Goal: Task Accomplishment & Management: Manage account settings

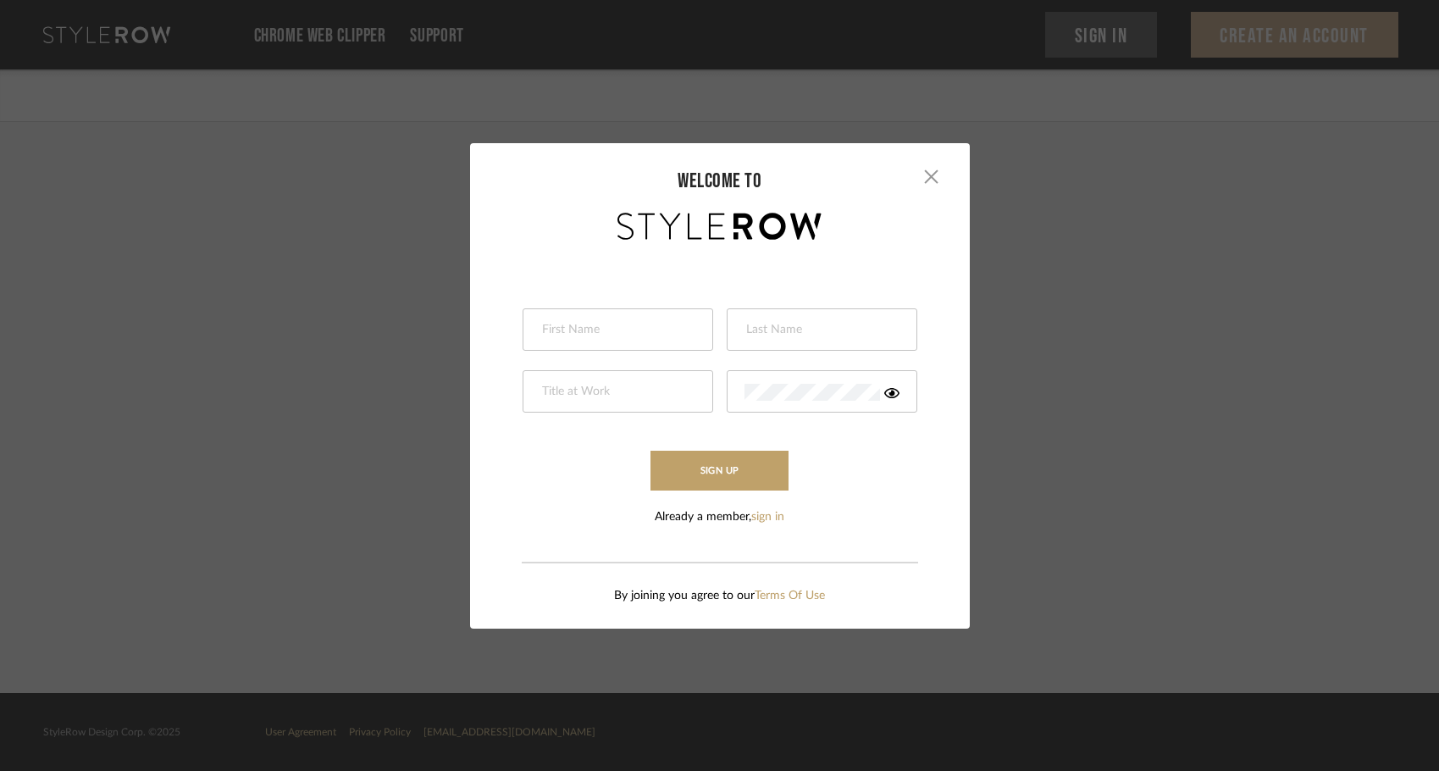
click at [649, 343] on div at bounding box center [618, 329] width 191 height 42
type input "Cara"
type input "Rohlfs"
type input "Project Manager"
click at [884, 394] on icon at bounding box center [891, 393] width 15 height 10
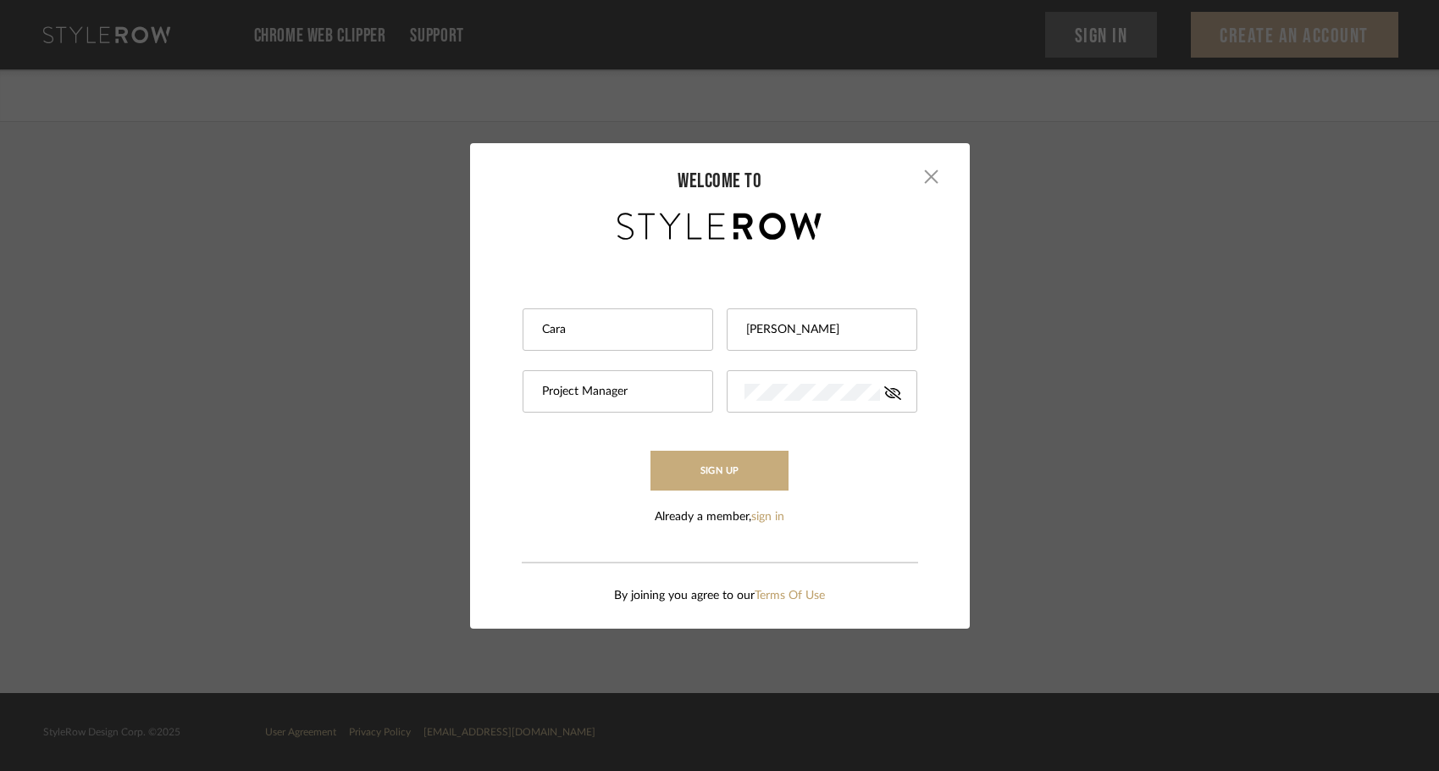
click at [714, 462] on button "Sign Up" at bounding box center [719, 471] width 139 height 40
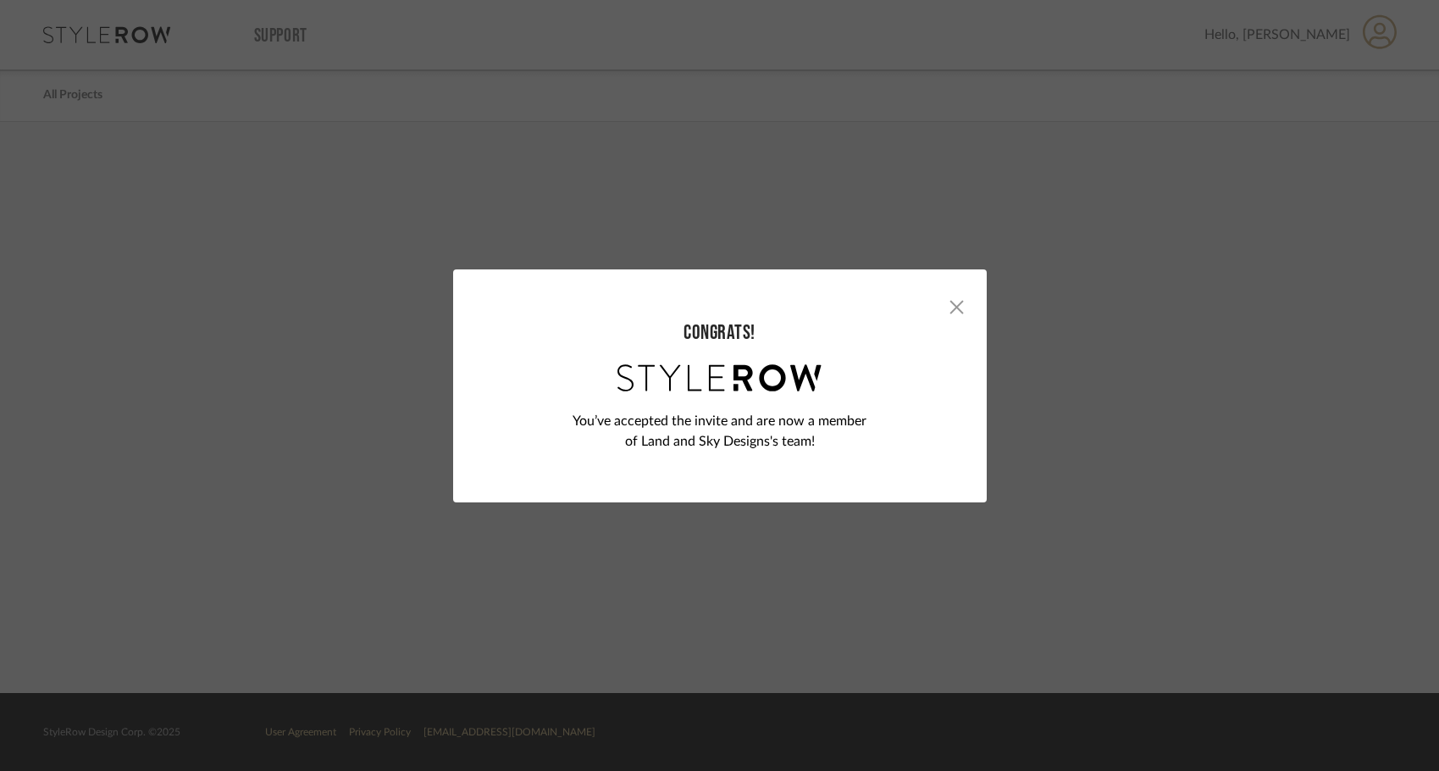
click at [1143, 357] on div "× Congrats! You’ve accepted the invite and are now a member of Land and Sky Des…" at bounding box center [719, 385] width 1439 height 771
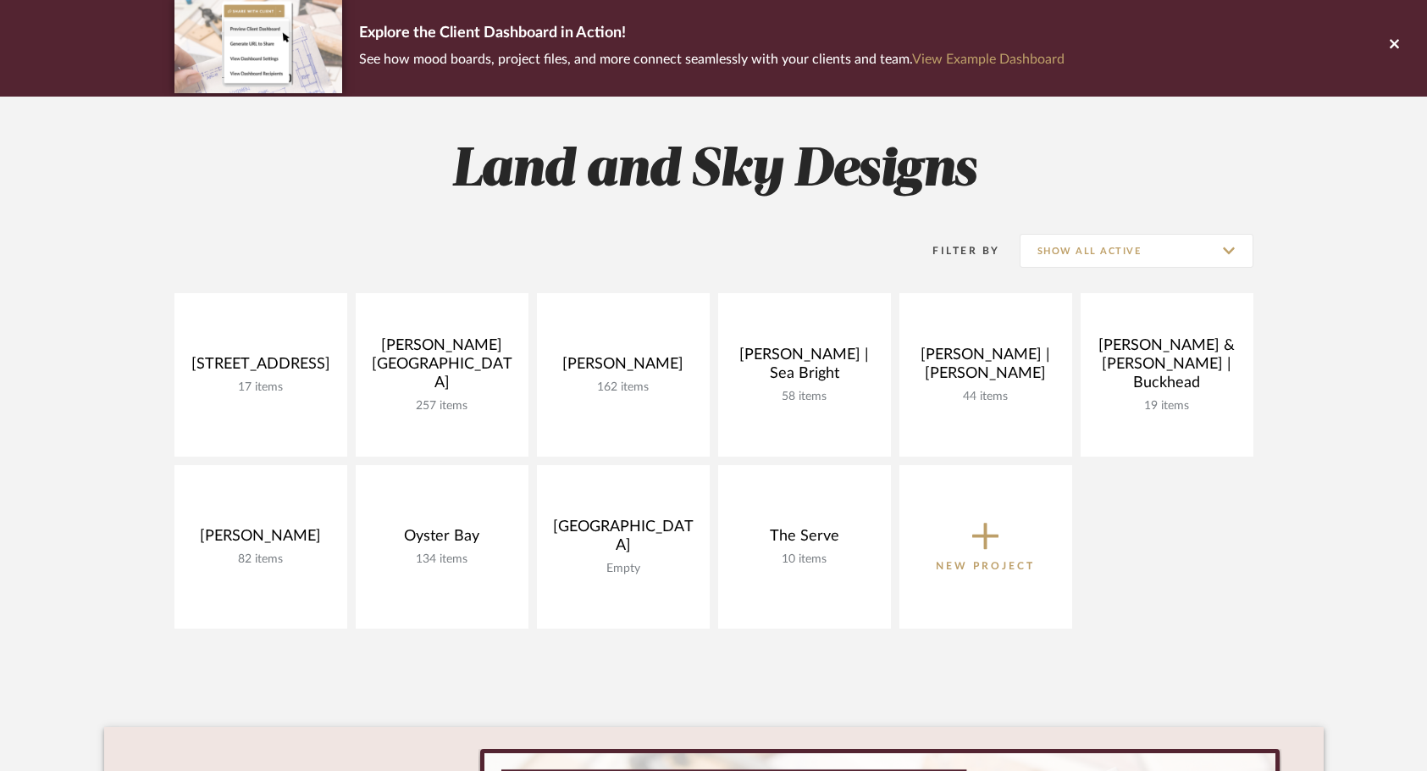
scroll to position [129, 0]
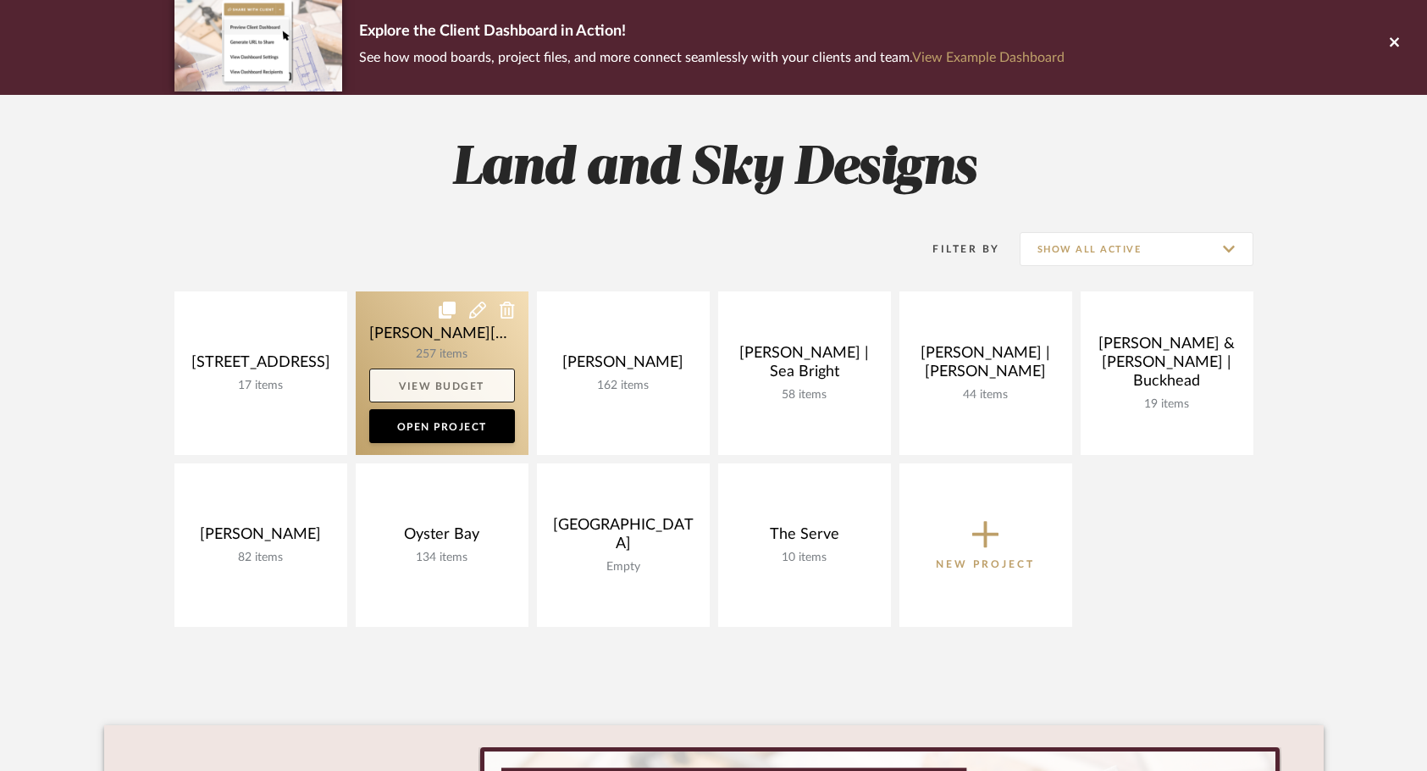
click at [472, 385] on link "View Budget" at bounding box center [442, 385] width 146 height 34
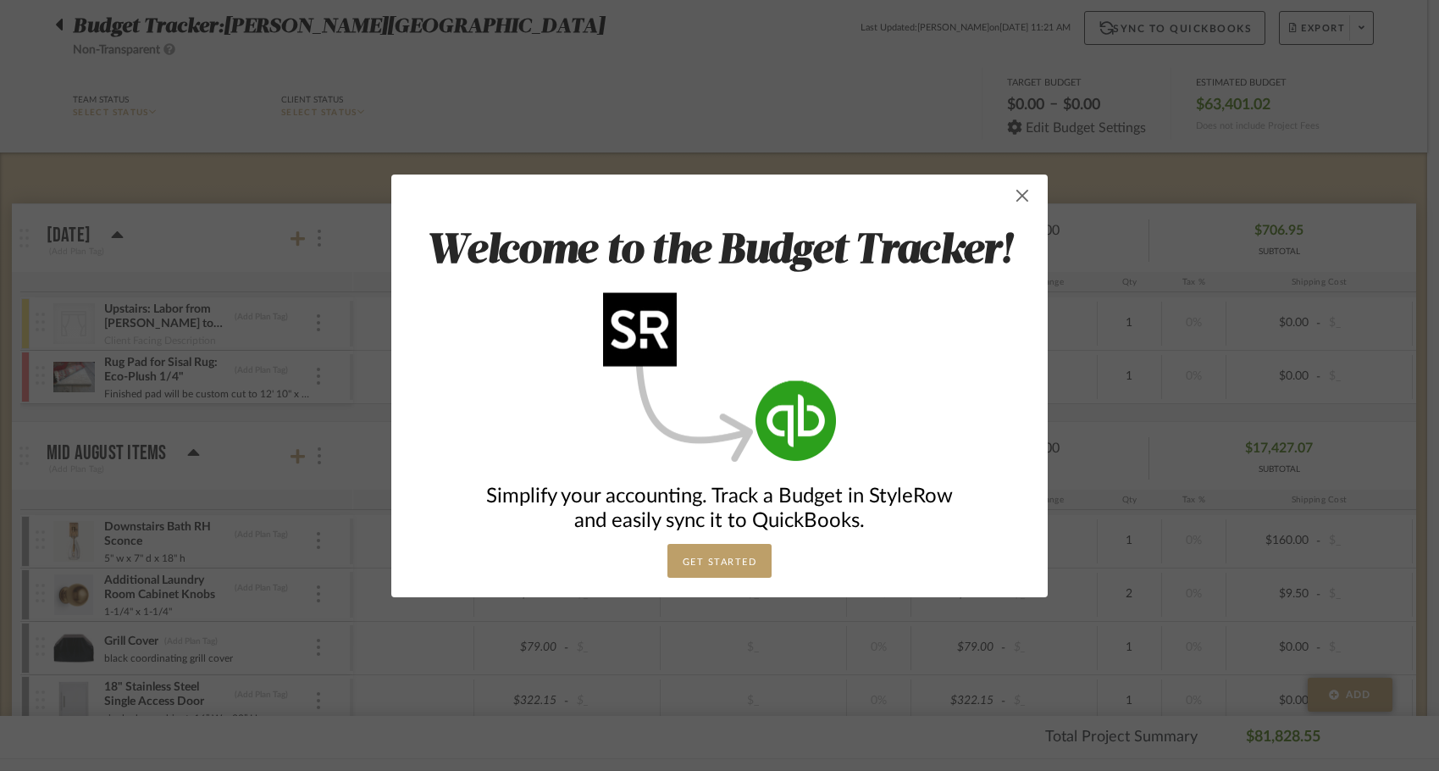
click at [1015, 191] on span "button" at bounding box center [1022, 196] width 34 height 34
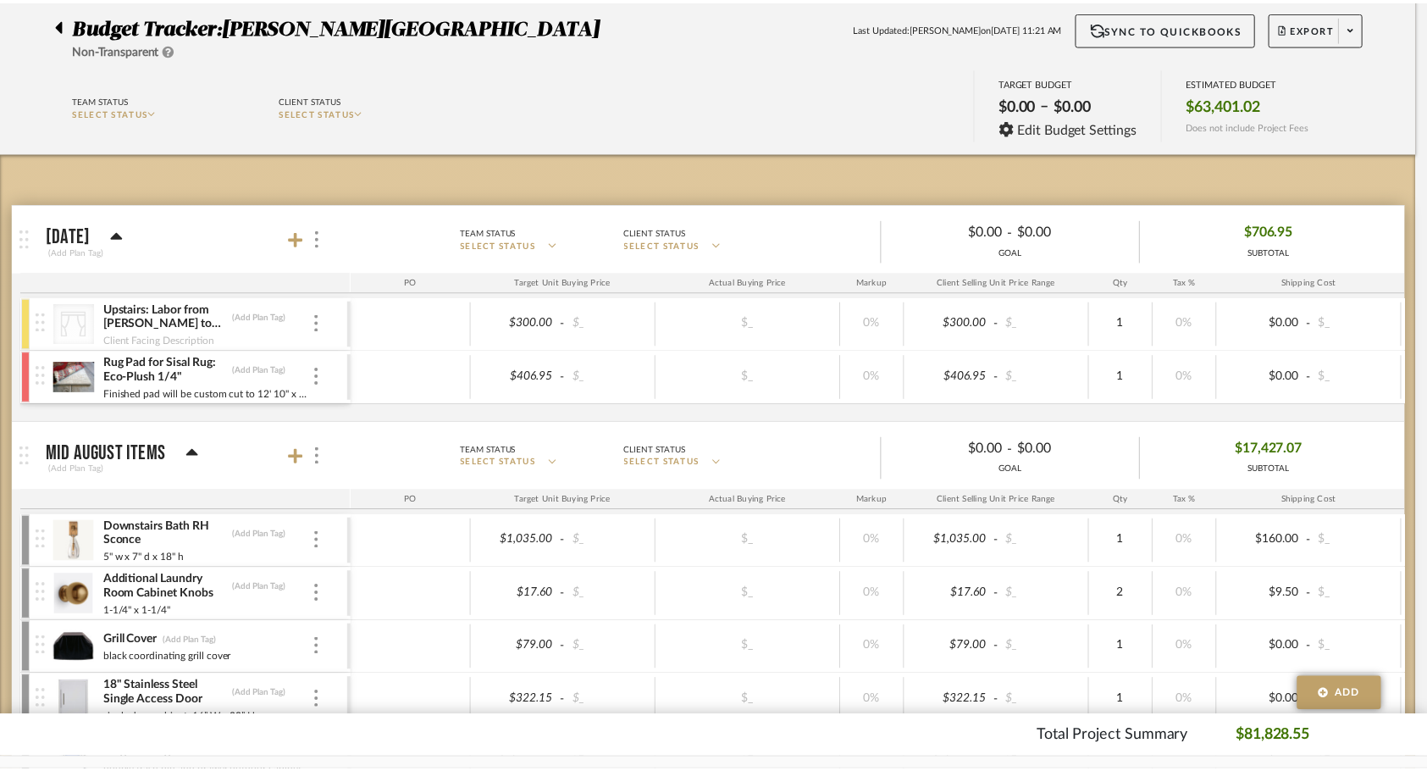
scroll to position [129, 0]
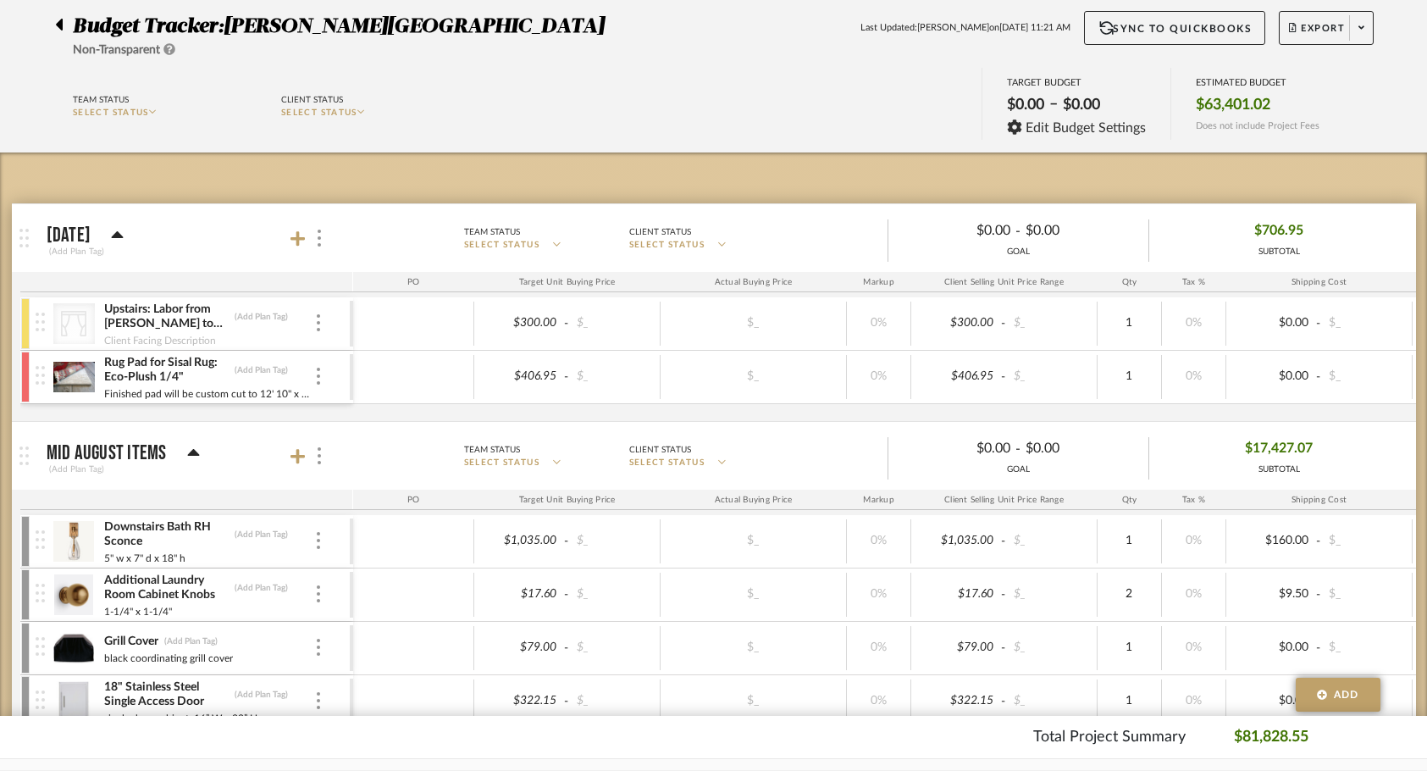
click at [64, 19] on div at bounding box center [64, 21] width 18 height 20
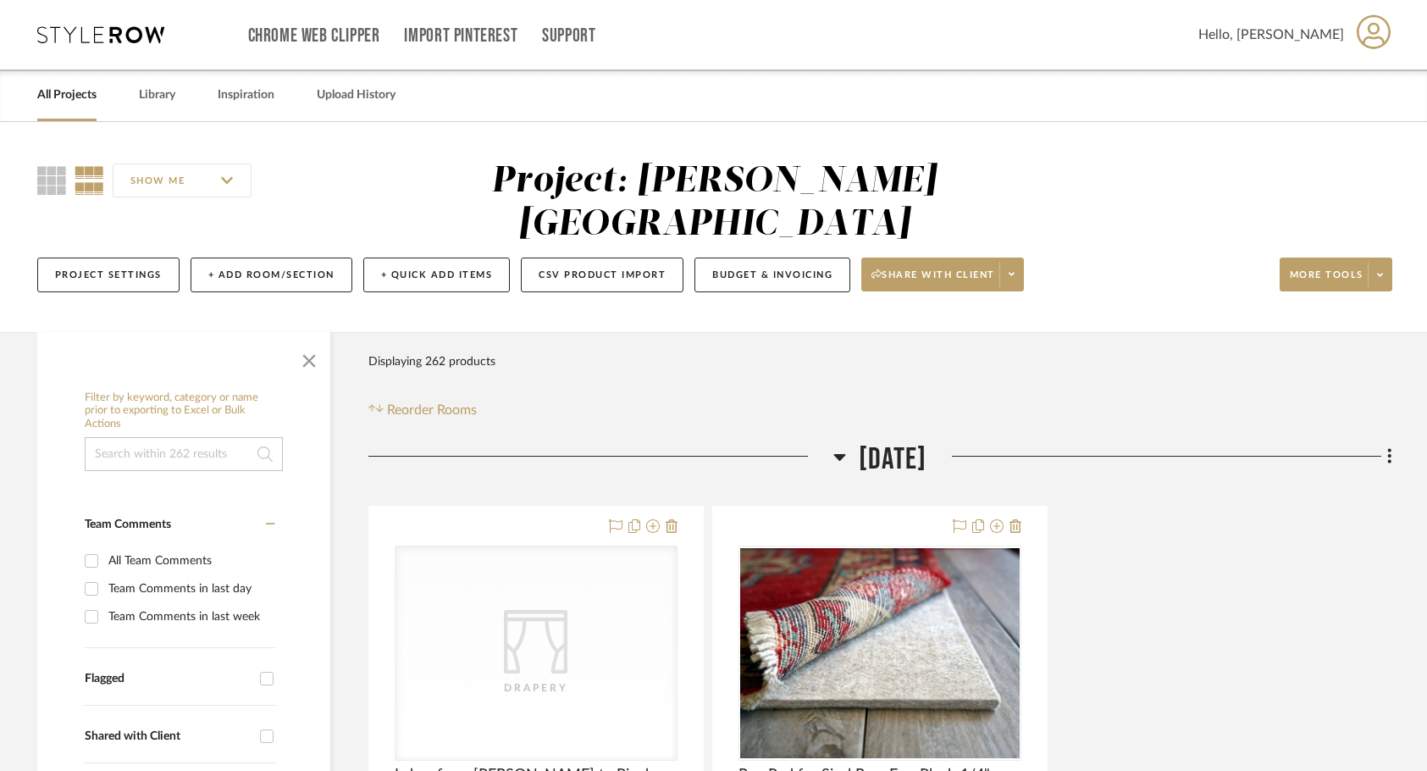
click at [59, 161] on div "SHOW ME" at bounding box center [191, 180] width 309 height 41
click at [55, 183] on icon at bounding box center [51, 180] width 29 height 29
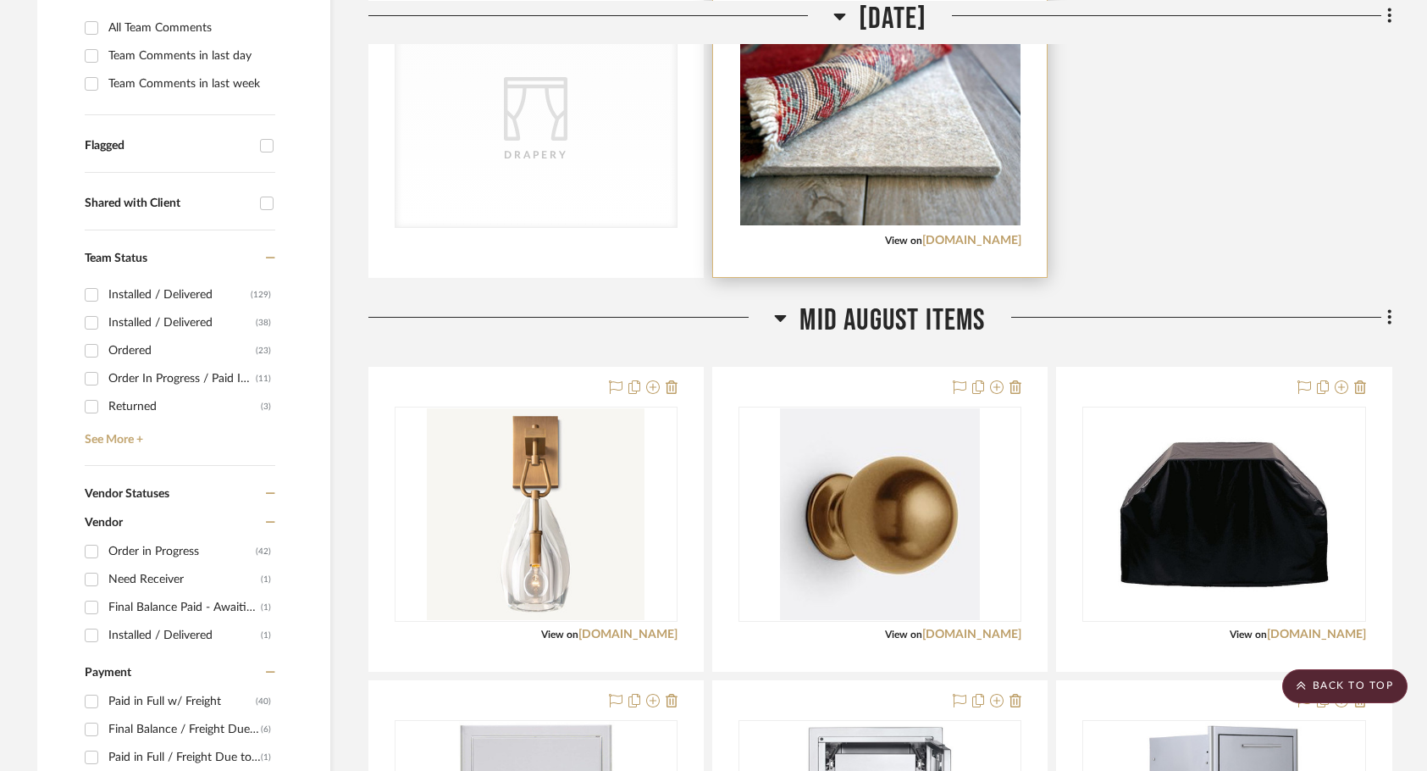
scroll to position [374, 0]
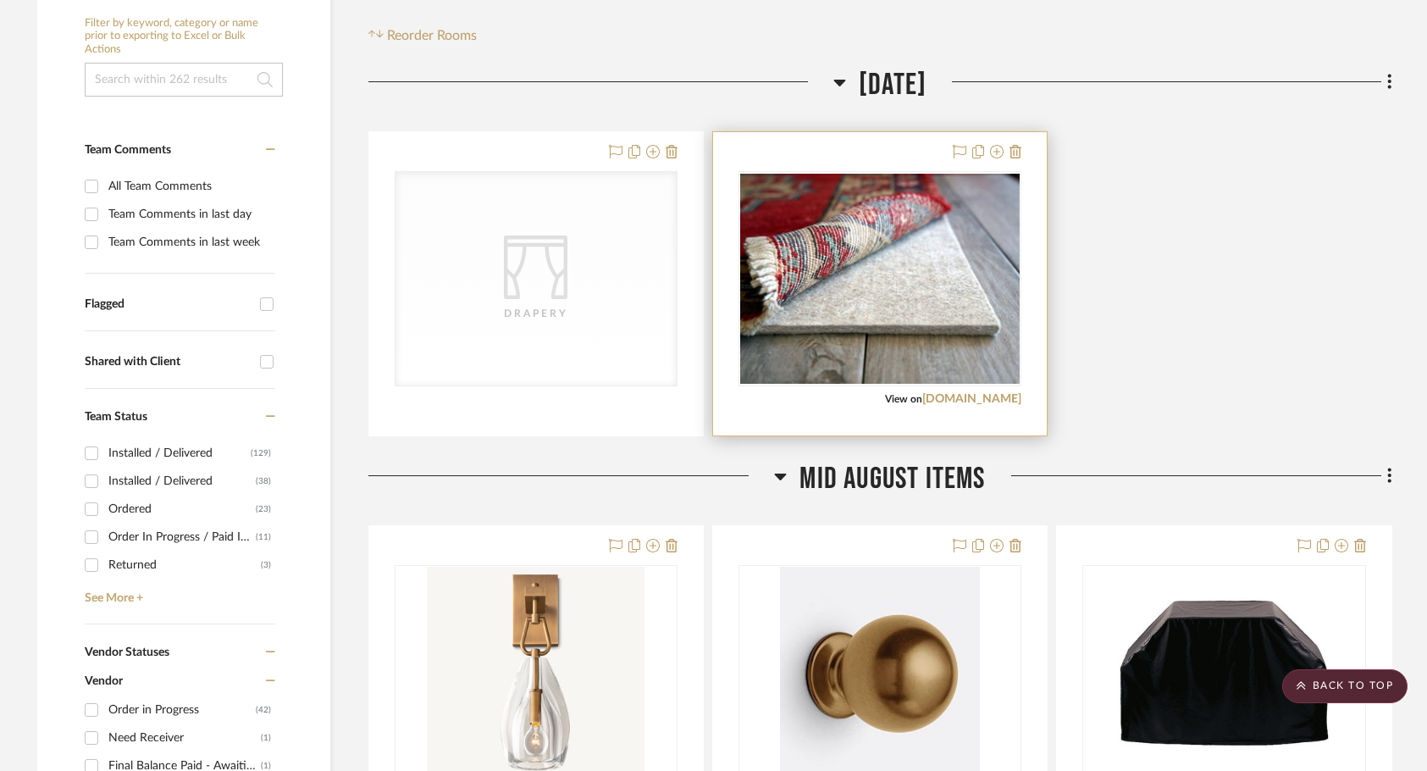
click at [864, 235] on img "0" at bounding box center [880, 279] width 280 height 210
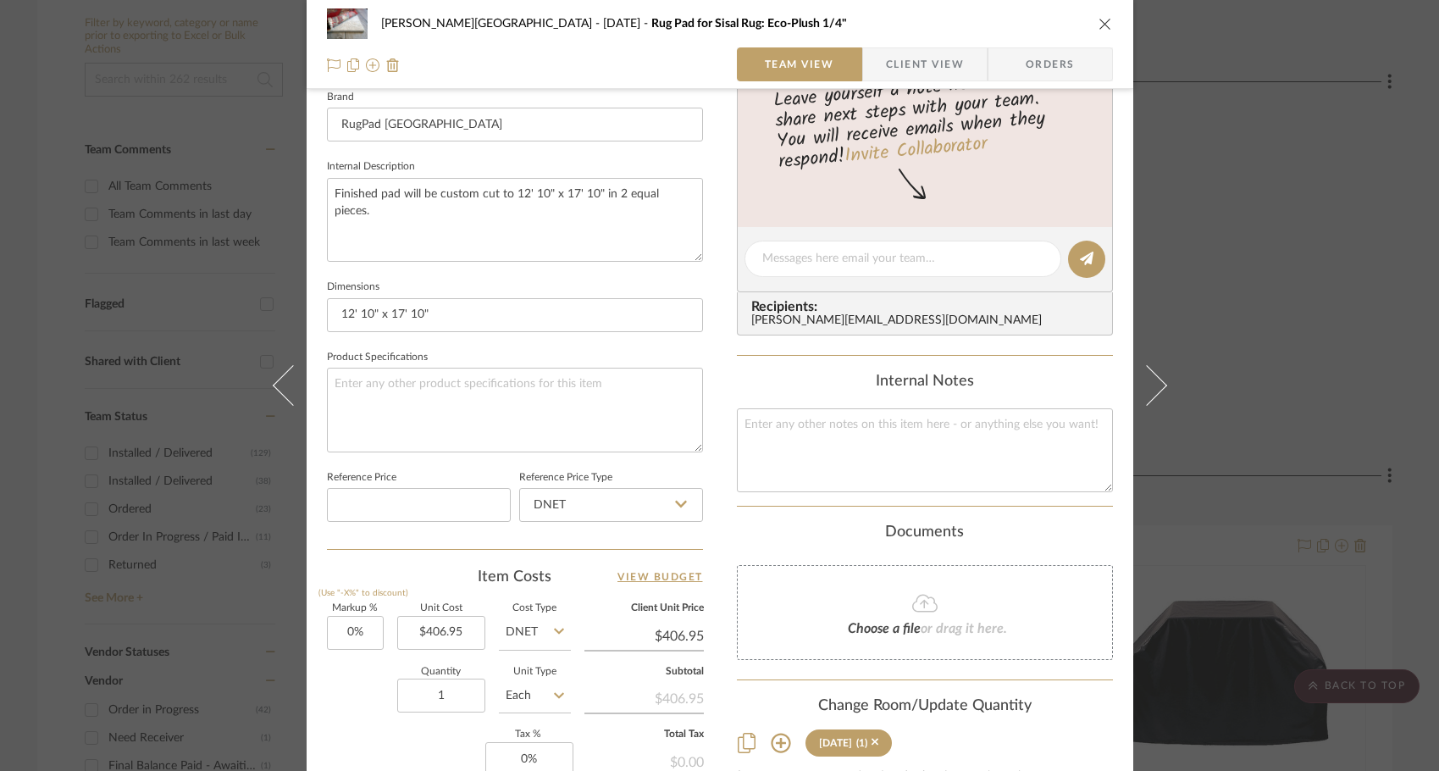
scroll to position [601, 0]
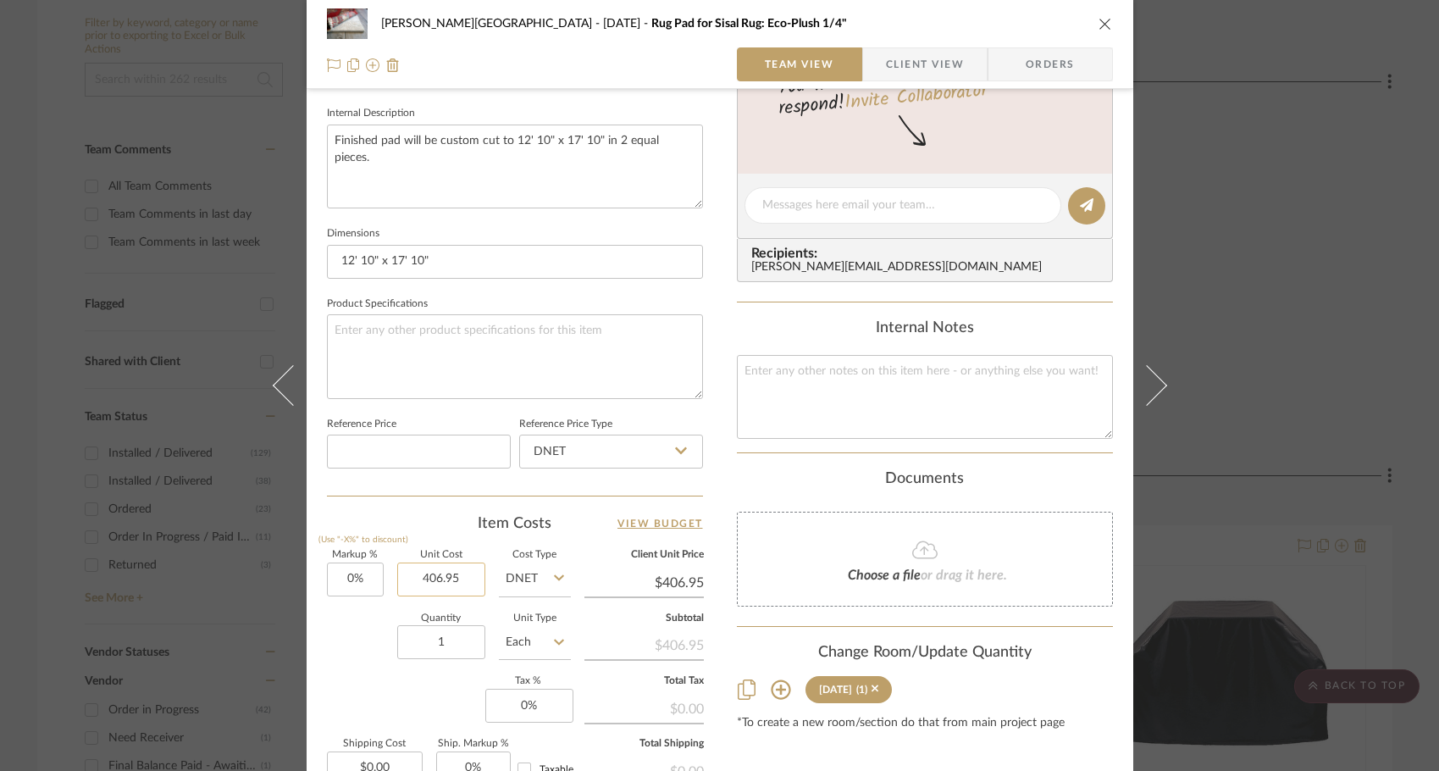
click at [452, 572] on input "406.95" at bounding box center [441, 579] width 88 height 34
type input "284.87"
type input "0"
type input "$284.87"
click at [356, 570] on input "0" at bounding box center [355, 579] width 57 height 34
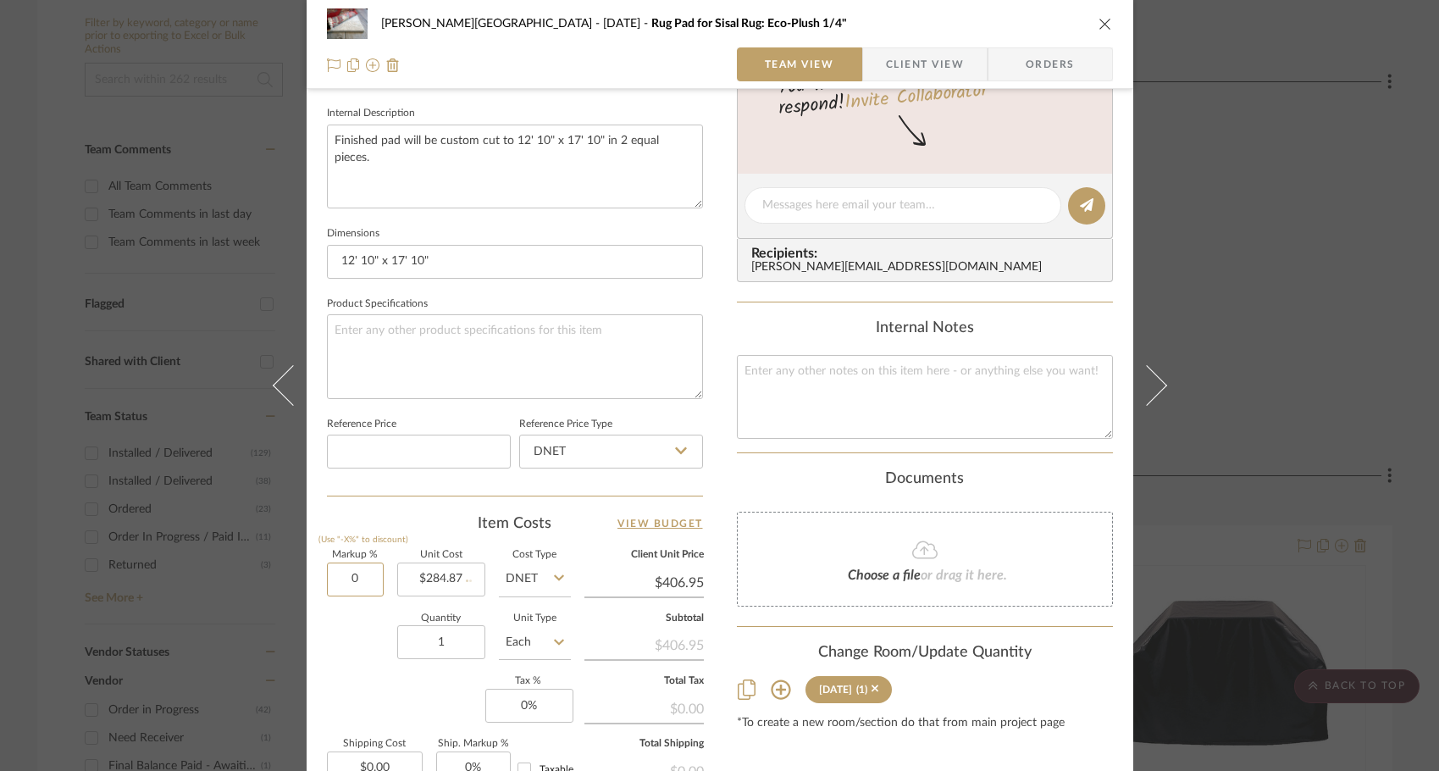
type input "$284.87"
type input "42.8%"
type input "284.87"
type input "$406.79"
type input "$284.87"
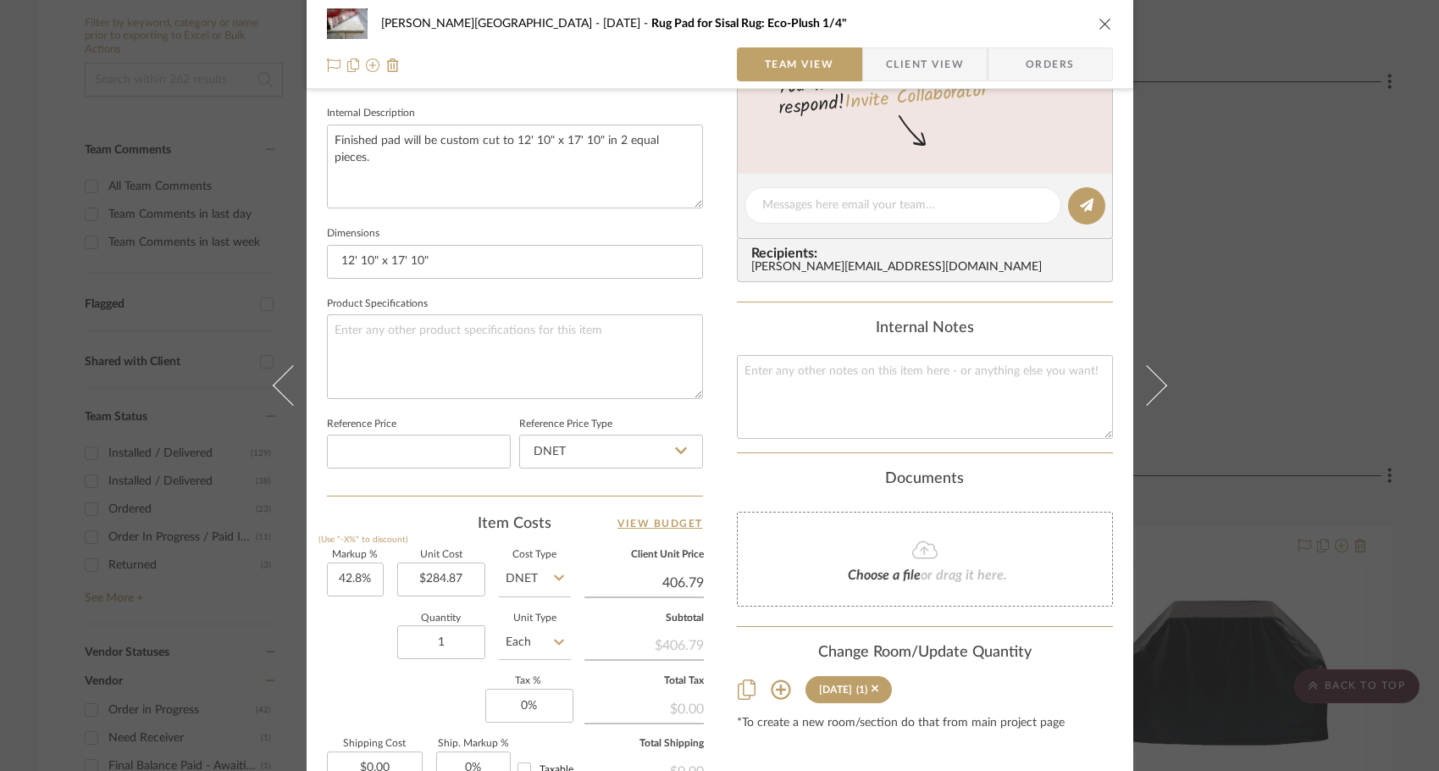
click at [692, 578] on input "406.79" at bounding box center [643, 582] width 119 height 25
type input "$406.79"
click at [698, 577] on div "[PERSON_NAME][GEOGRAPHIC_DATA] [DATE] Rug Pad for Sisal Rug: Eco-Plush 1/4" Tea…" at bounding box center [720, 193] width 827 height 1564
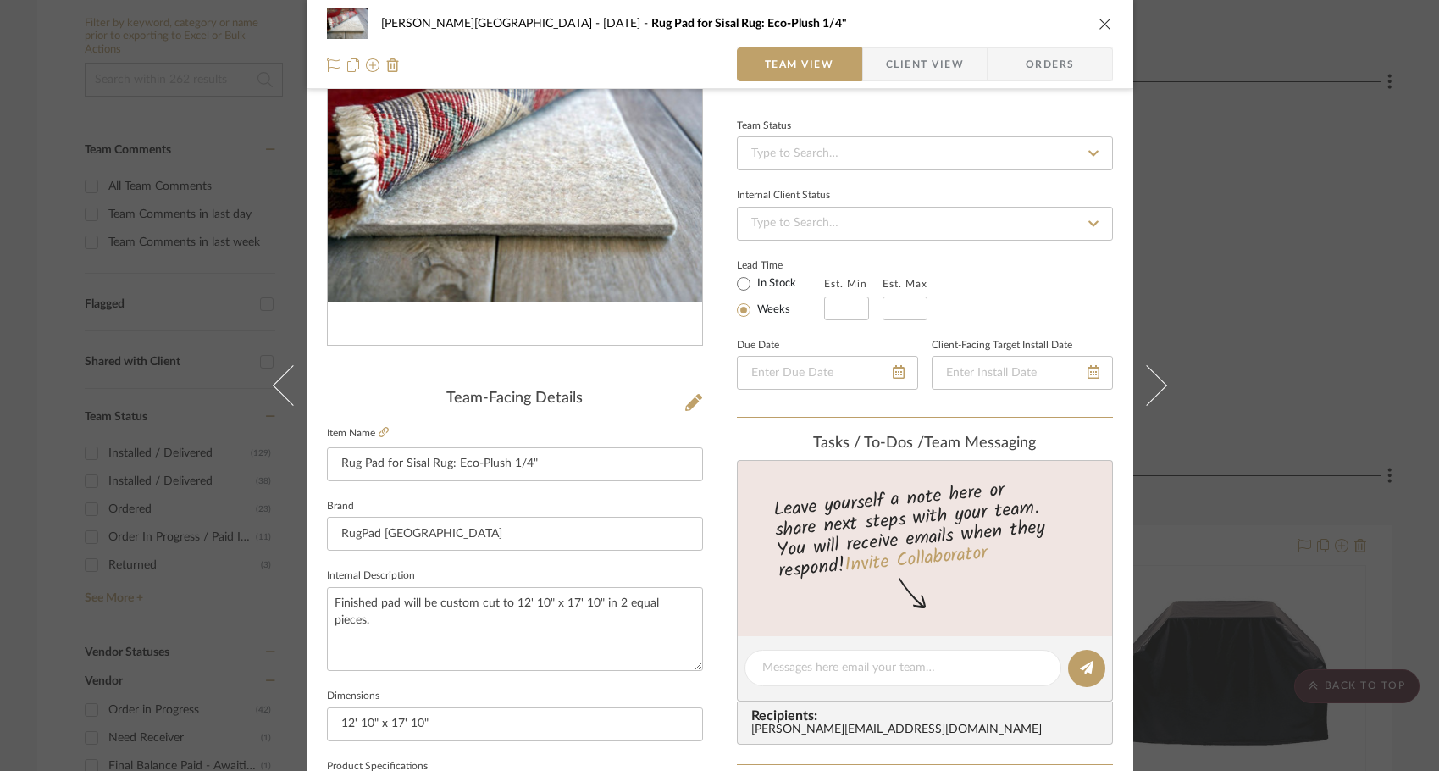
scroll to position [0, 0]
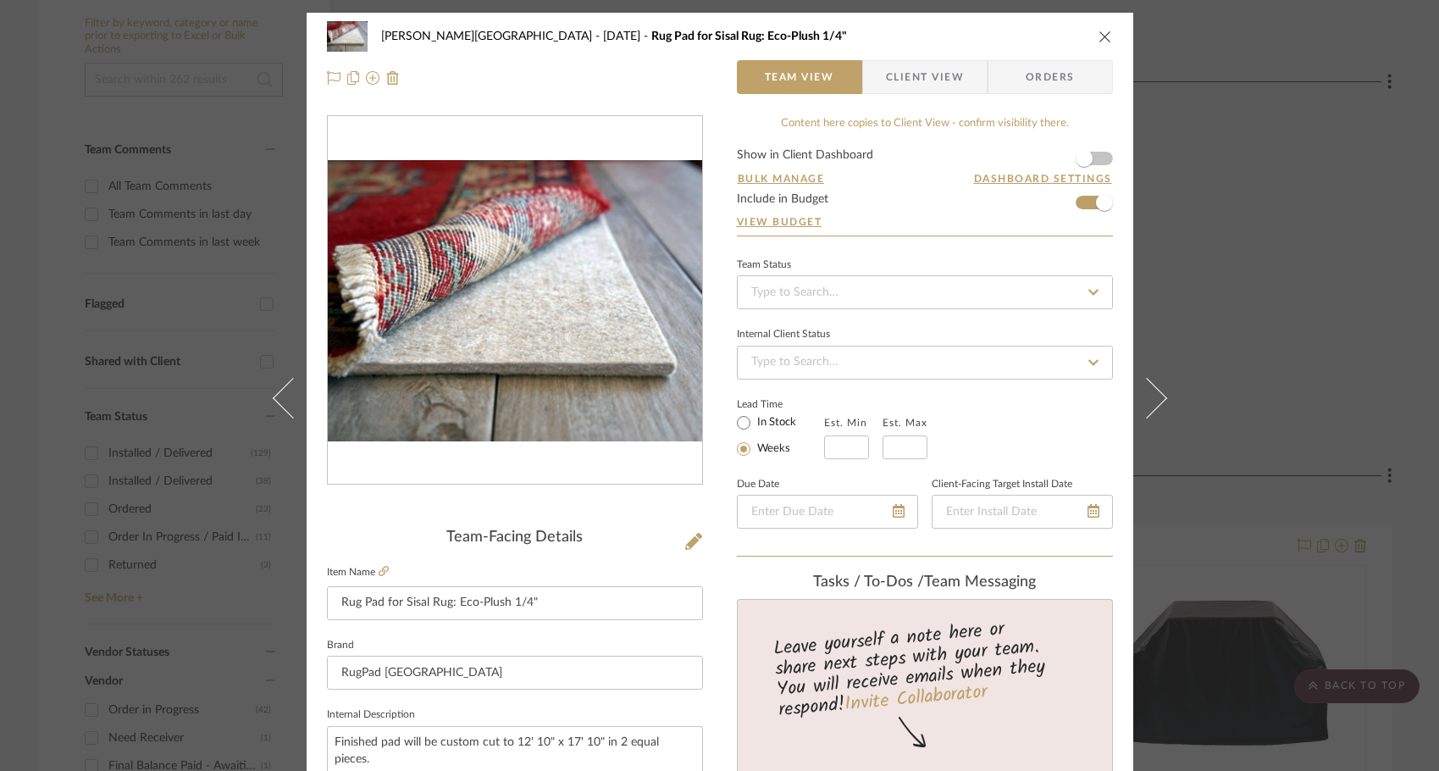
click at [1099, 41] on icon "close" at bounding box center [1106, 37] width 14 height 14
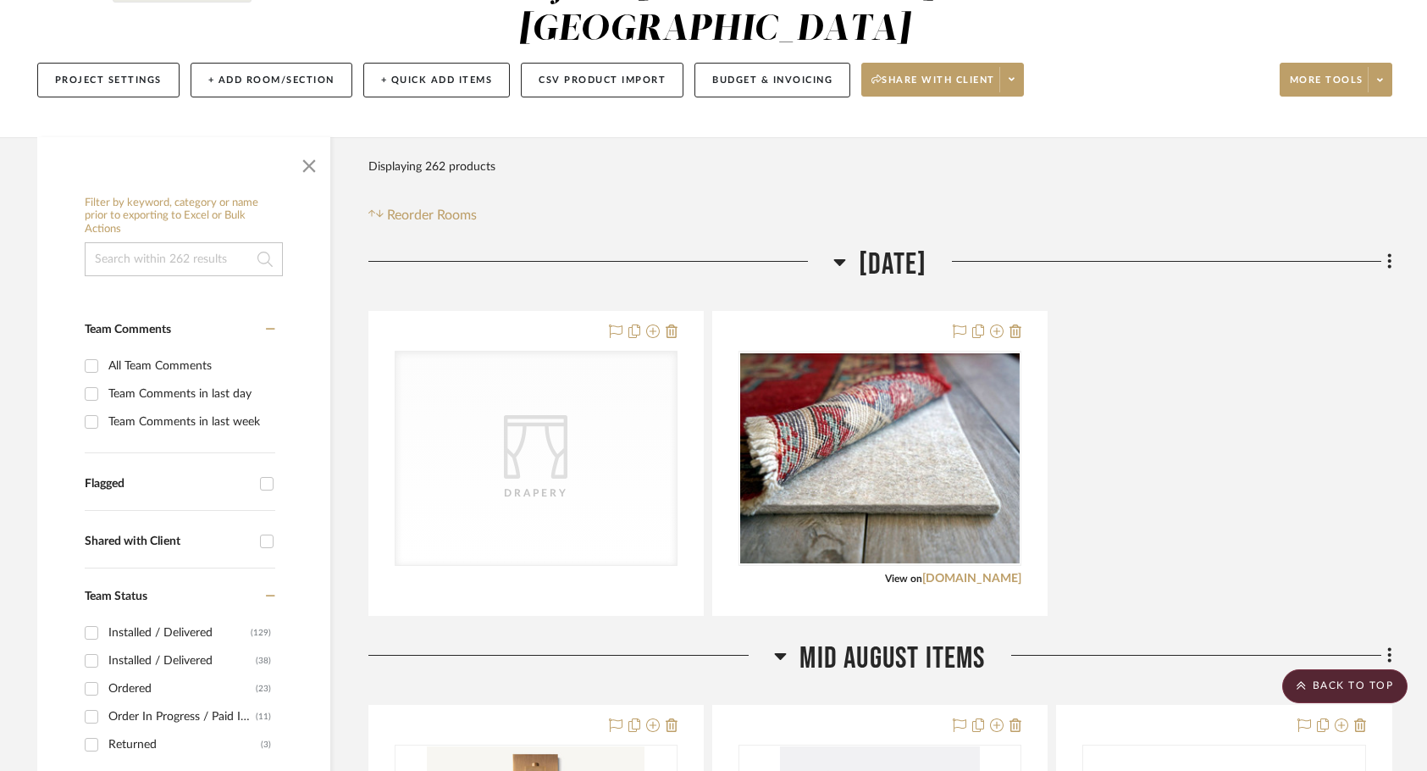
scroll to position [43, 0]
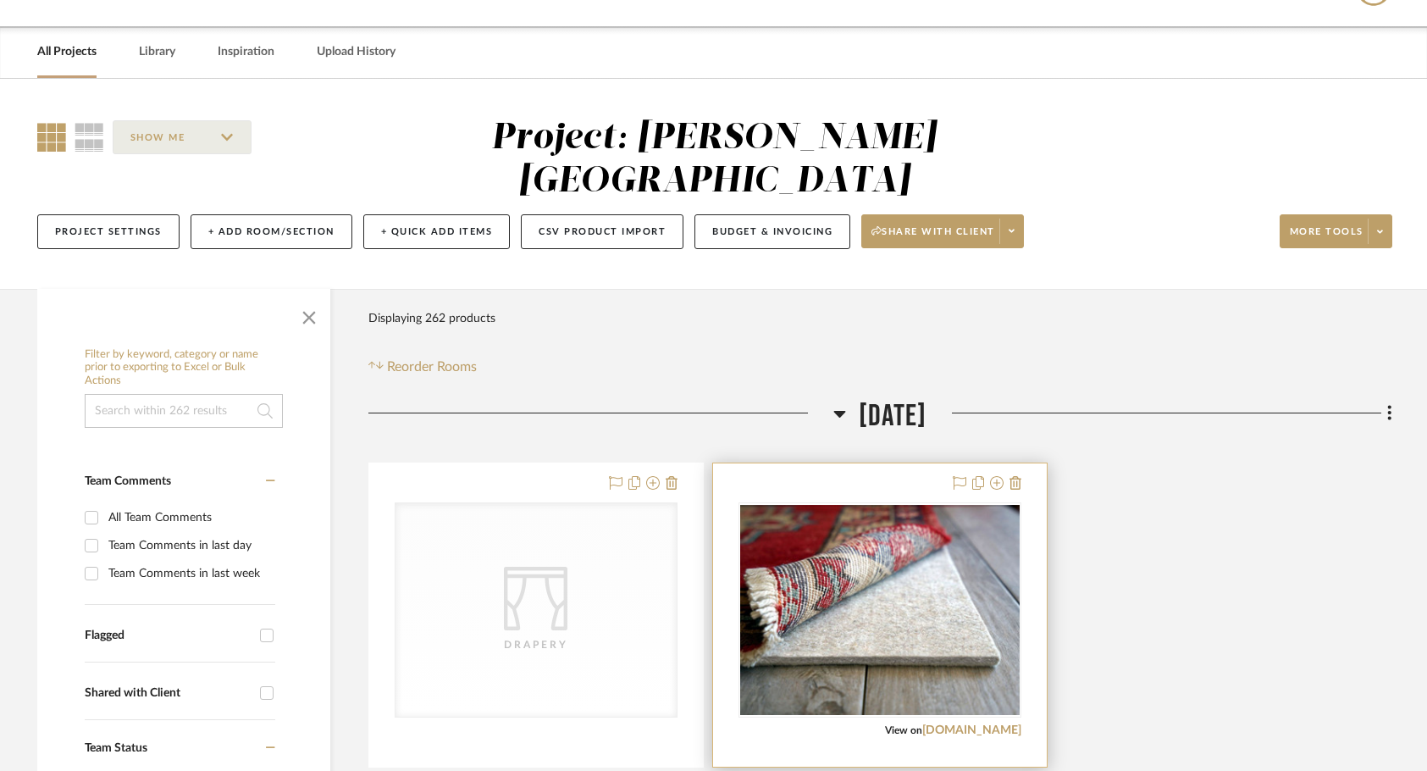
click at [931, 554] on img "0" at bounding box center [880, 610] width 280 height 210
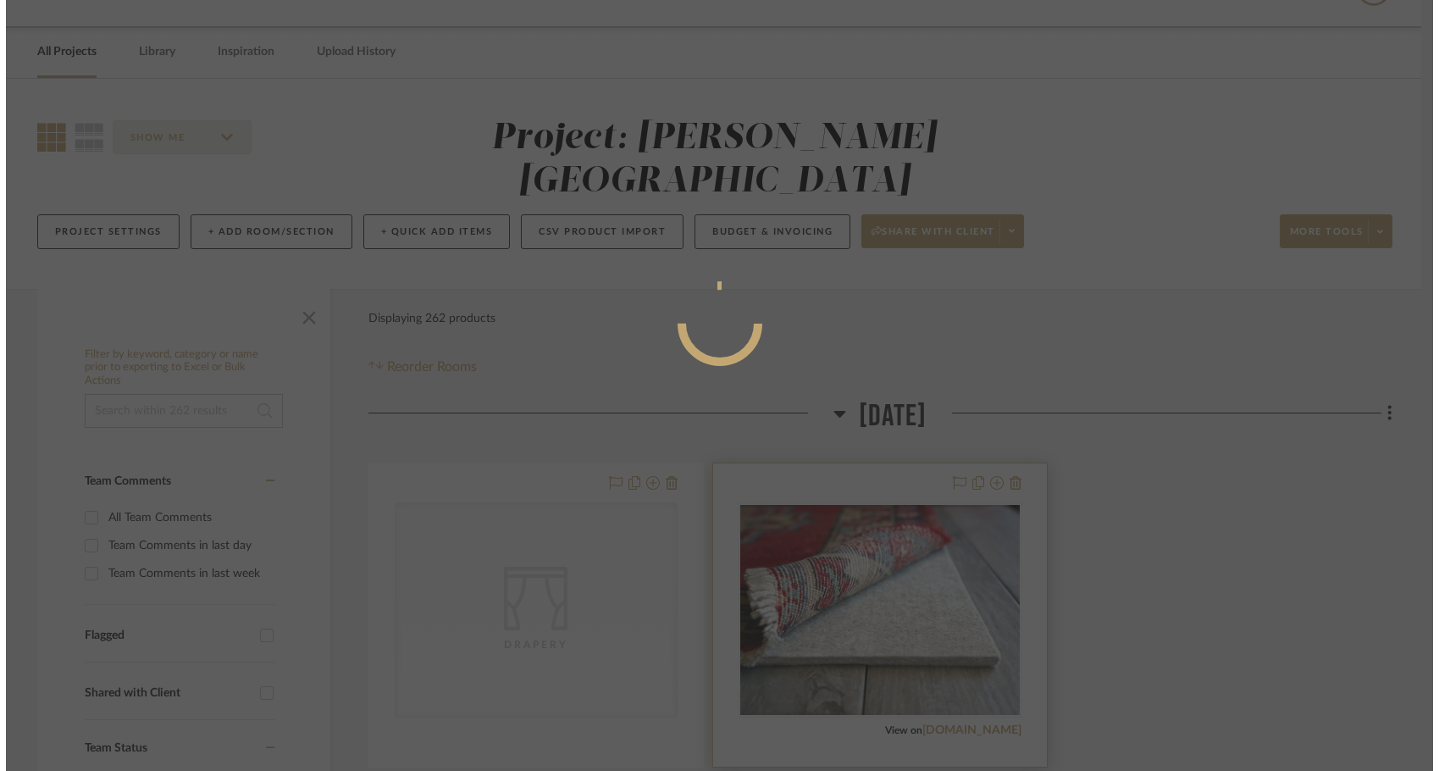
scroll to position [0, 0]
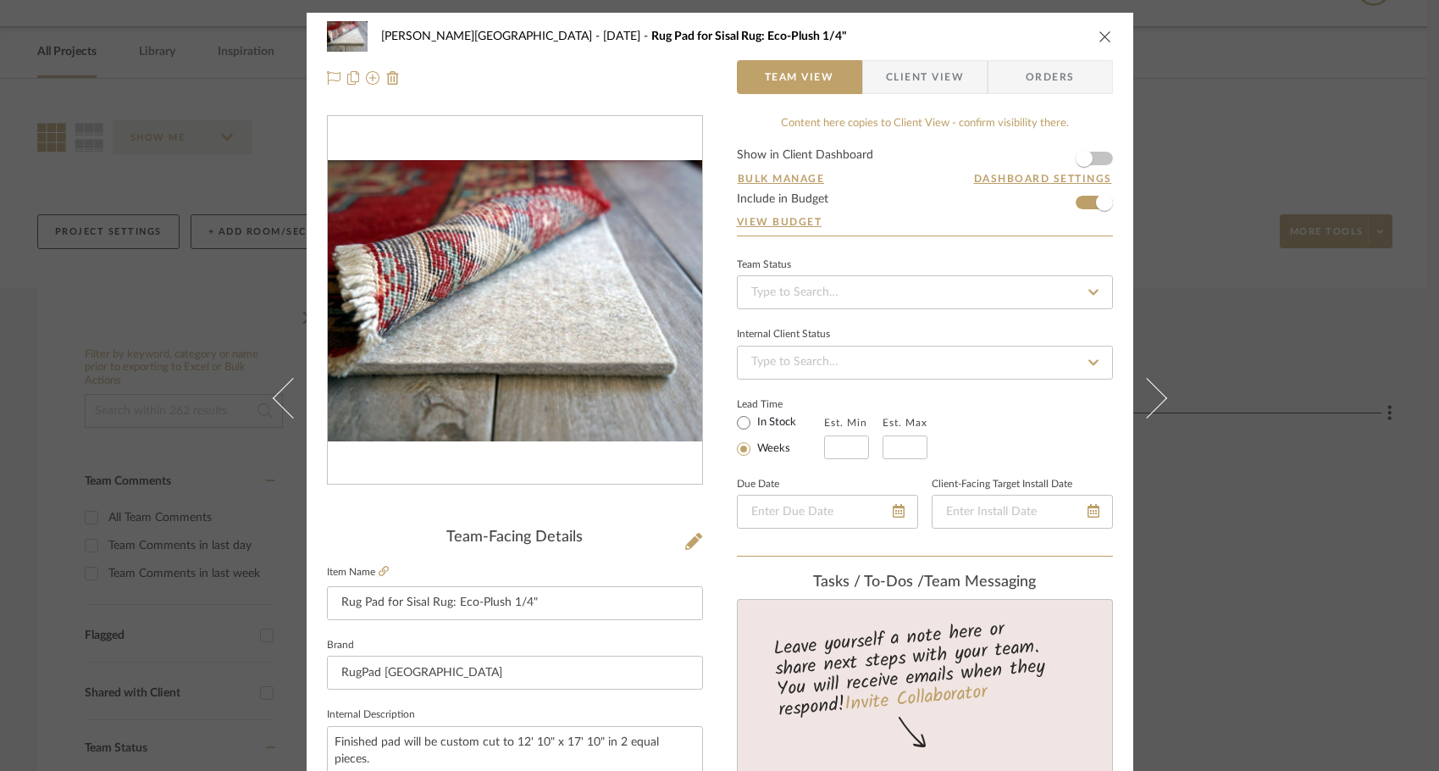
click at [1099, 33] on icon "close" at bounding box center [1106, 37] width 14 height 14
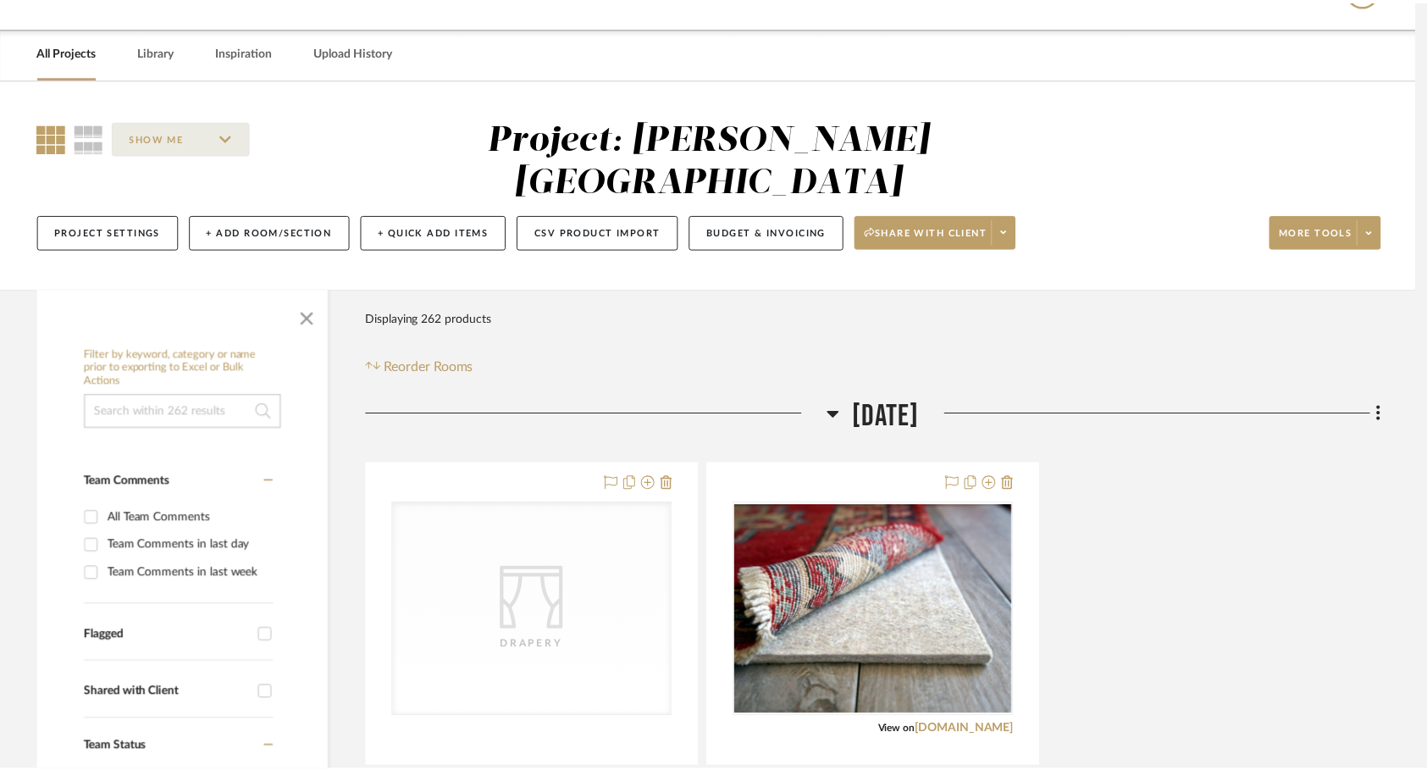
scroll to position [43, 0]
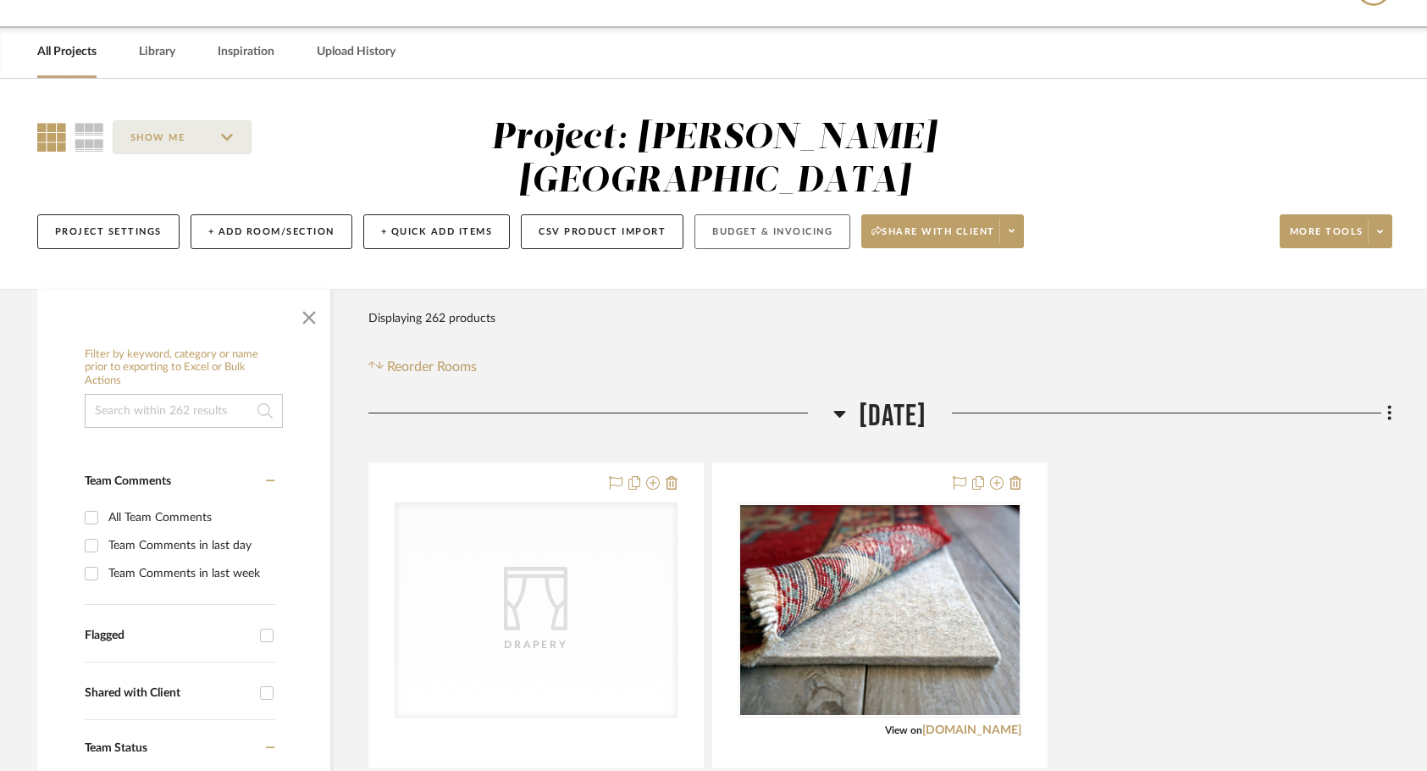
click at [805, 214] on button "Budget & Invoicing" at bounding box center [773, 231] width 156 height 35
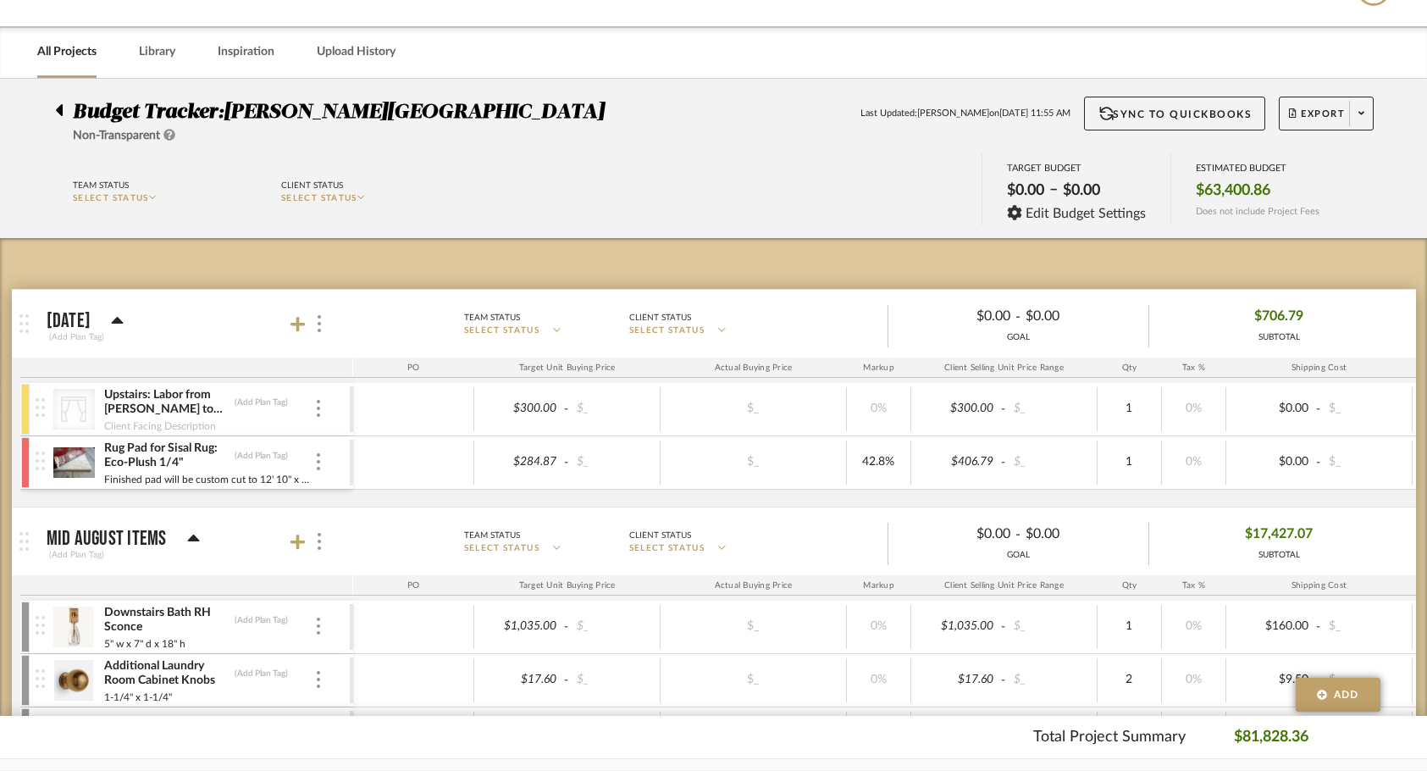
click at [62, 107] on icon at bounding box center [59, 110] width 7 height 12
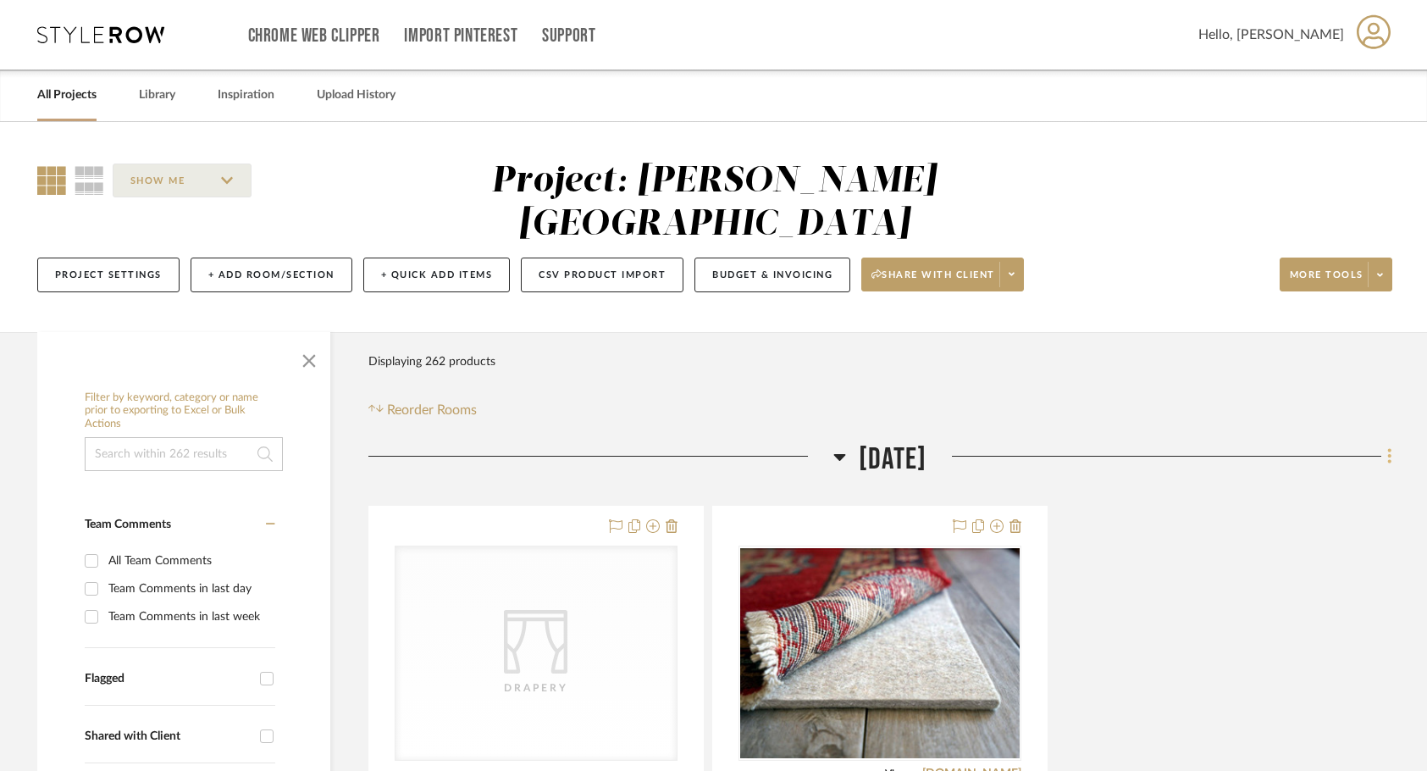
click at [1389, 449] on icon at bounding box center [1389, 456] width 3 height 14
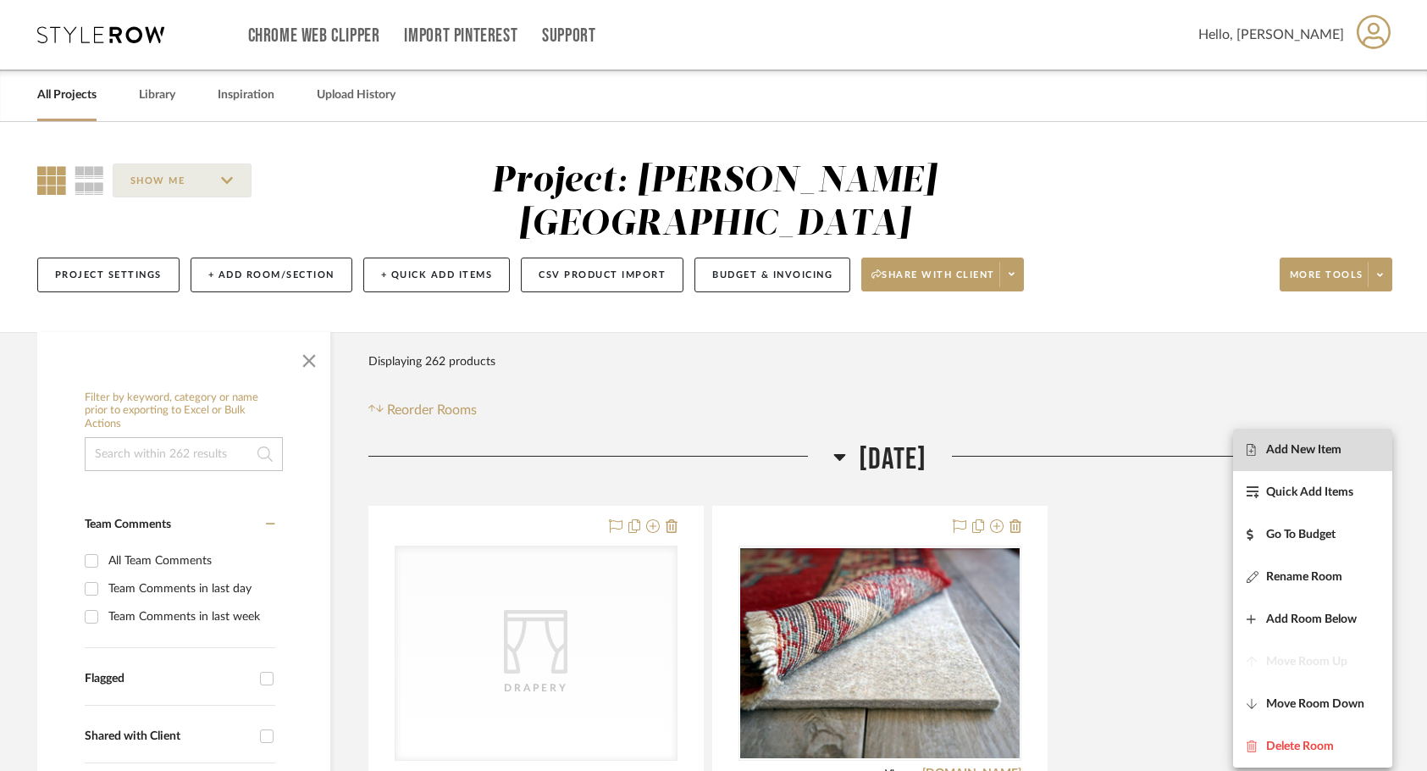
click at [1323, 445] on span "Add New Item" at bounding box center [1303, 449] width 75 height 14
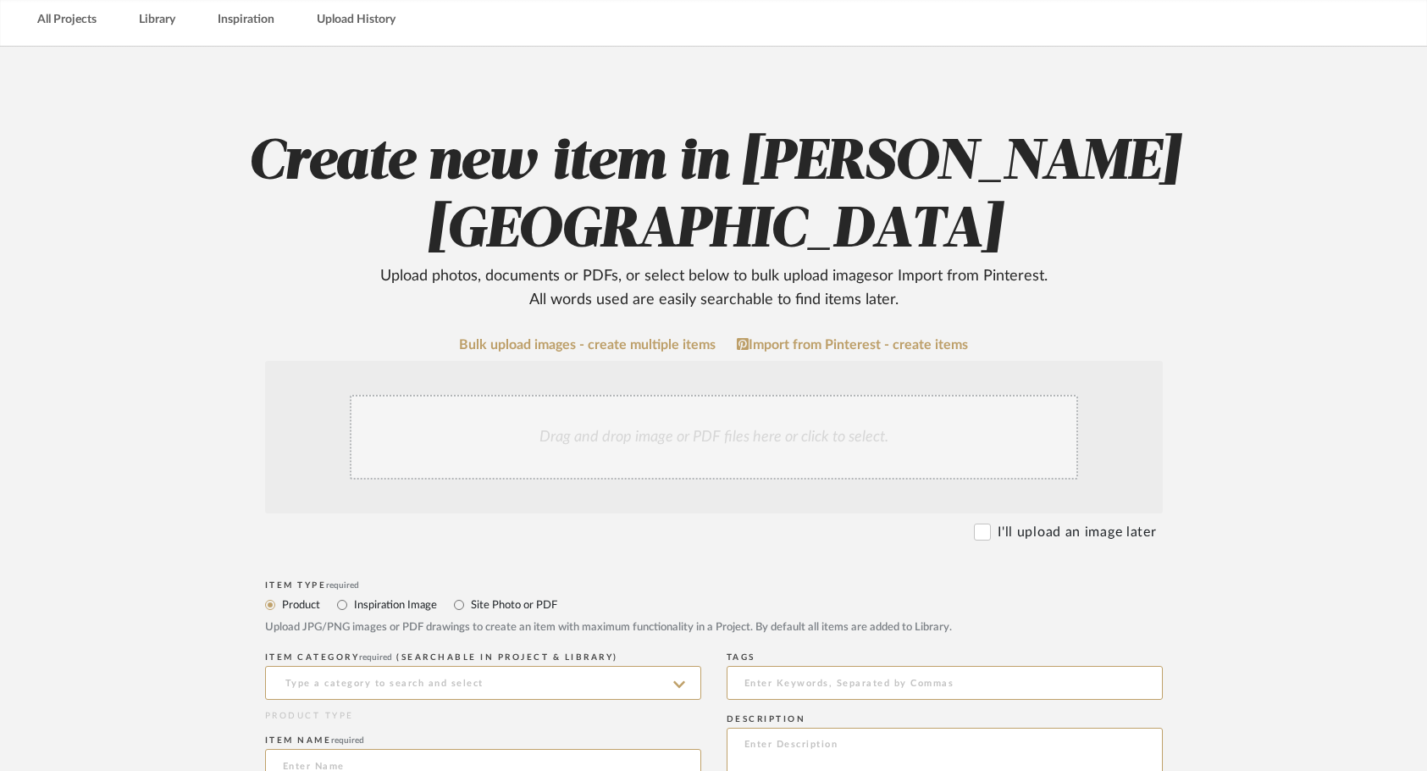
scroll to position [119, 0]
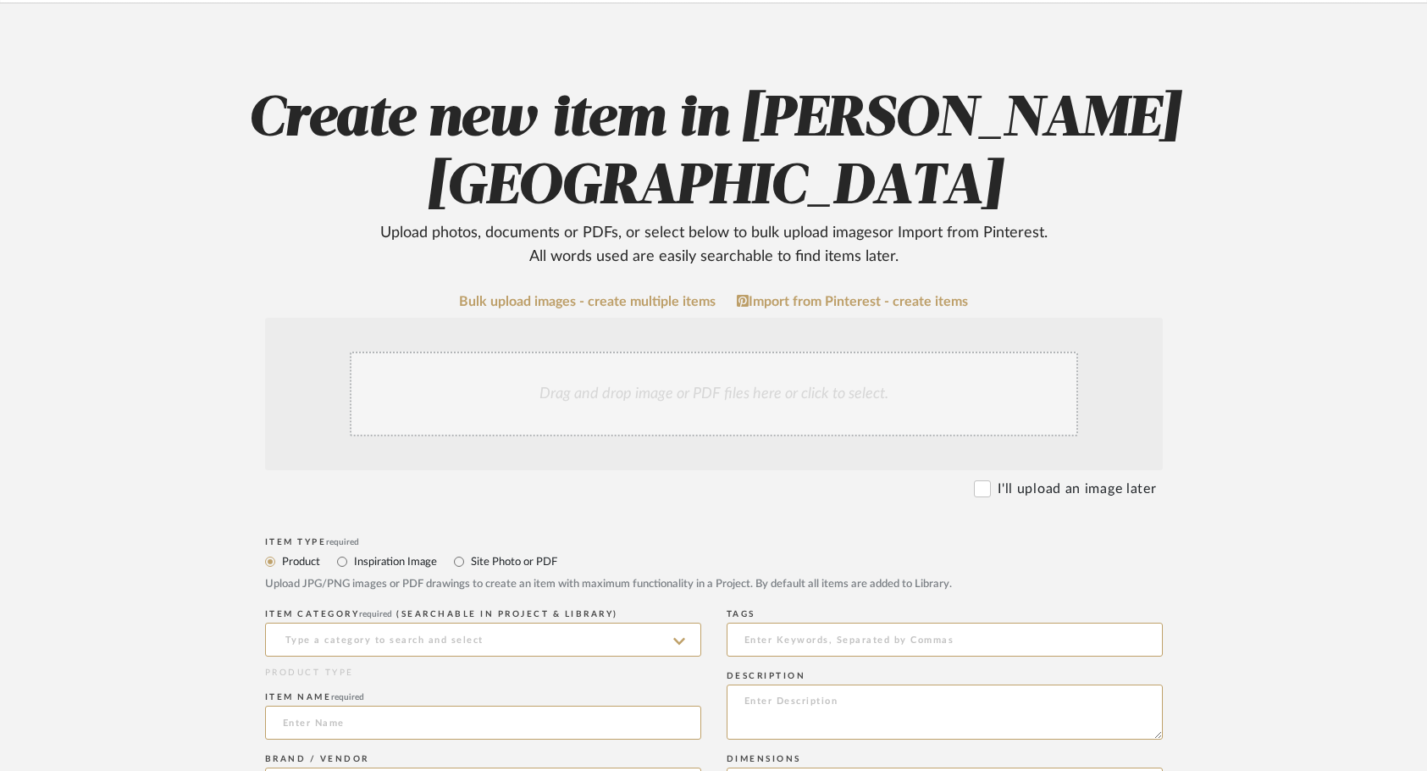
click at [362, 552] on label "Inspiration Image" at bounding box center [394, 561] width 85 height 19
click at [352, 551] on input "Inspiration Image" at bounding box center [342, 561] width 20 height 20
radio input "true"
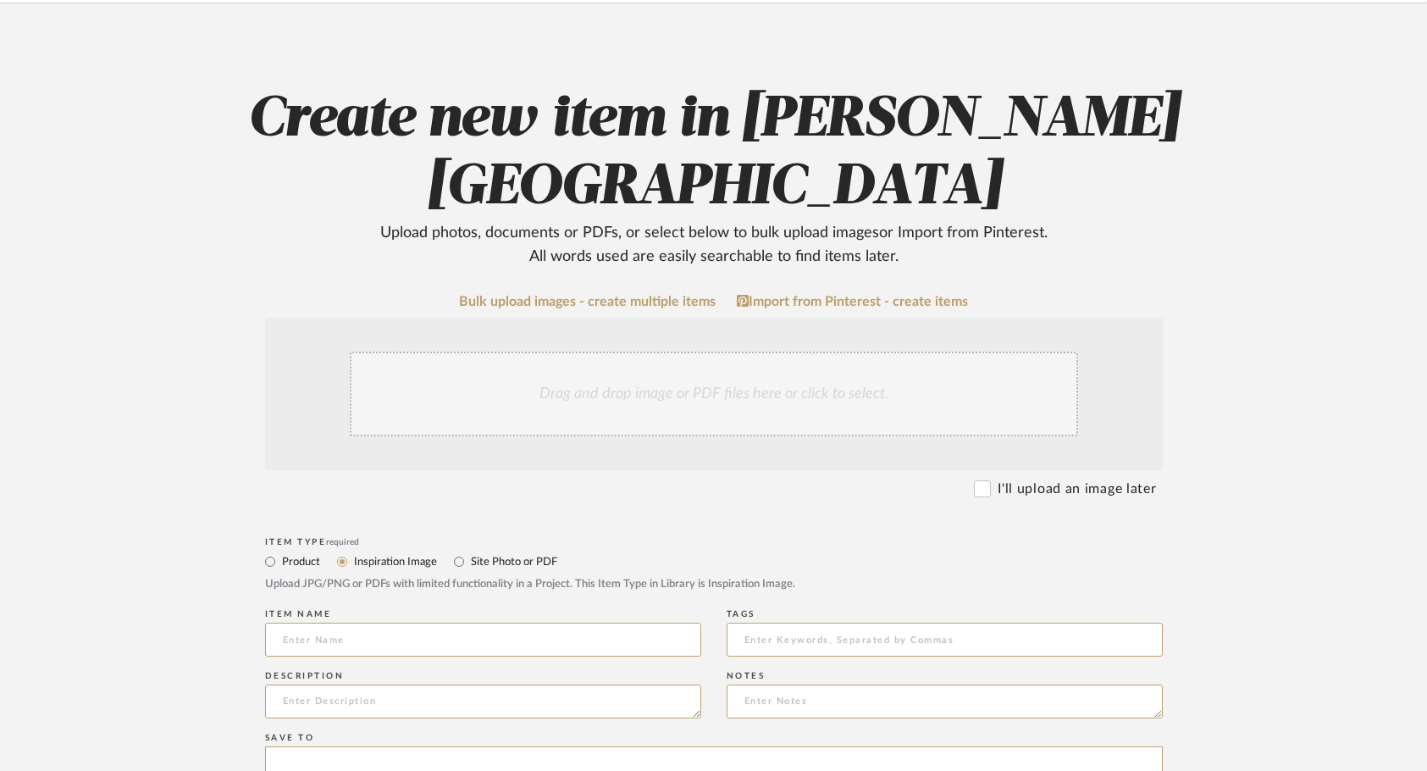
click at [290, 552] on label "Product" at bounding box center [300, 561] width 40 height 19
click at [280, 551] on input "Product" at bounding box center [270, 561] width 20 height 20
radio input "true"
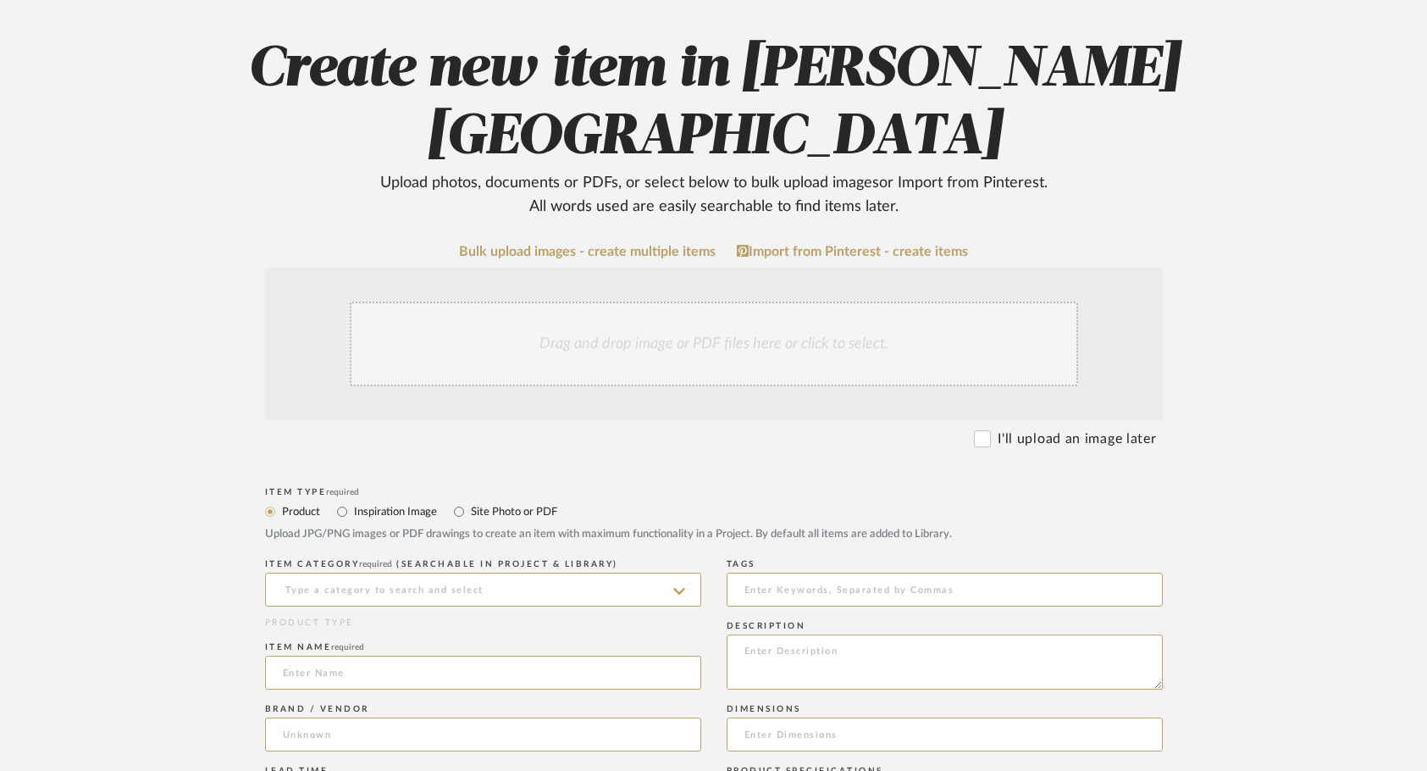
scroll to position [249, 0]
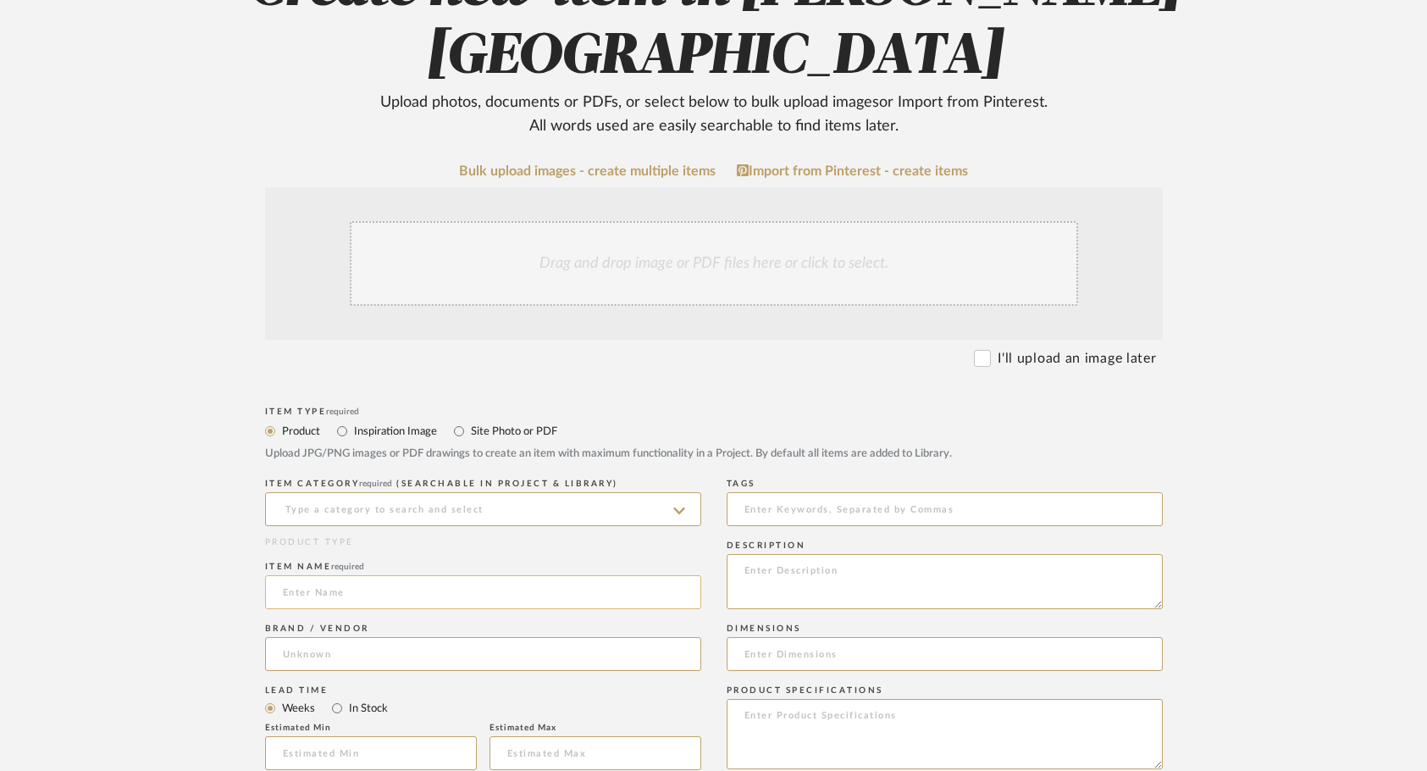
click at [390, 575] on input at bounding box center [483, 592] width 436 height 34
type input "Kitchen Styling items"
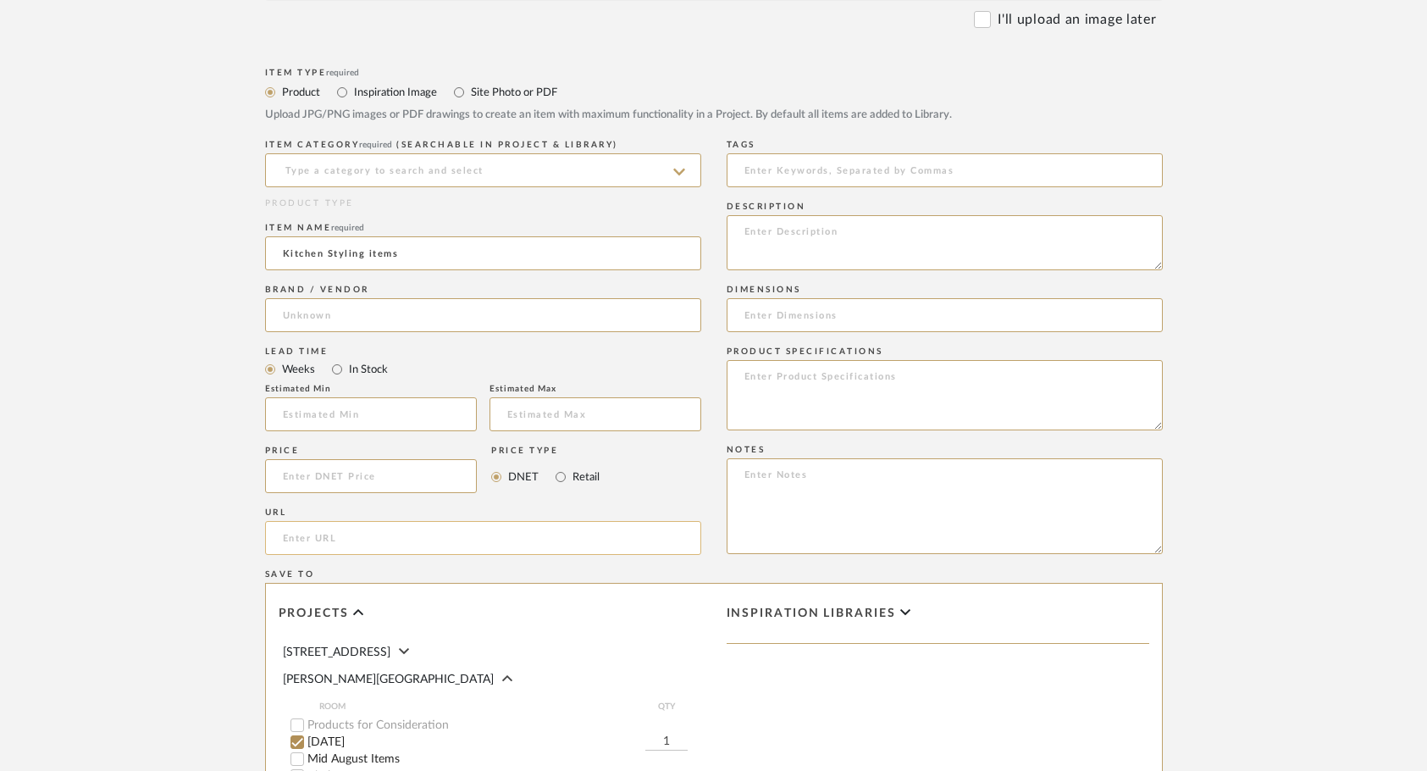
scroll to position [574, 0]
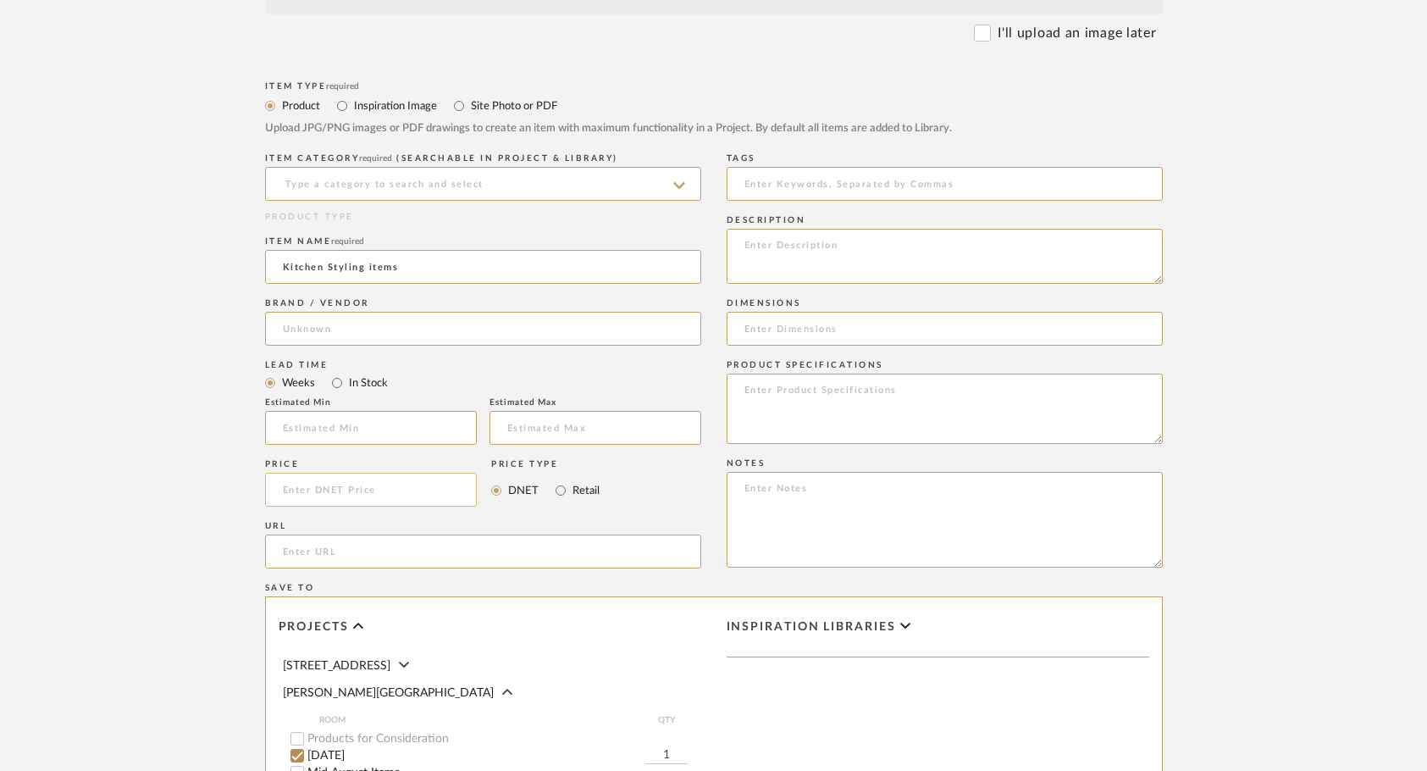
click at [346, 473] on input at bounding box center [371, 490] width 213 height 34
click at [795, 229] on textarea at bounding box center [945, 256] width 436 height 55
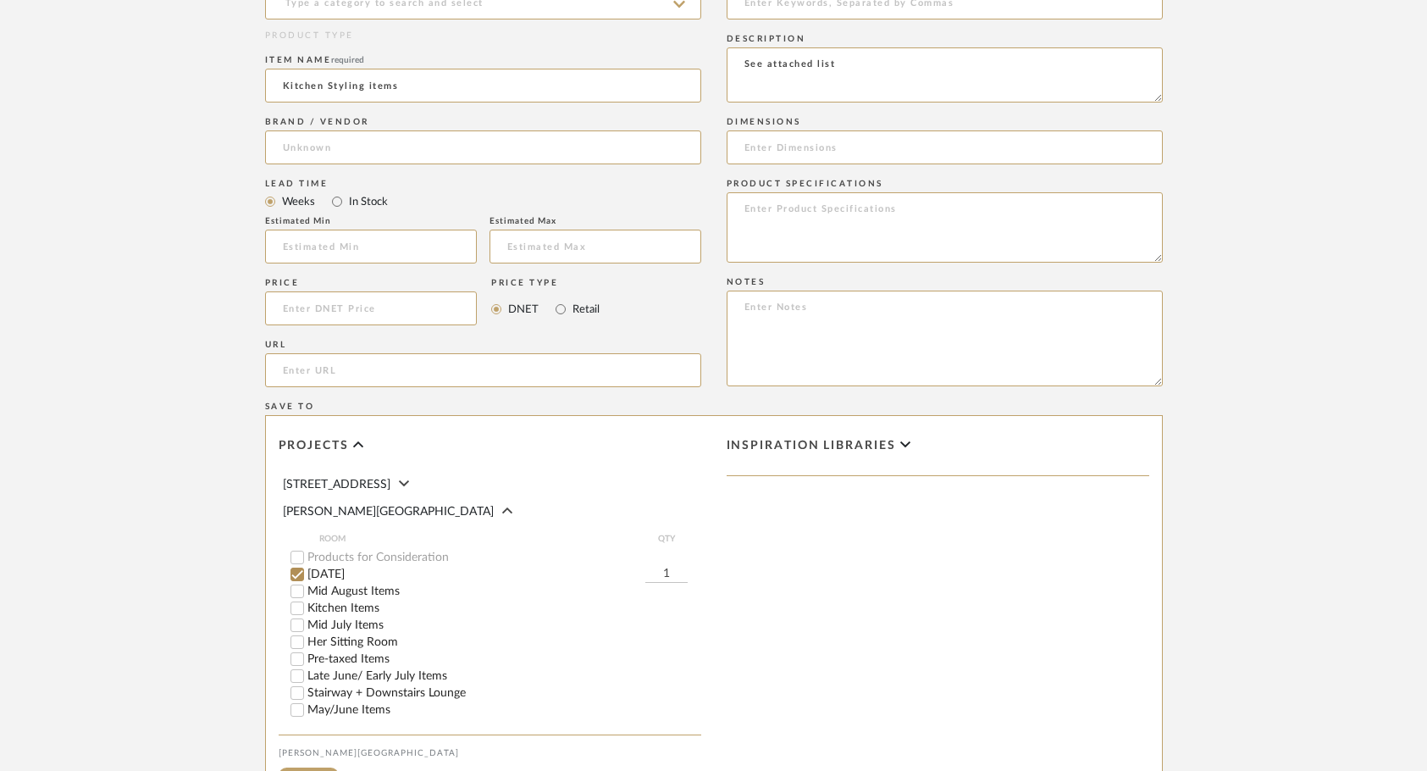
scroll to position [756, 0]
type textarea "See attached list"
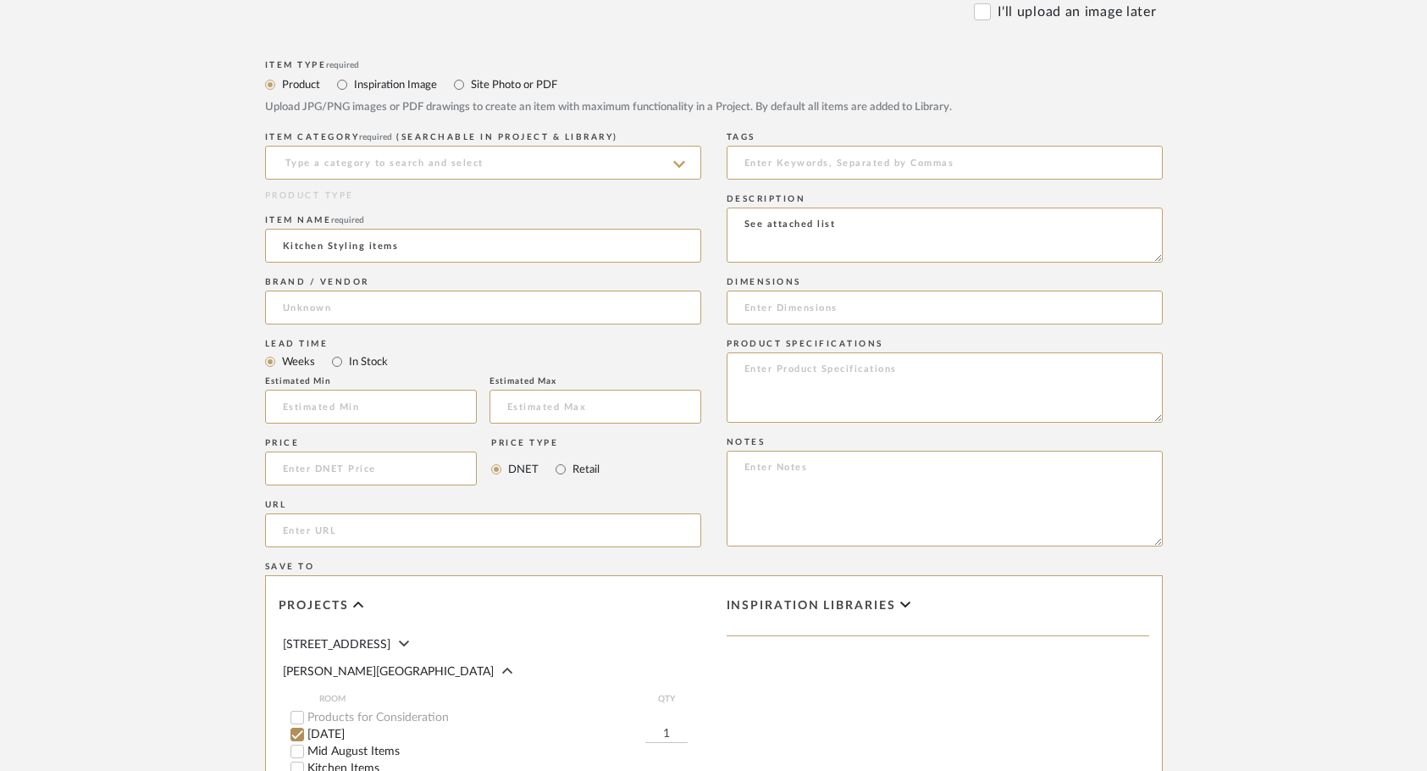
scroll to position [578, 0]
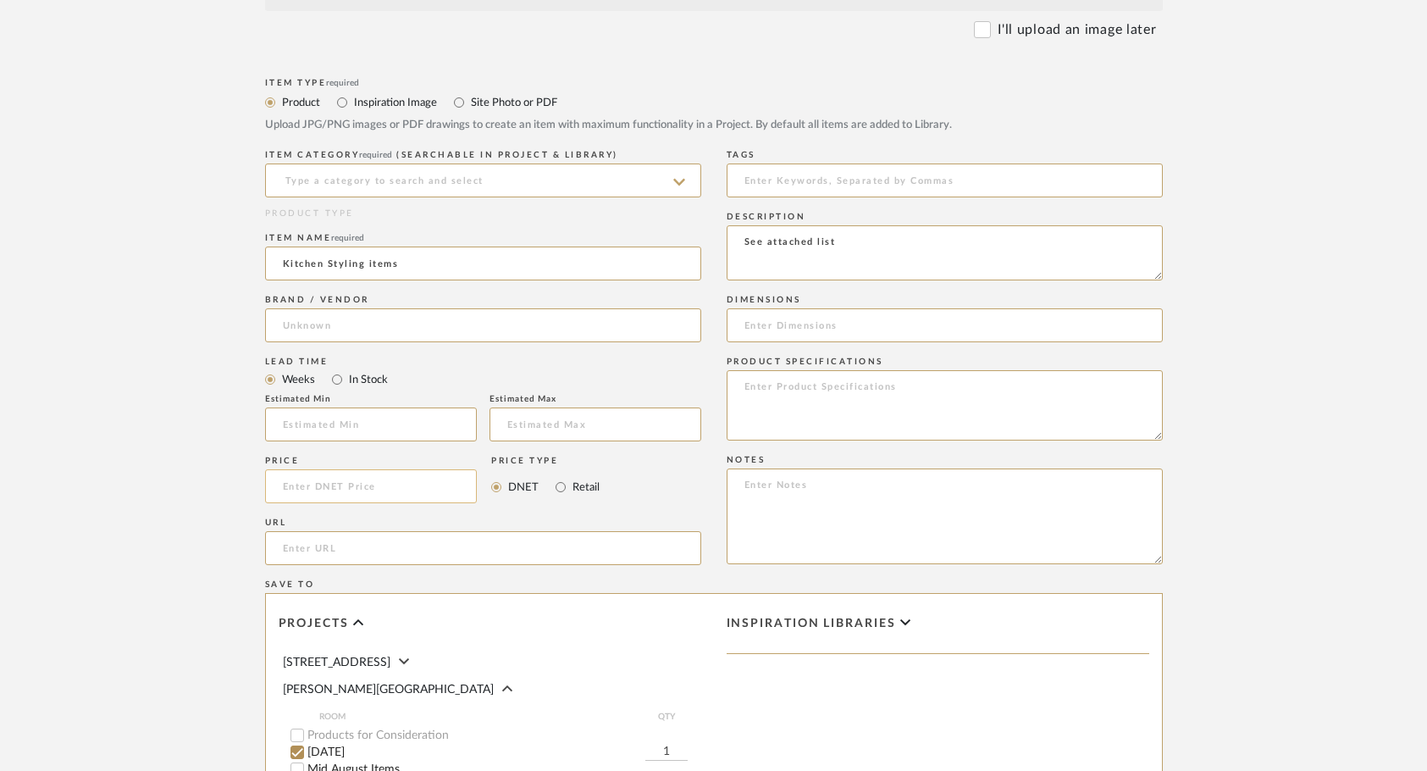
click at [389, 469] on input at bounding box center [371, 486] width 213 height 34
paste input "3592.00"
type input "$3,592.00"
click at [574, 478] on label "Retail" at bounding box center [585, 487] width 29 height 19
click at [571, 477] on input "Retail" at bounding box center [561, 487] width 20 height 20
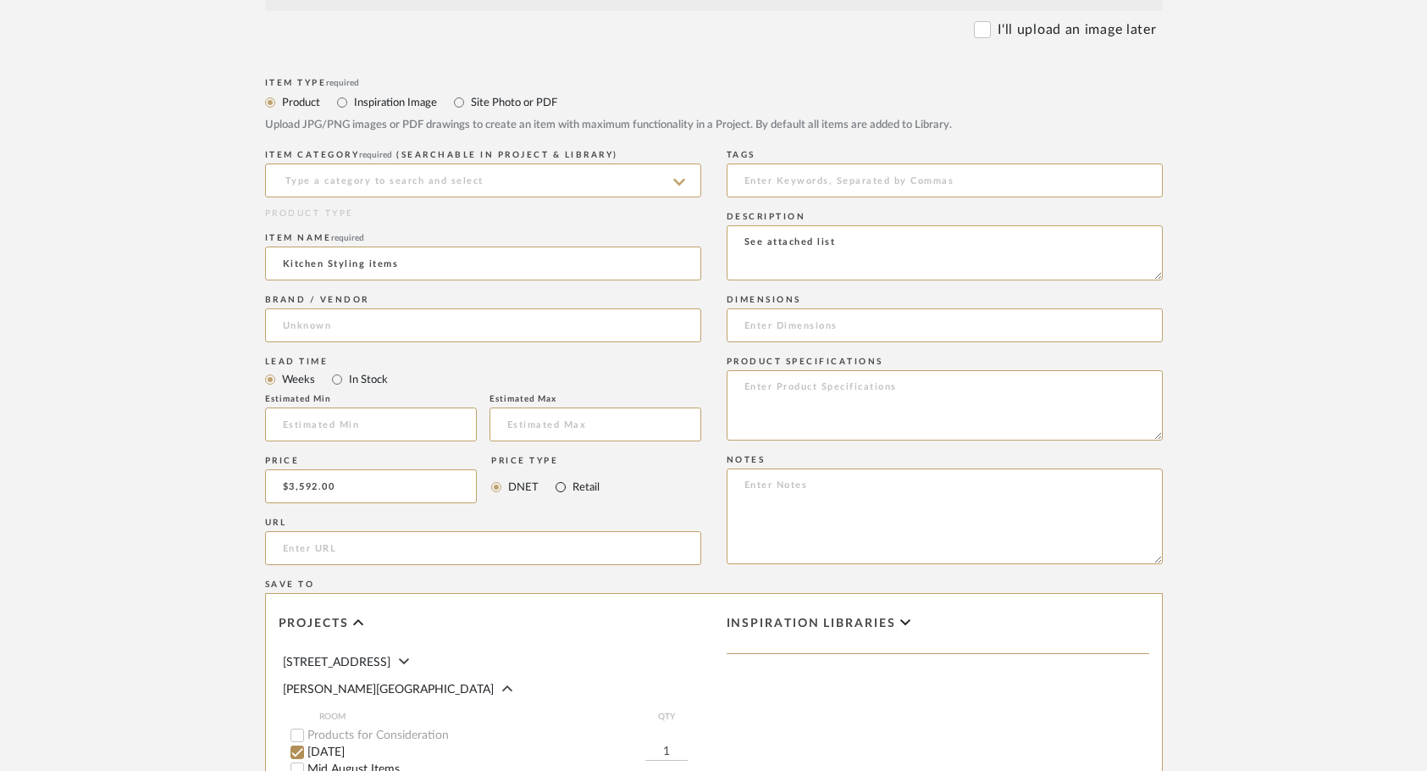
radio input "true"
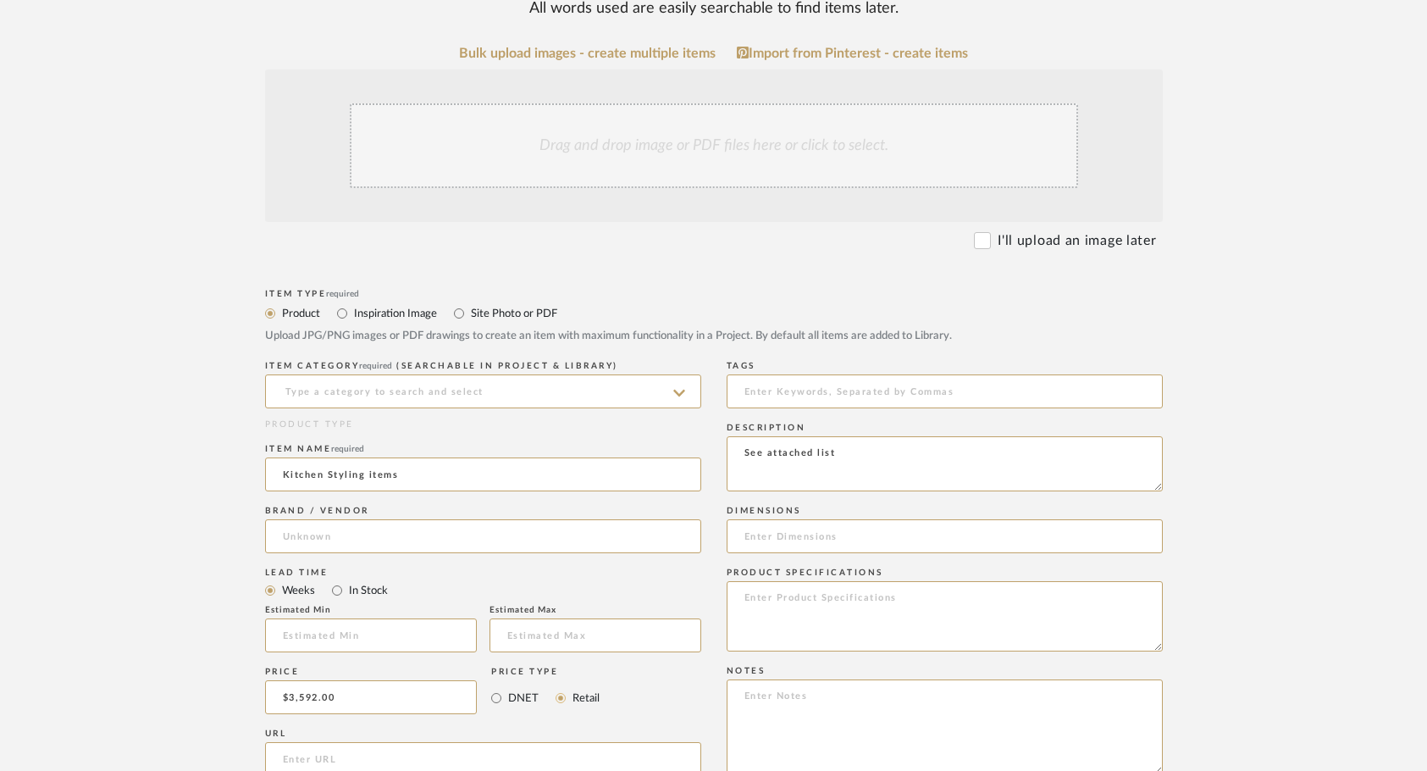
scroll to position [97, 0]
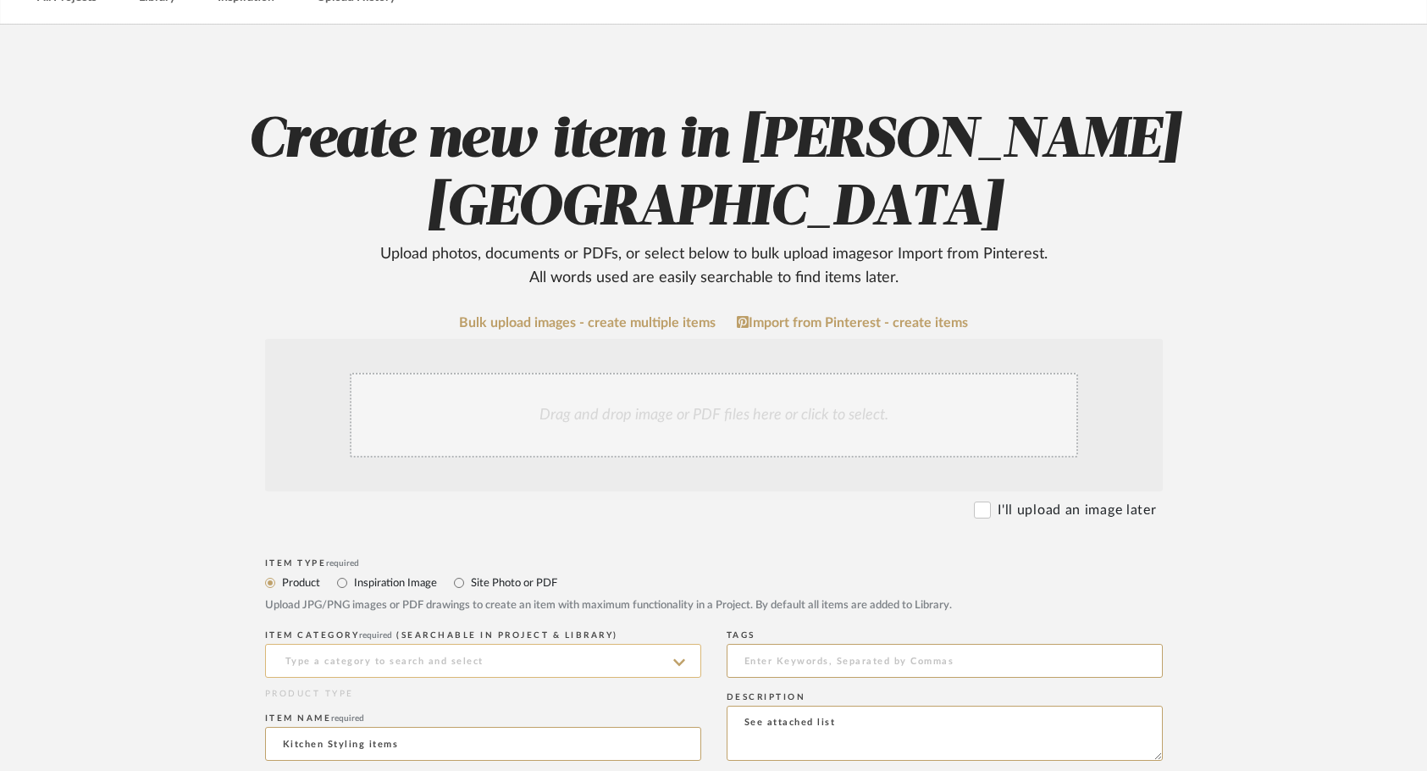
click at [628, 644] on input at bounding box center [483, 661] width 436 height 34
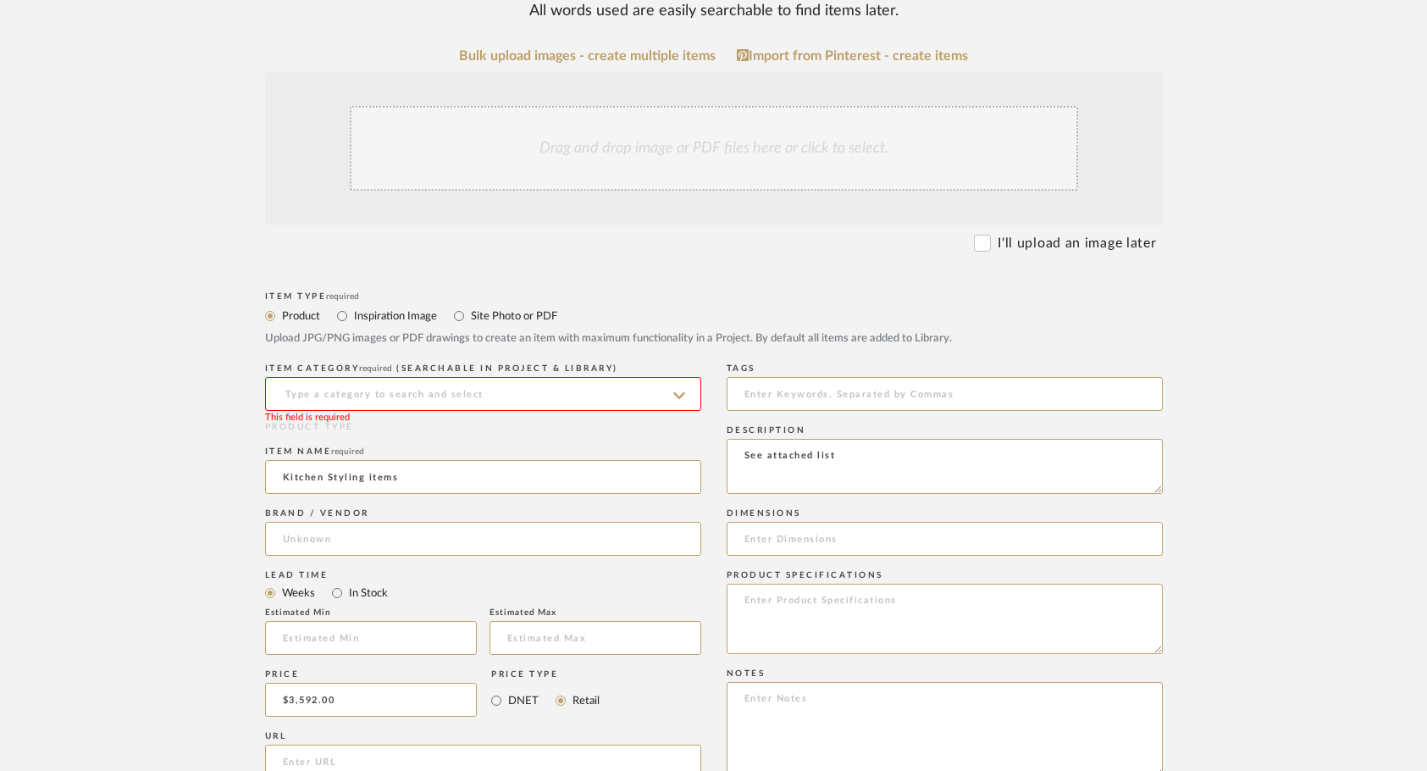
scroll to position [365, 0]
click at [542, 376] on input at bounding box center [483, 393] width 436 height 34
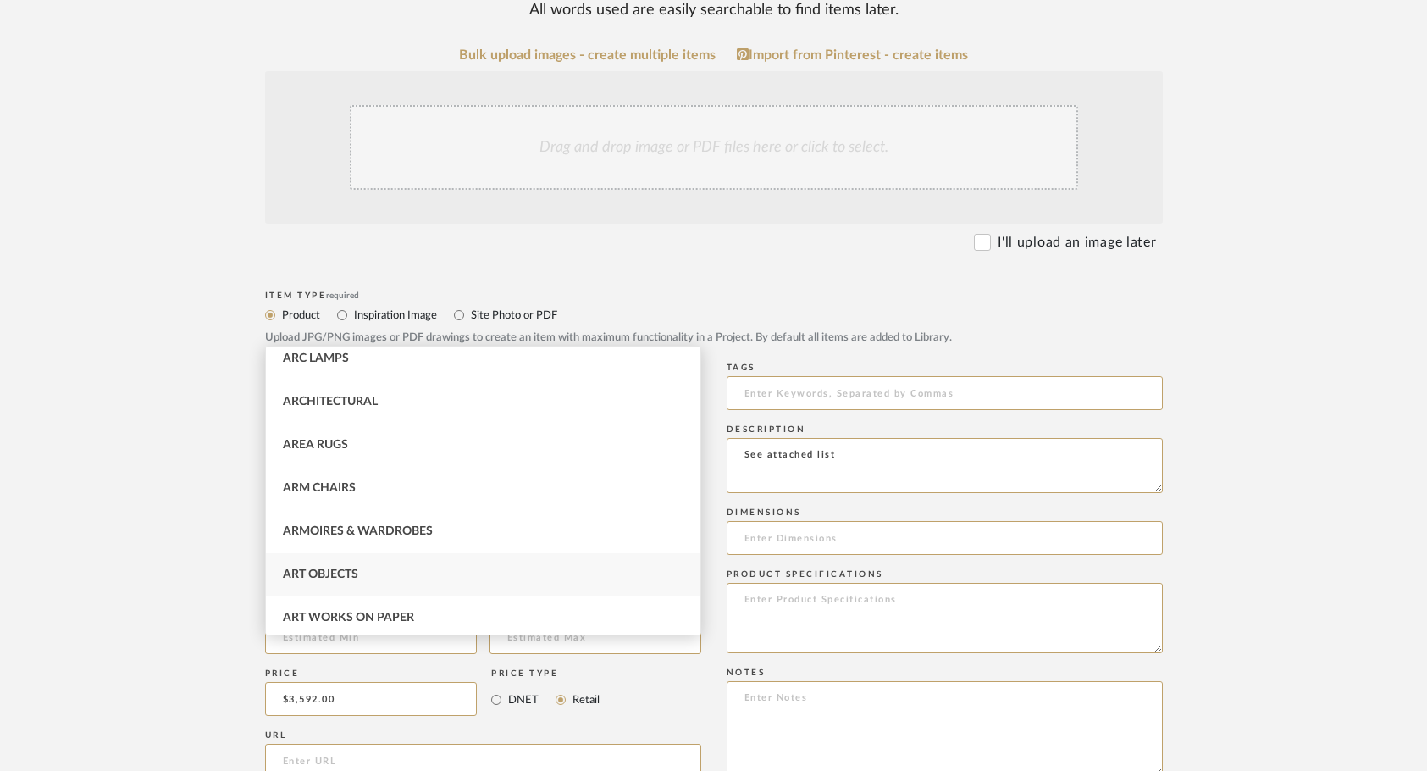
scroll to position [53, 0]
click at [373, 558] on div "Art Objects" at bounding box center [483, 573] width 435 height 43
type input "Art Objects"
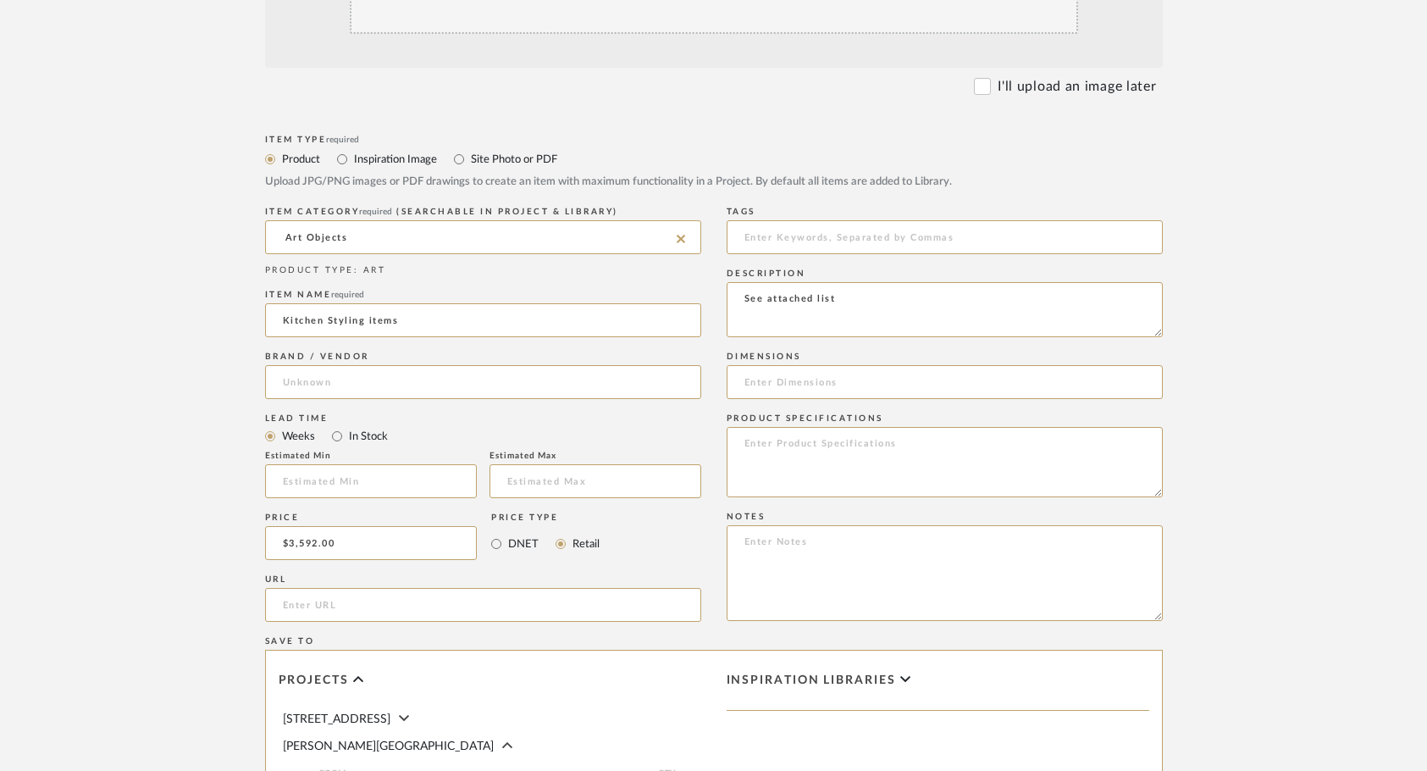
scroll to position [706, 0]
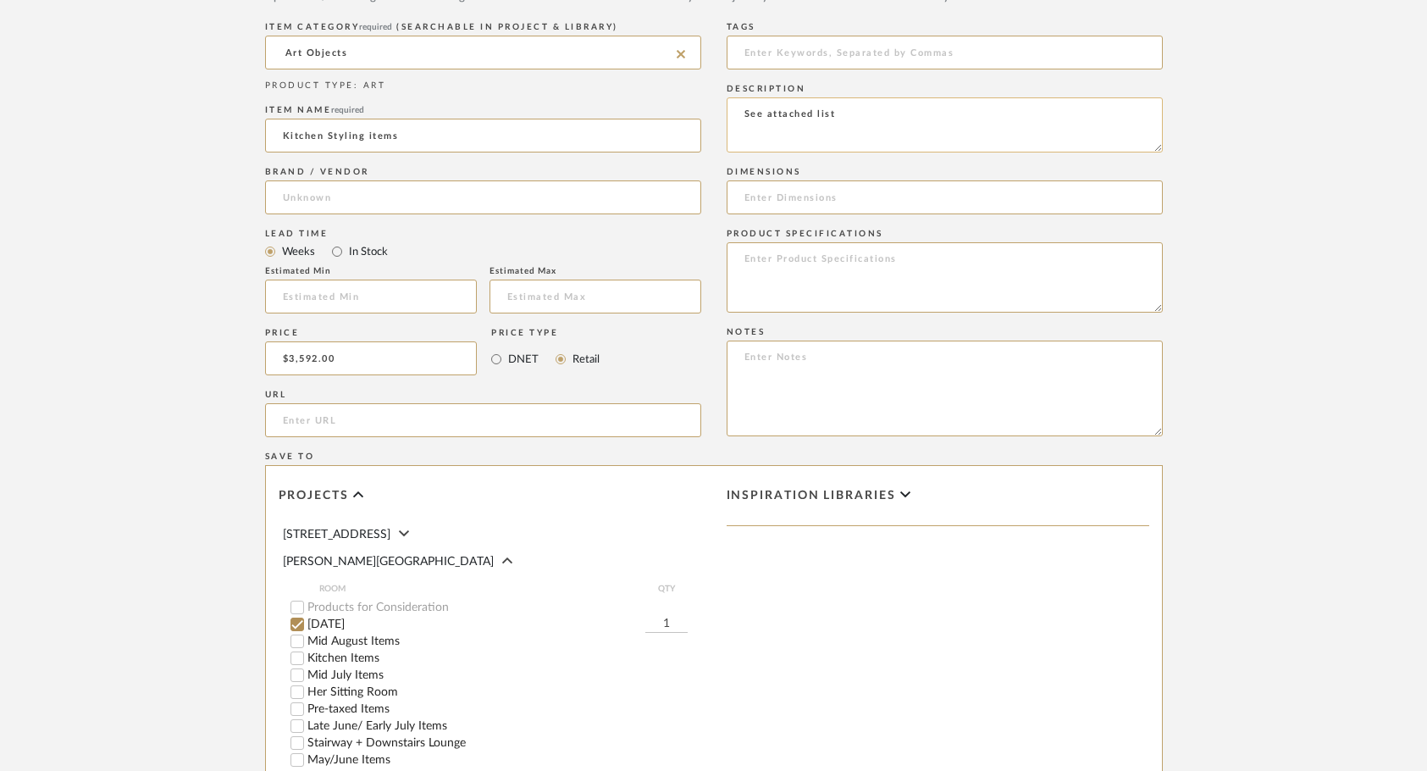
click at [988, 97] on textarea "See attached list" at bounding box center [945, 124] width 436 height 55
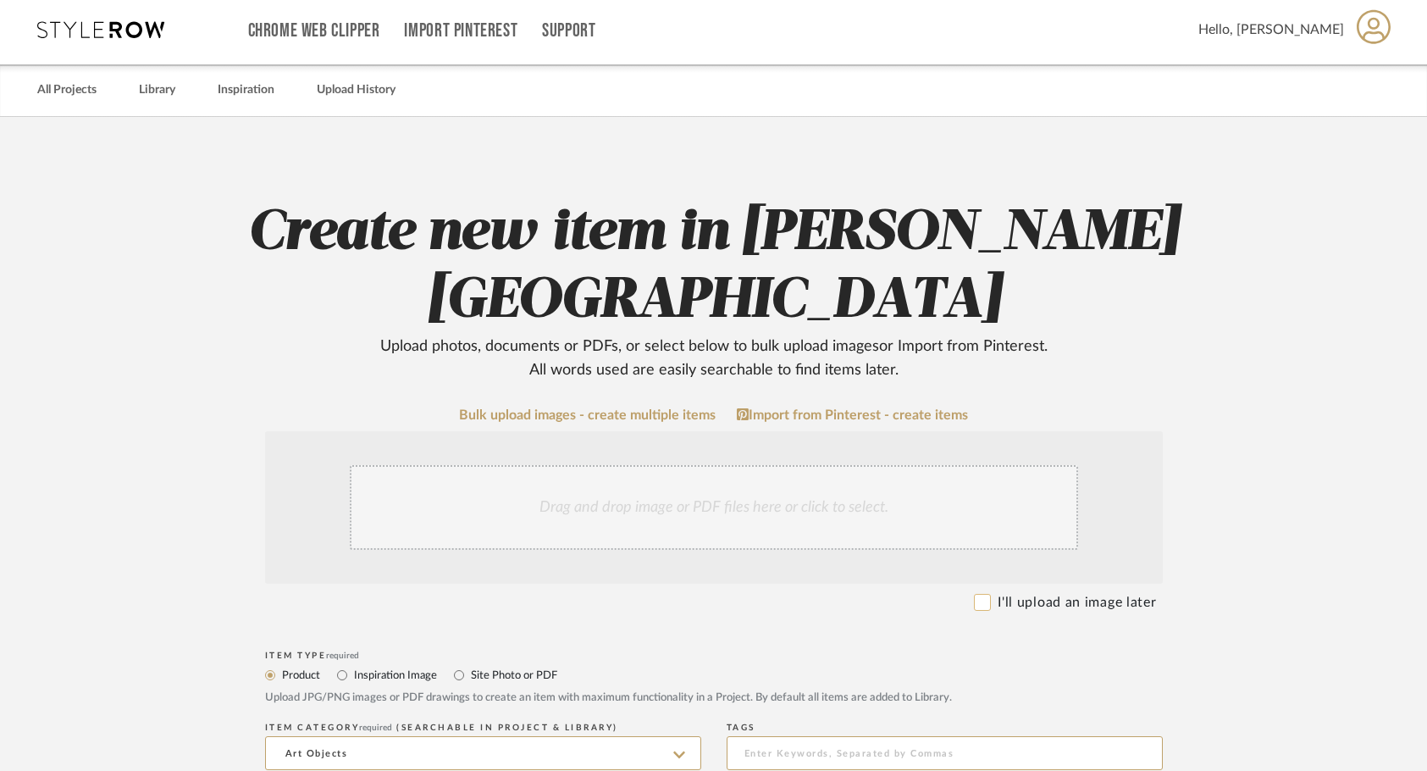
type textarea "See attached list,"
click at [983, 594] on input "I'll upload an image later" at bounding box center [982, 602] width 17 height 17
checkbox input "true"
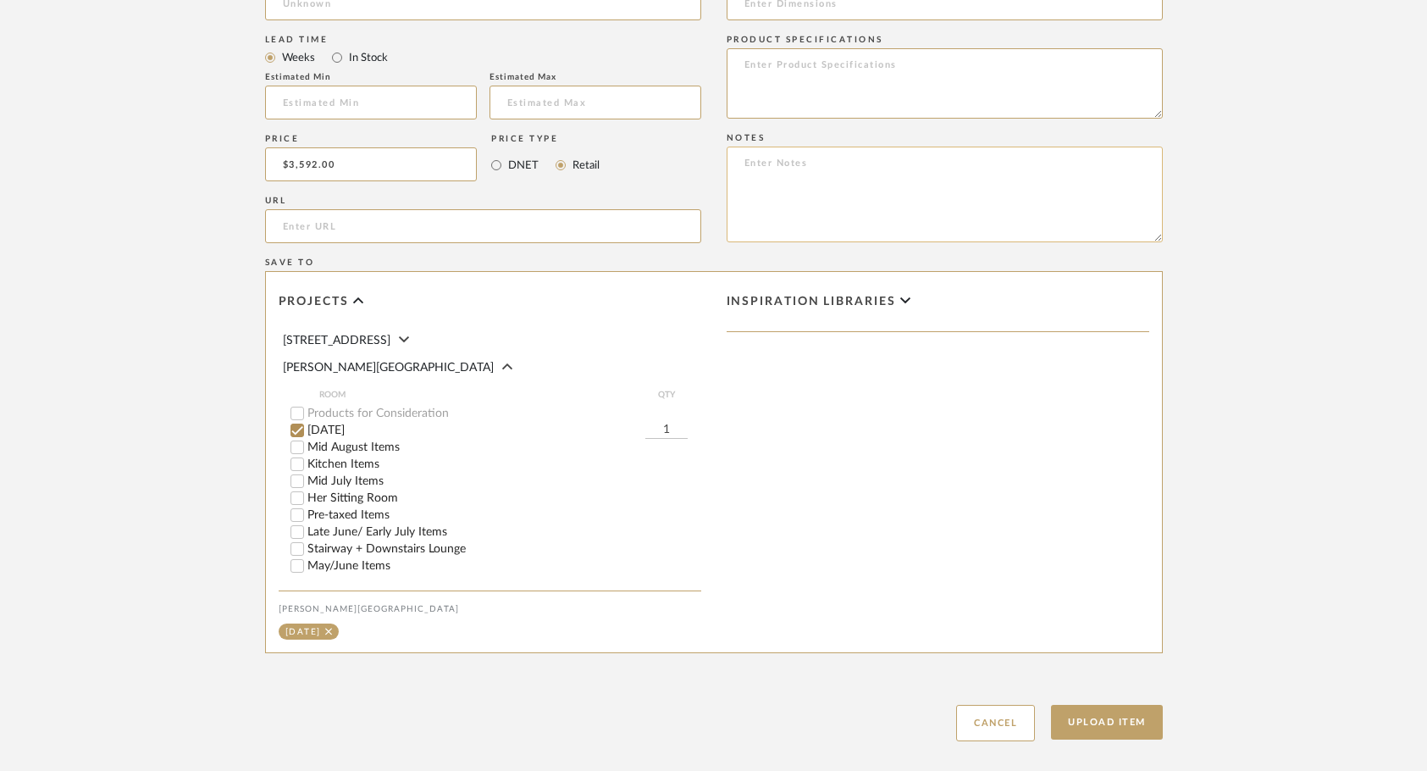
scroll to position [923, 0]
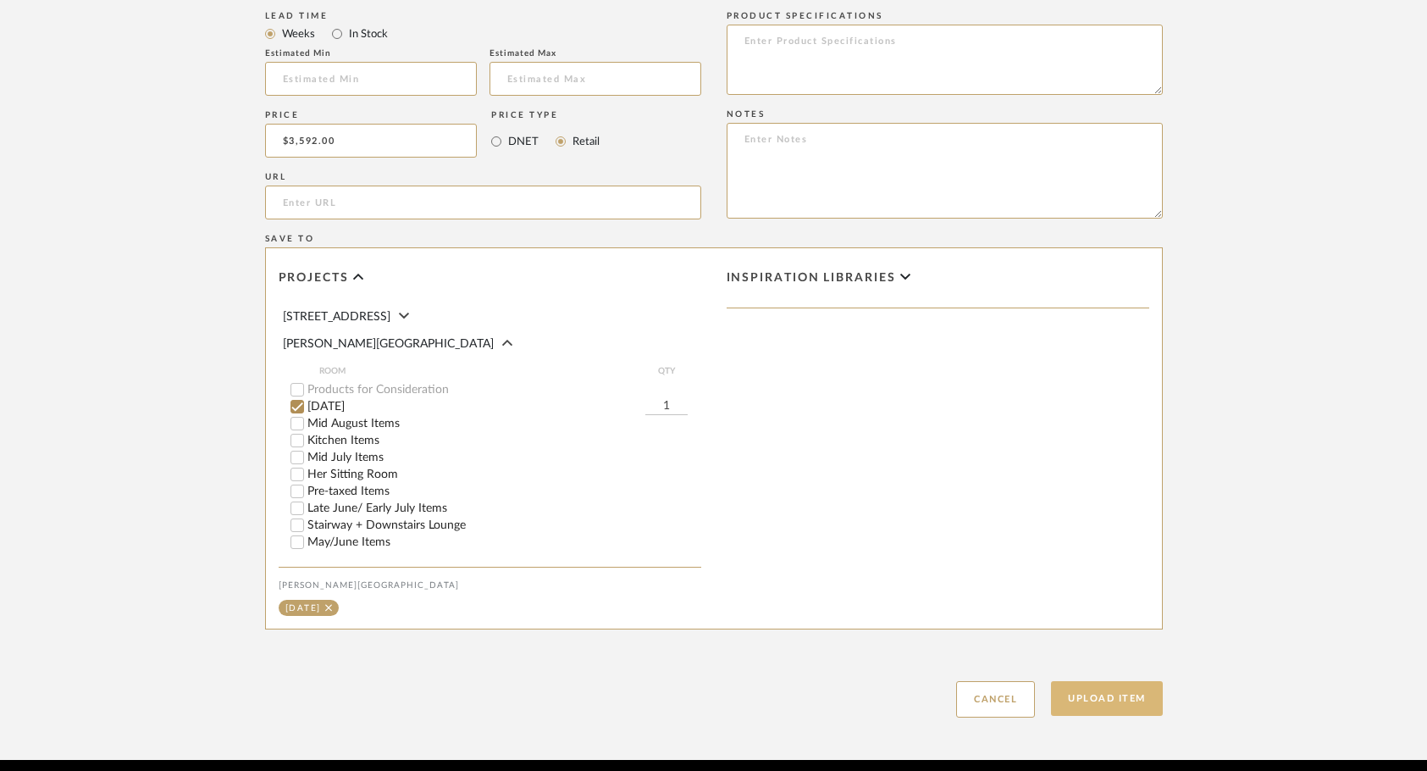
click at [1103, 681] on button "Upload Item" at bounding box center [1107, 698] width 112 height 35
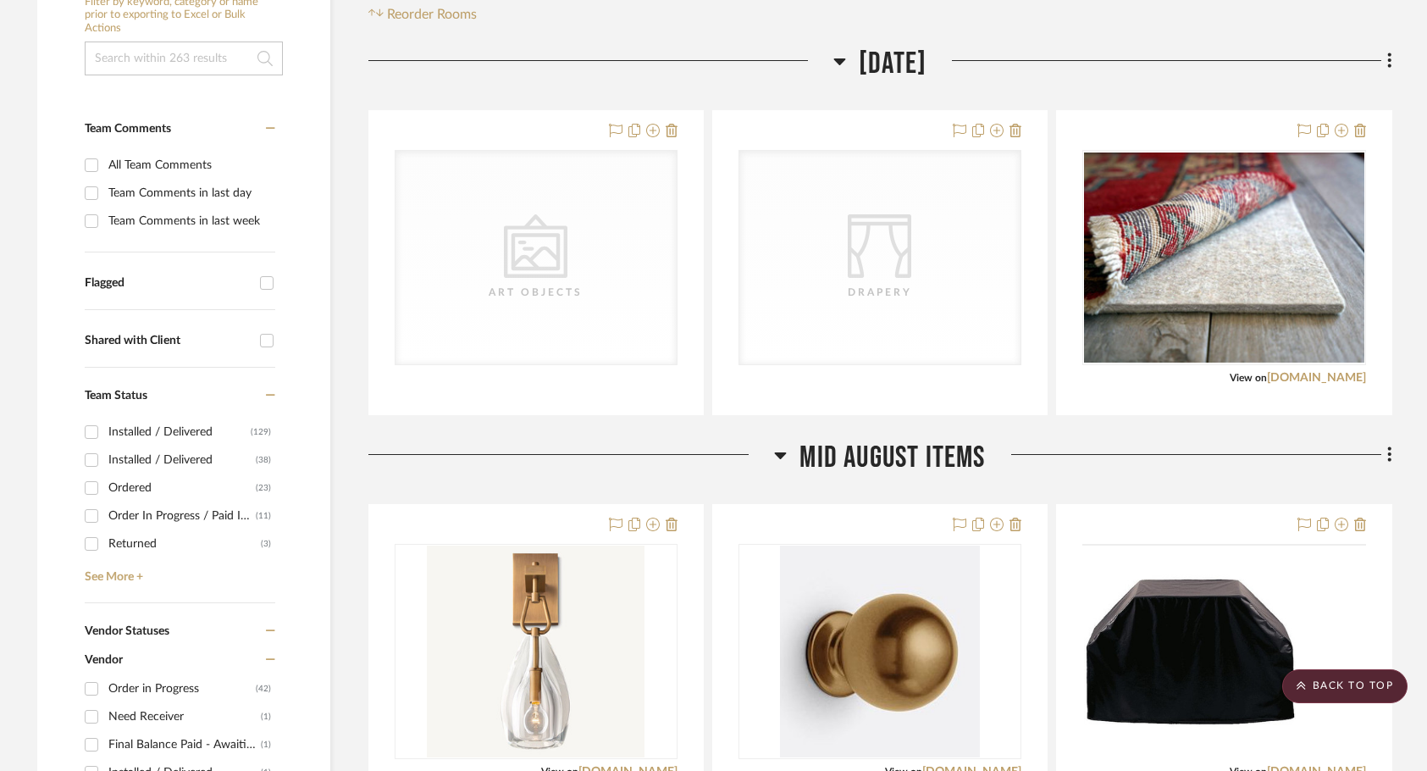
scroll to position [397, 0]
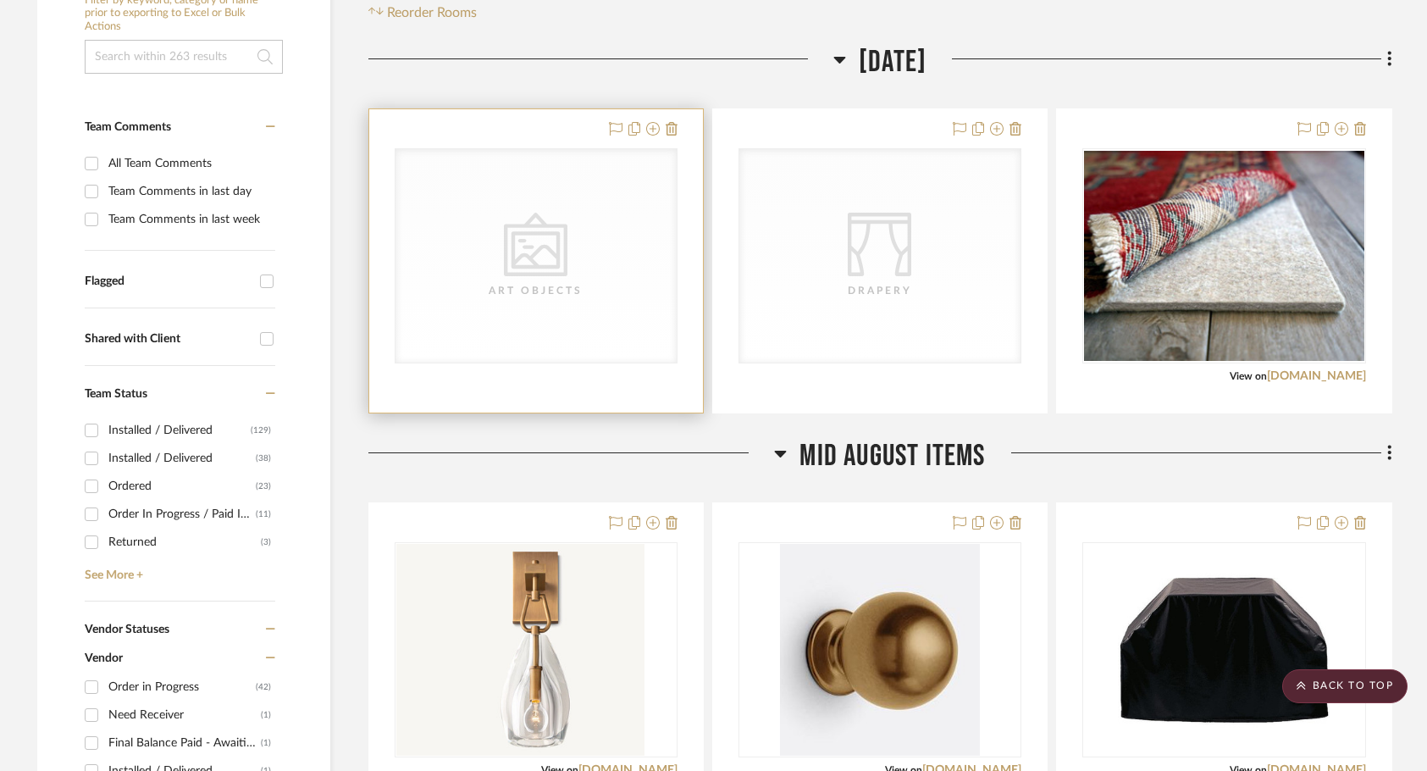
click at [0, 0] on div "CategoryIconArt Created with Sketch. Art Objects" at bounding box center [0, 0] width 0 height 0
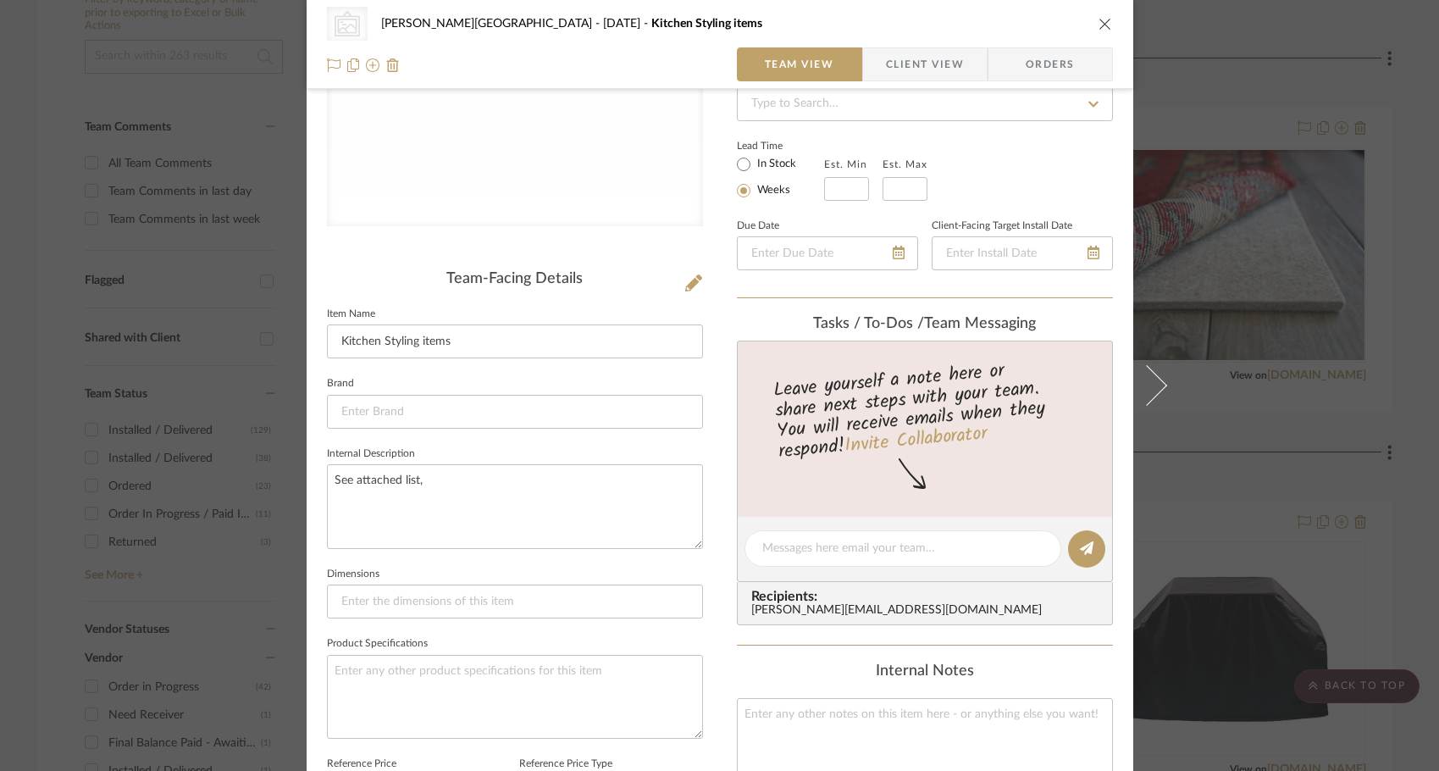
scroll to position [0, 0]
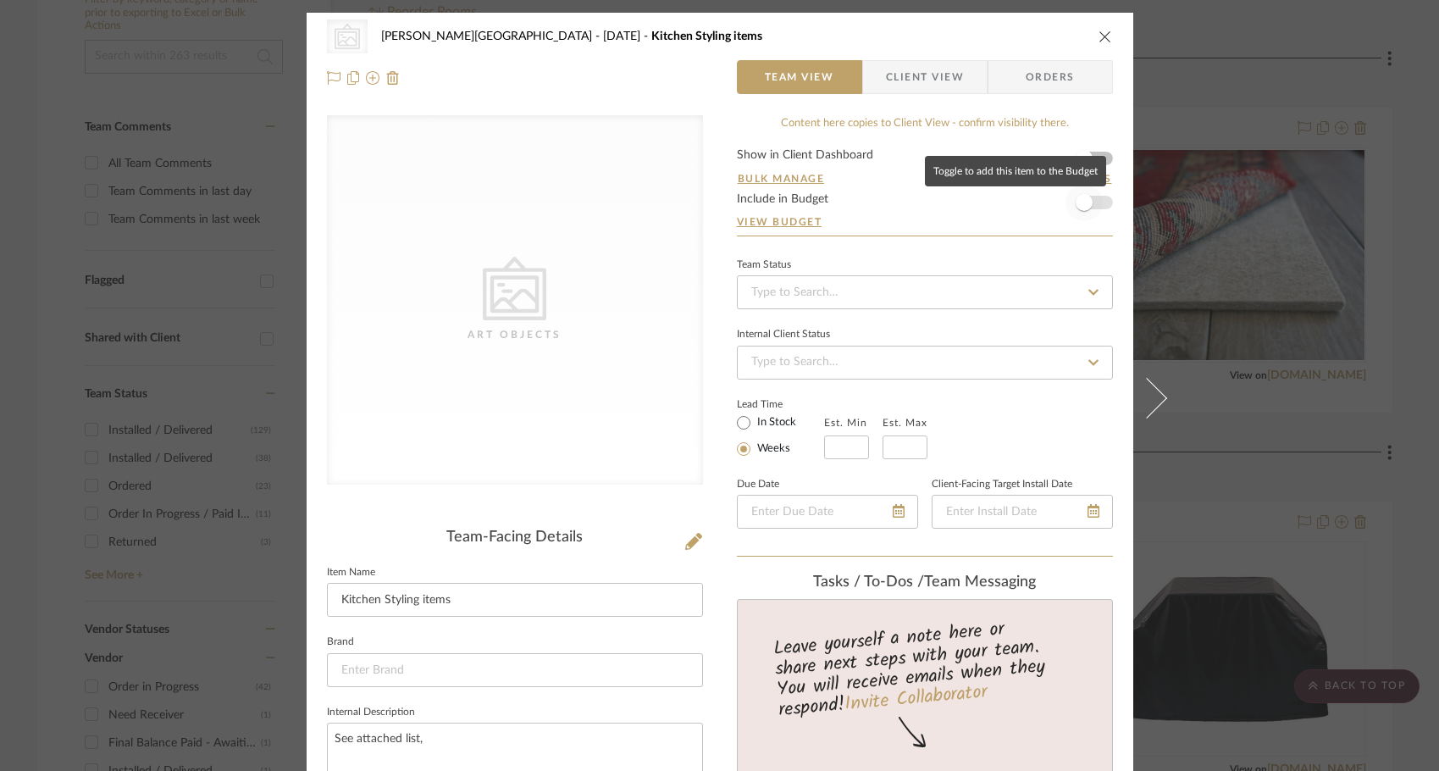
click at [1082, 196] on span "button" at bounding box center [1084, 202] width 17 height 17
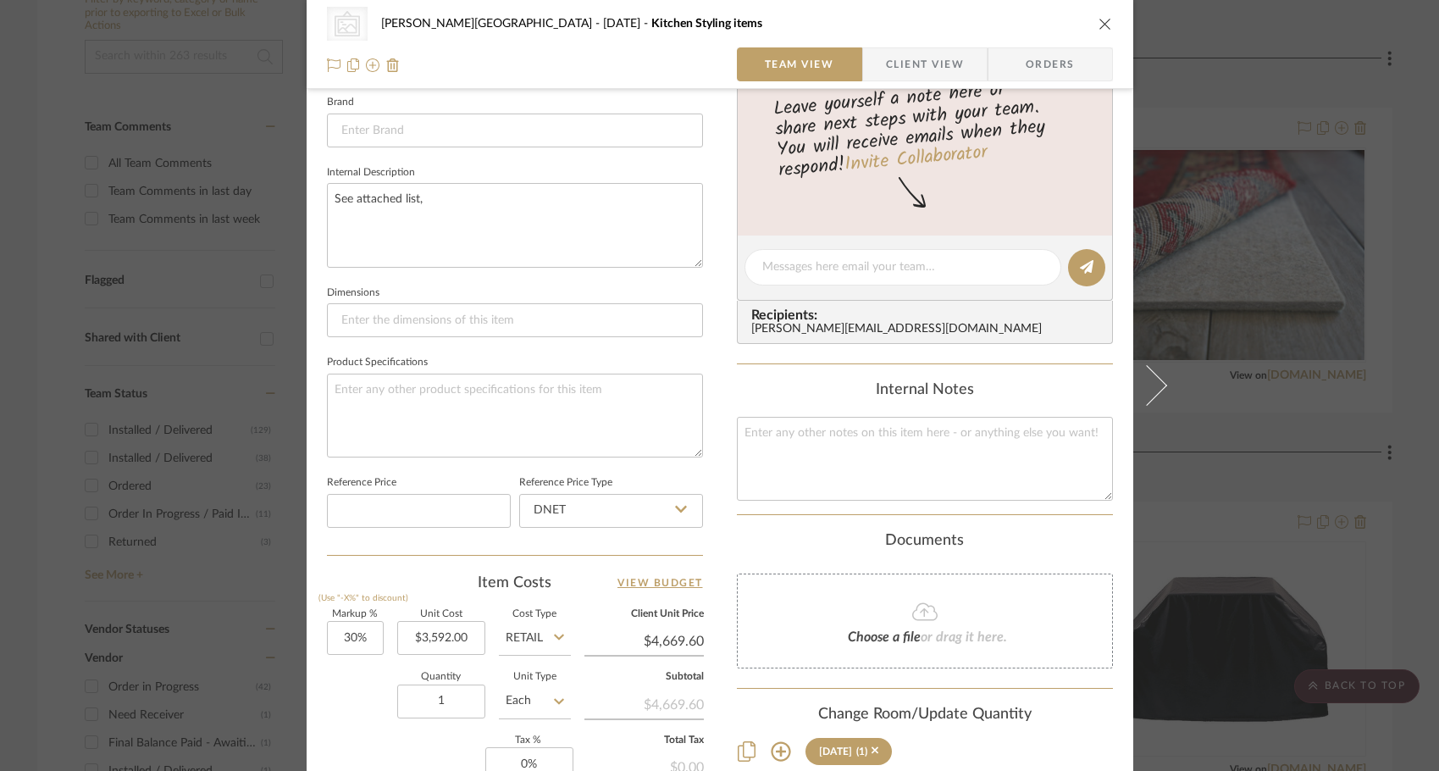
scroll to position [655, 0]
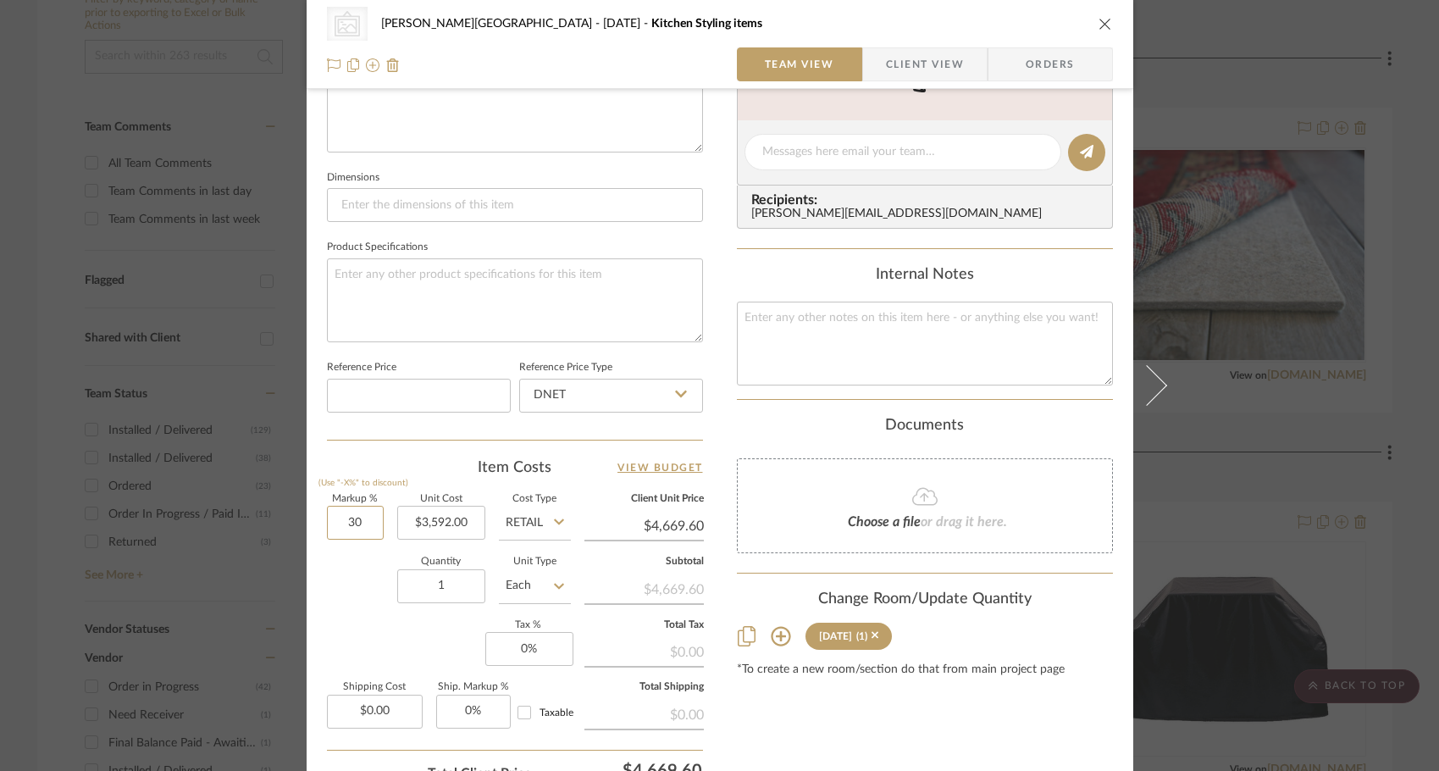
drag, startPoint x: 352, startPoint y: 518, endPoint x: 313, endPoint y: 507, distance: 39.7
click at [316, 510] on div "CategoryIconArt Created with Sketch. Art Objects [PERSON_NAME][GEOGRAPHIC_DATA]…" at bounding box center [720, 138] width 827 height 1561
type input "0%"
click at [353, 602] on div "Quantity 1 Unit Type Each" at bounding box center [449, 587] width 244 height 60
type input "$3,592.00"
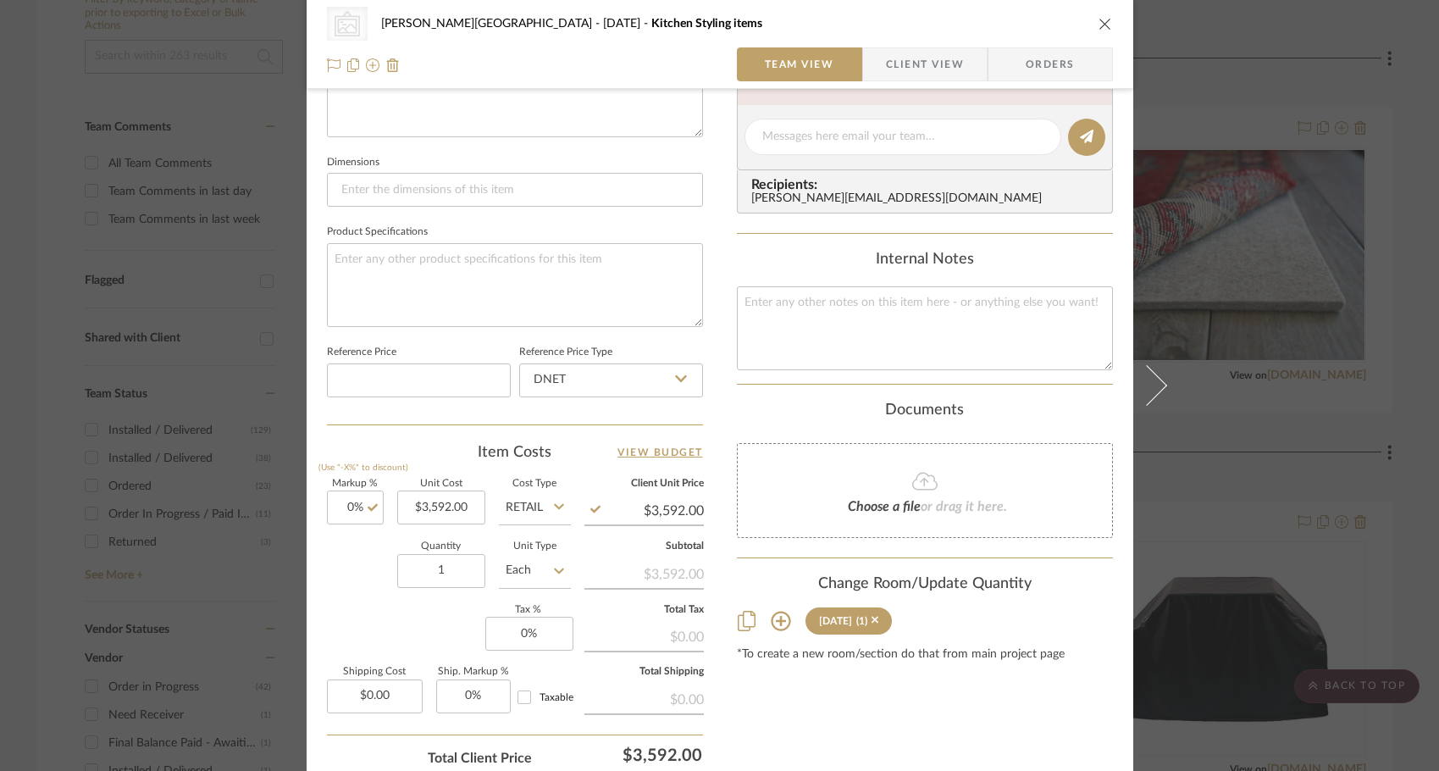
scroll to position [800, 0]
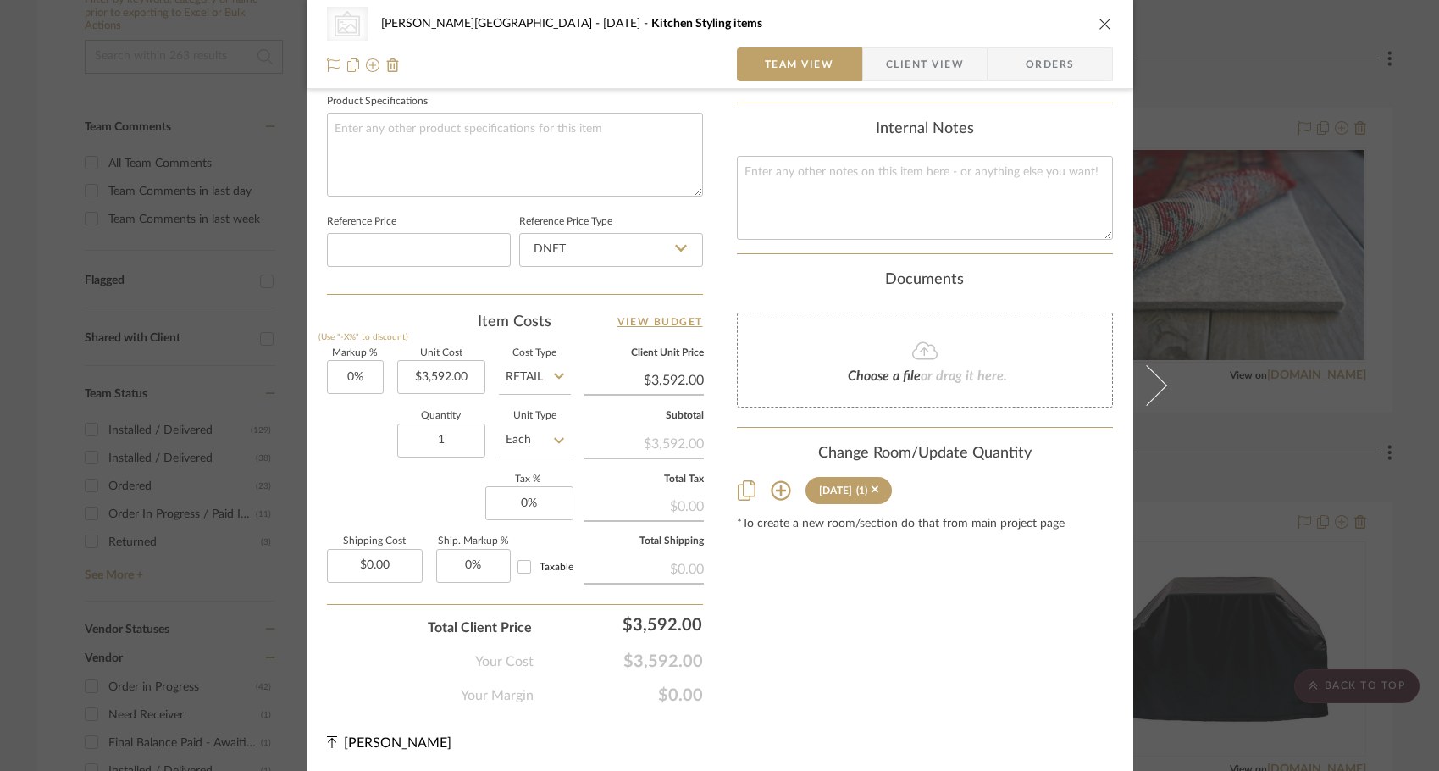
click at [1175, 486] on div "CategoryIconArt Created with Sketch. Art Objects [PERSON_NAME][GEOGRAPHIC_DATA]…" at bounding box center [719, 385] width 1439 height 771
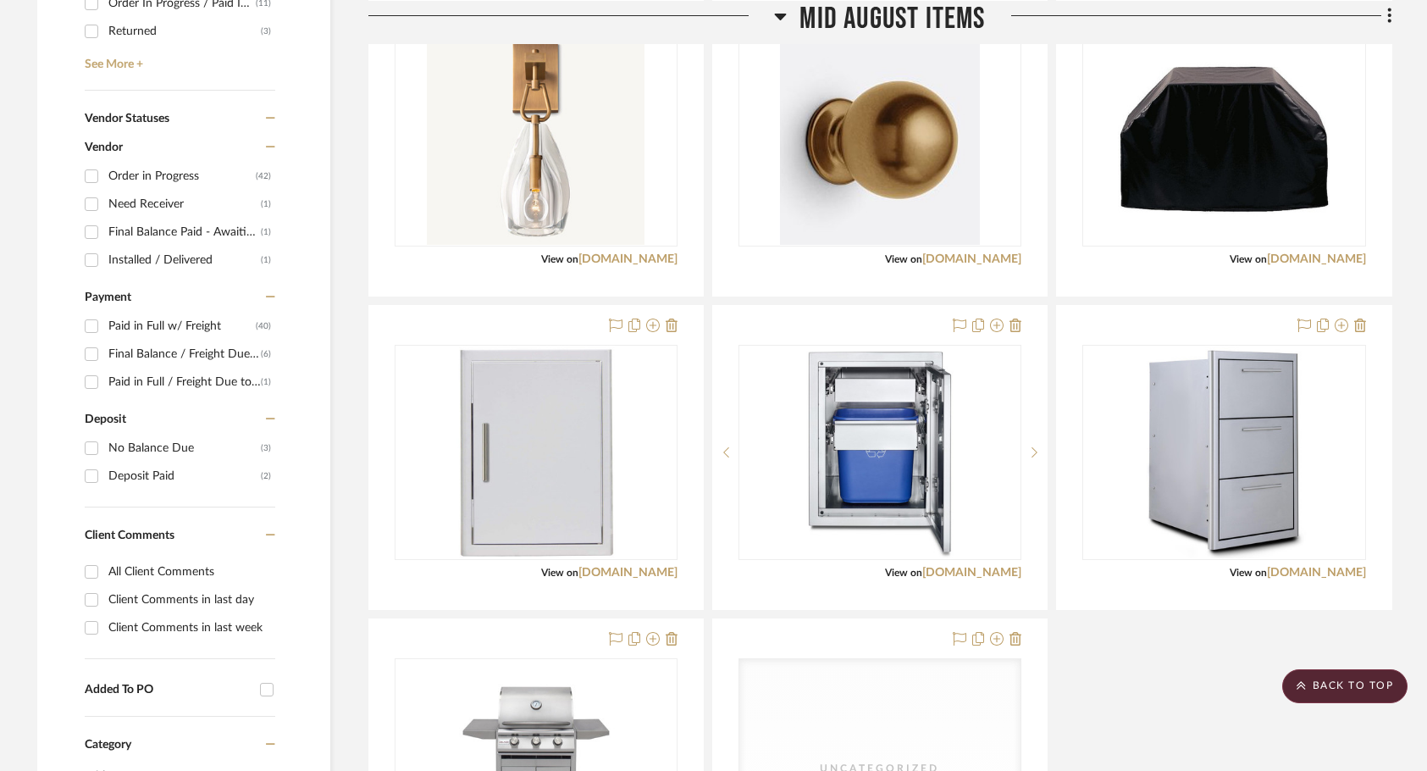
scroll to position [0, 0]
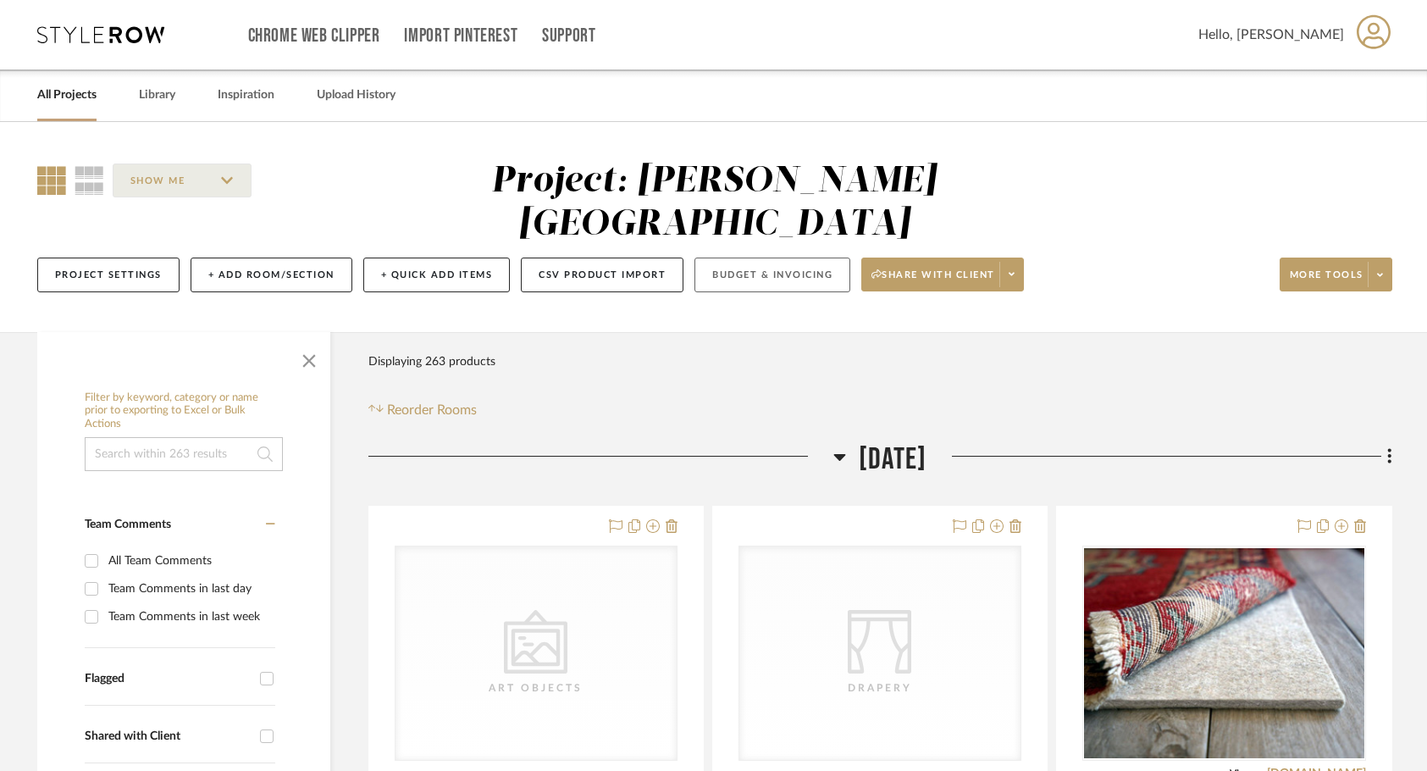
click at [737, 257] on button "Budget & Invoicing" at bounding box center [773, 274] width 156 height 35
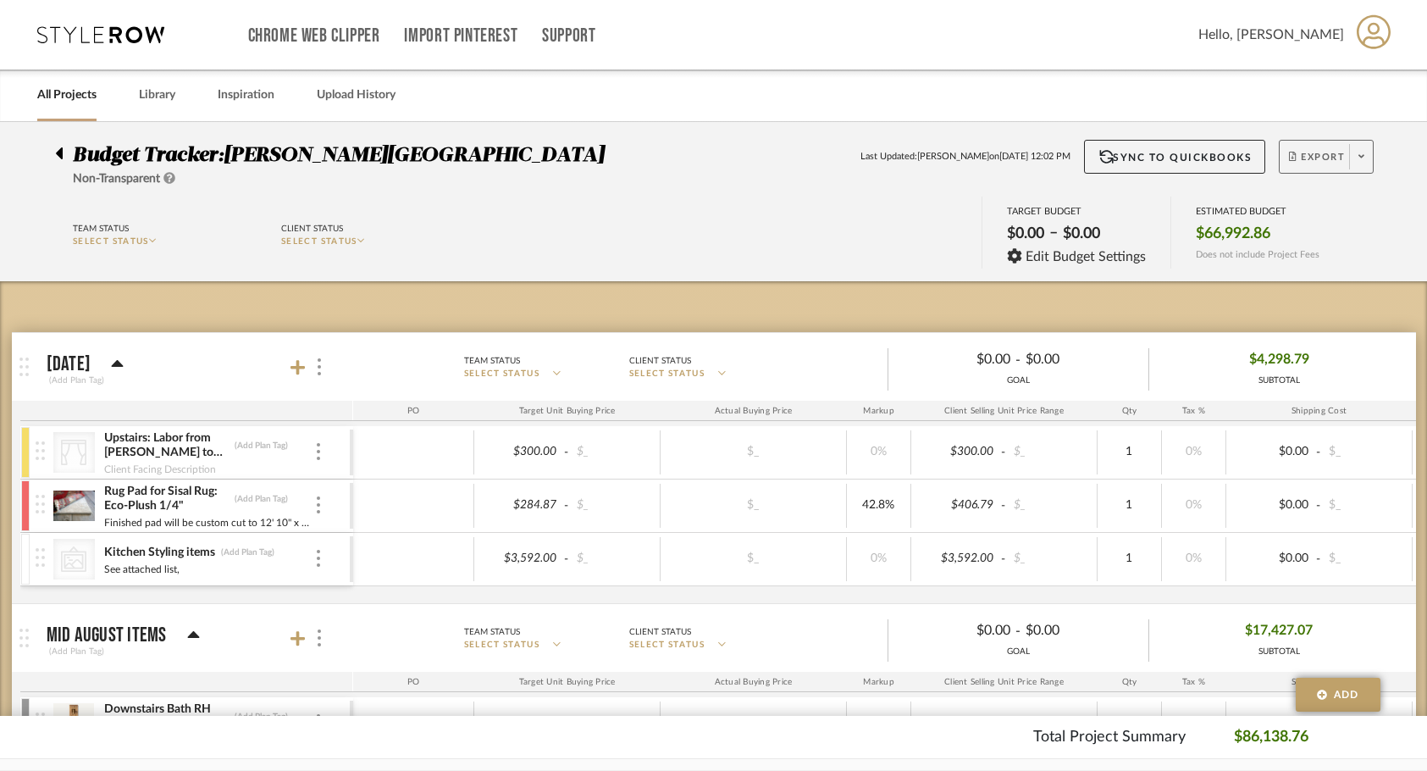
click at [1323, 168] on span "Export" at bounding box center [1317, 163] width 56 height 25
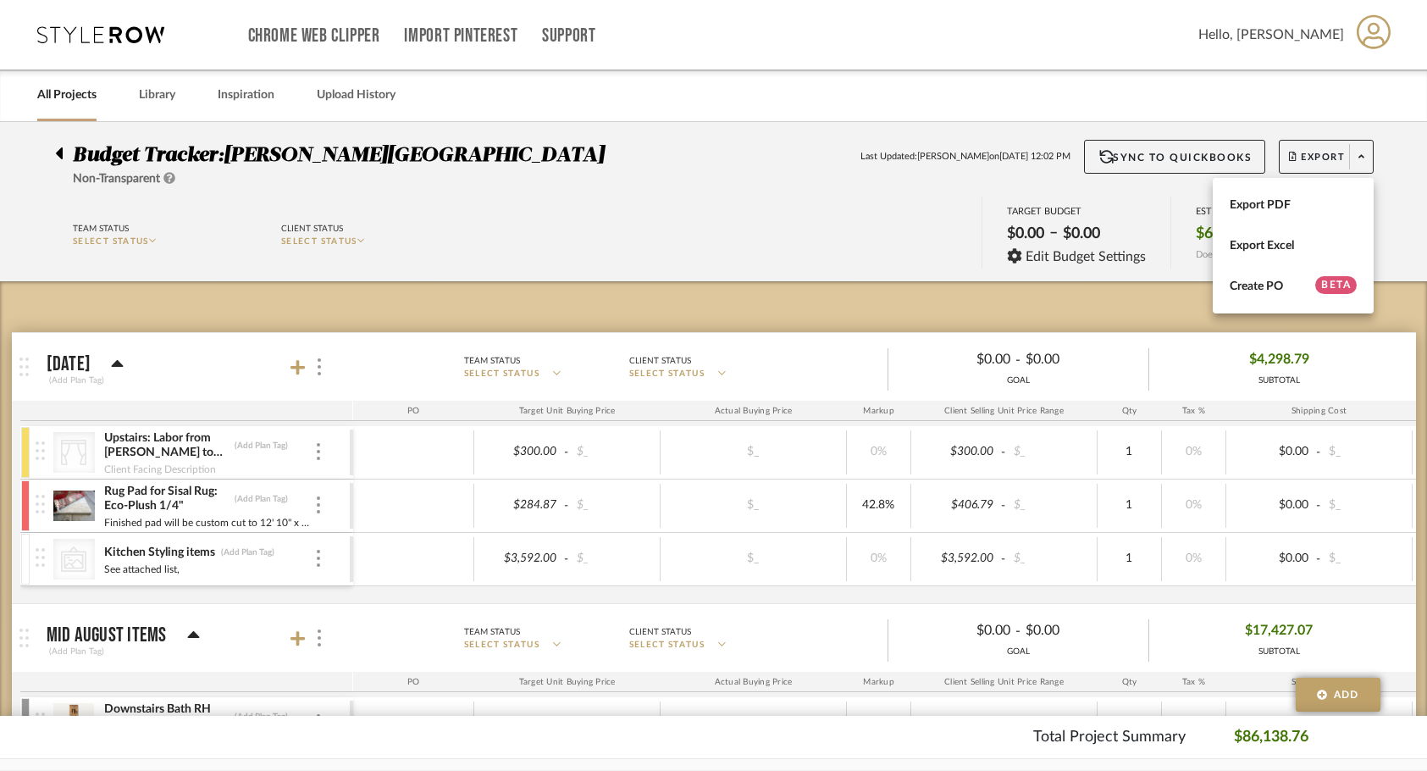
click at [711, 242] on div at bounding box center [713, 385] width 1427 height 771
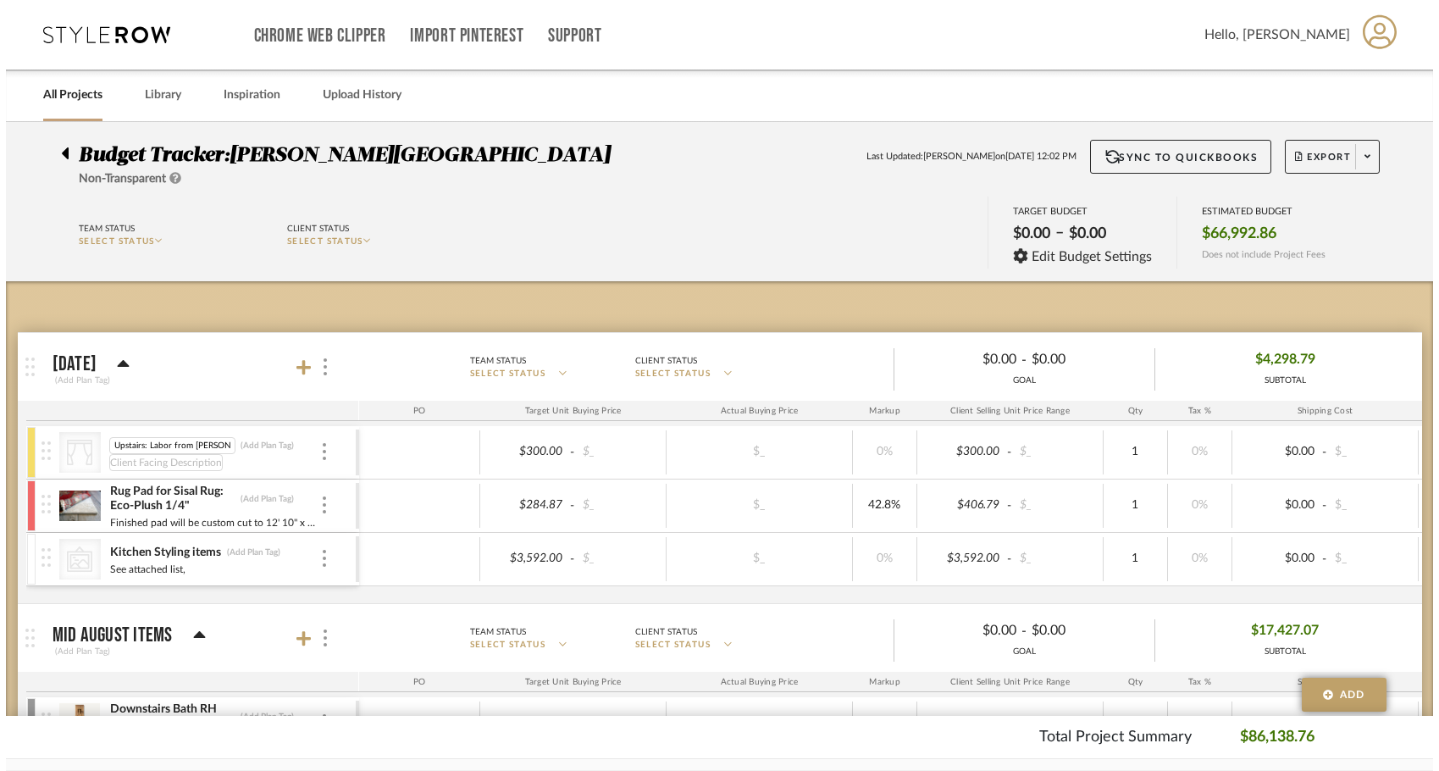
scroll to position [0, 94]
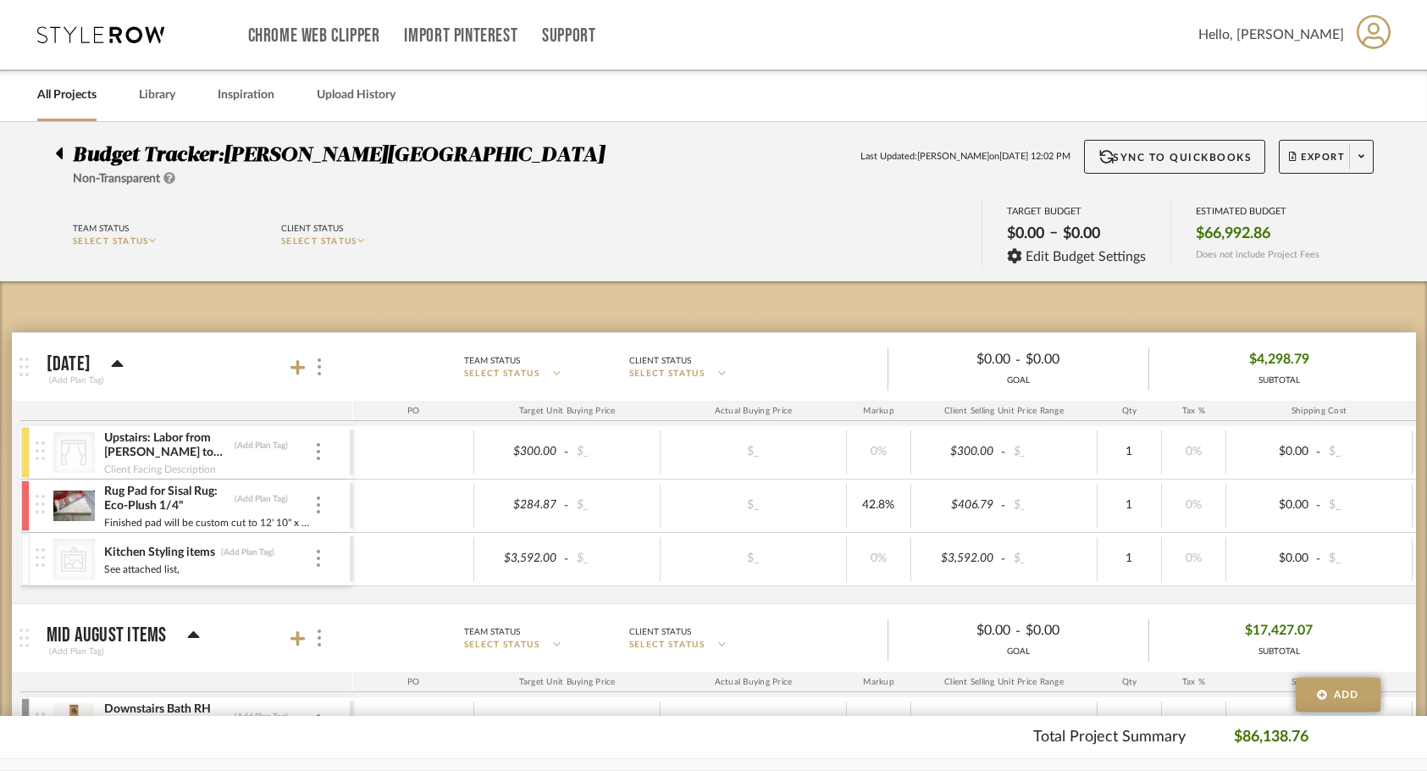
click at [335, 466] on div "CategoryIconFabrics Created with Sketch. Upstairs: Labor from [PERSON_NAME] to …" at bounding box center [193, 452] width 314 height 53
click at [320, 454] on div at bounding box center [318, 452] width 8 height 19
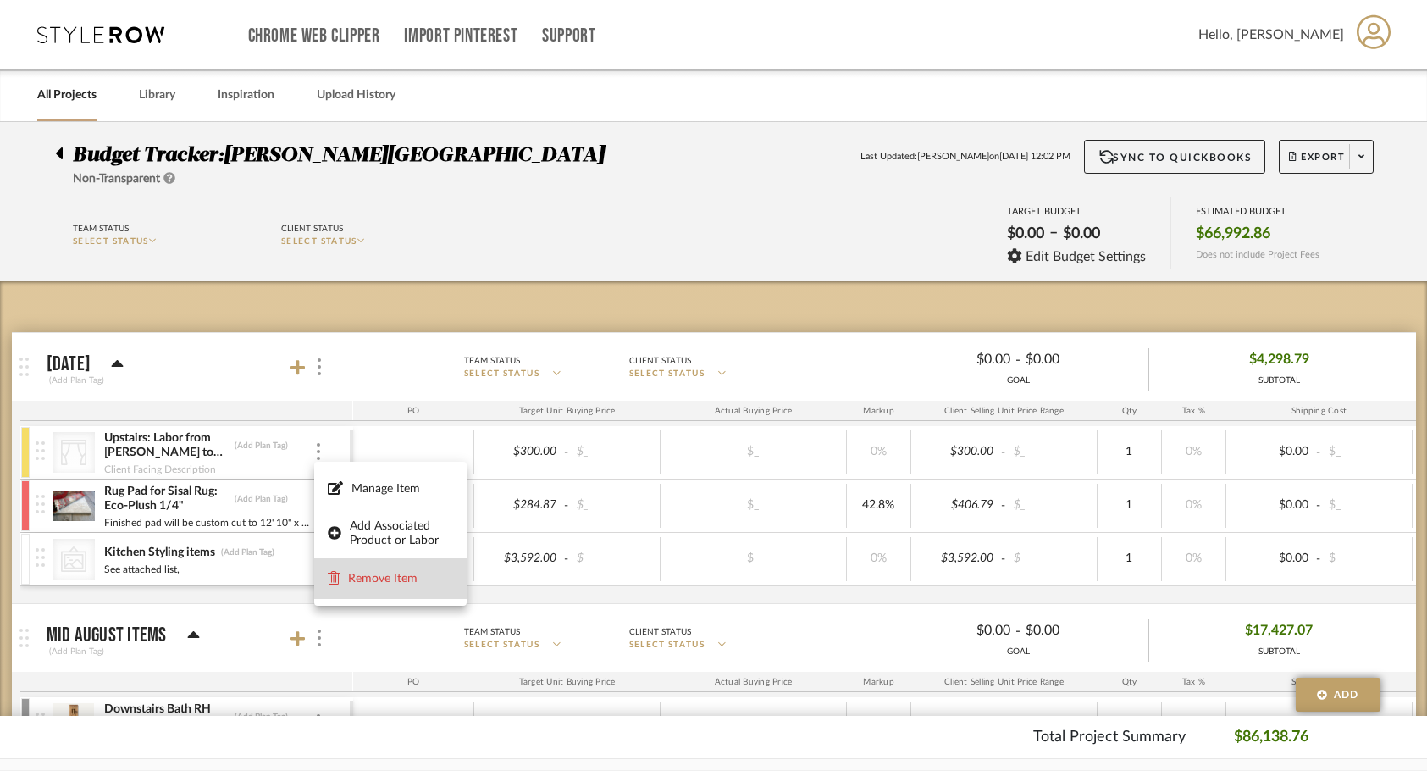
click at [370, 589] on button "Remove Item" at bounding box center [390, 578] width 152 height 41
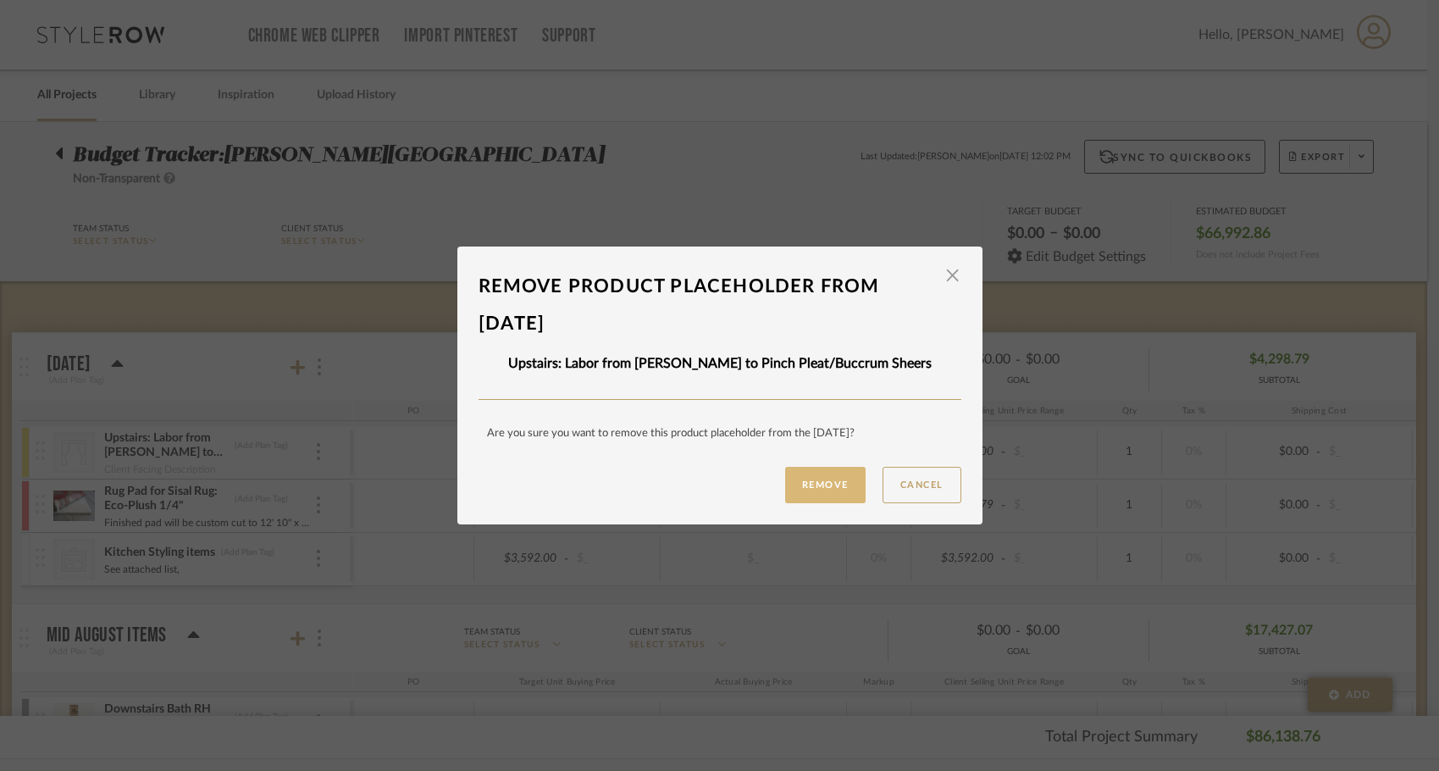
click at [823, 490] on button "Remove" at bounding box center [825, 485] width 80 height 36
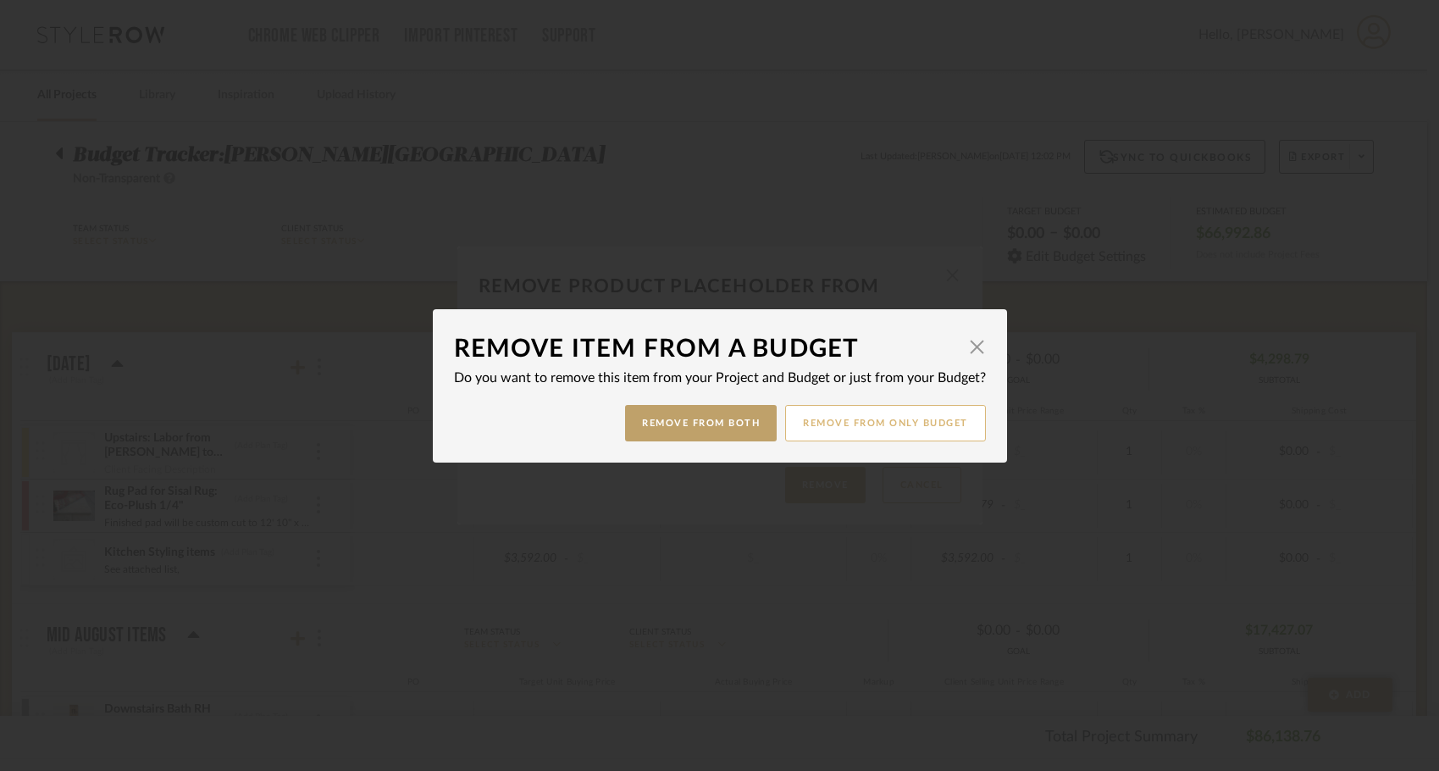
click at [872, 417] on button "Remove from only Budget" at bounding box center [885, 423] width 201 height 36
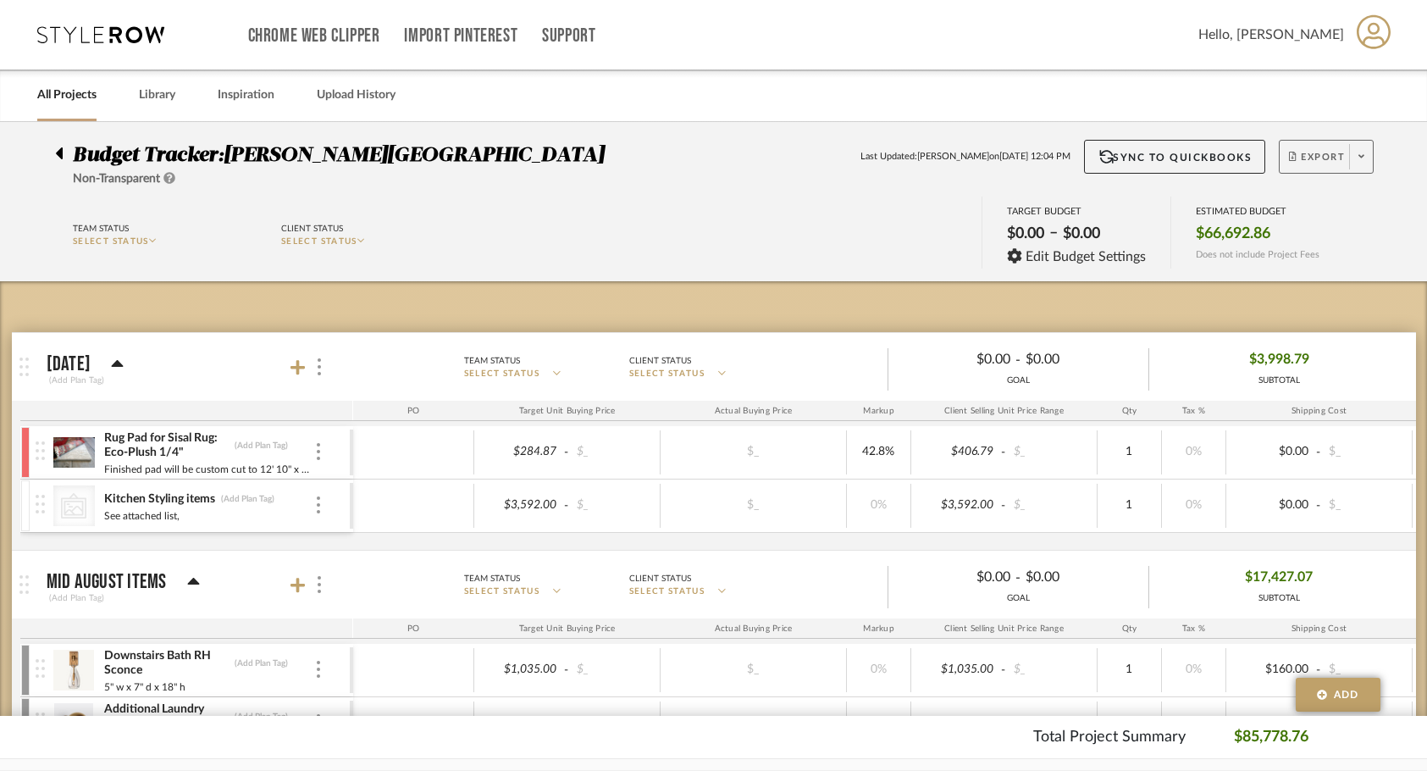
click at [1322, 147] on button "Export" at bounding box center [1326, 157] width 95 height 34
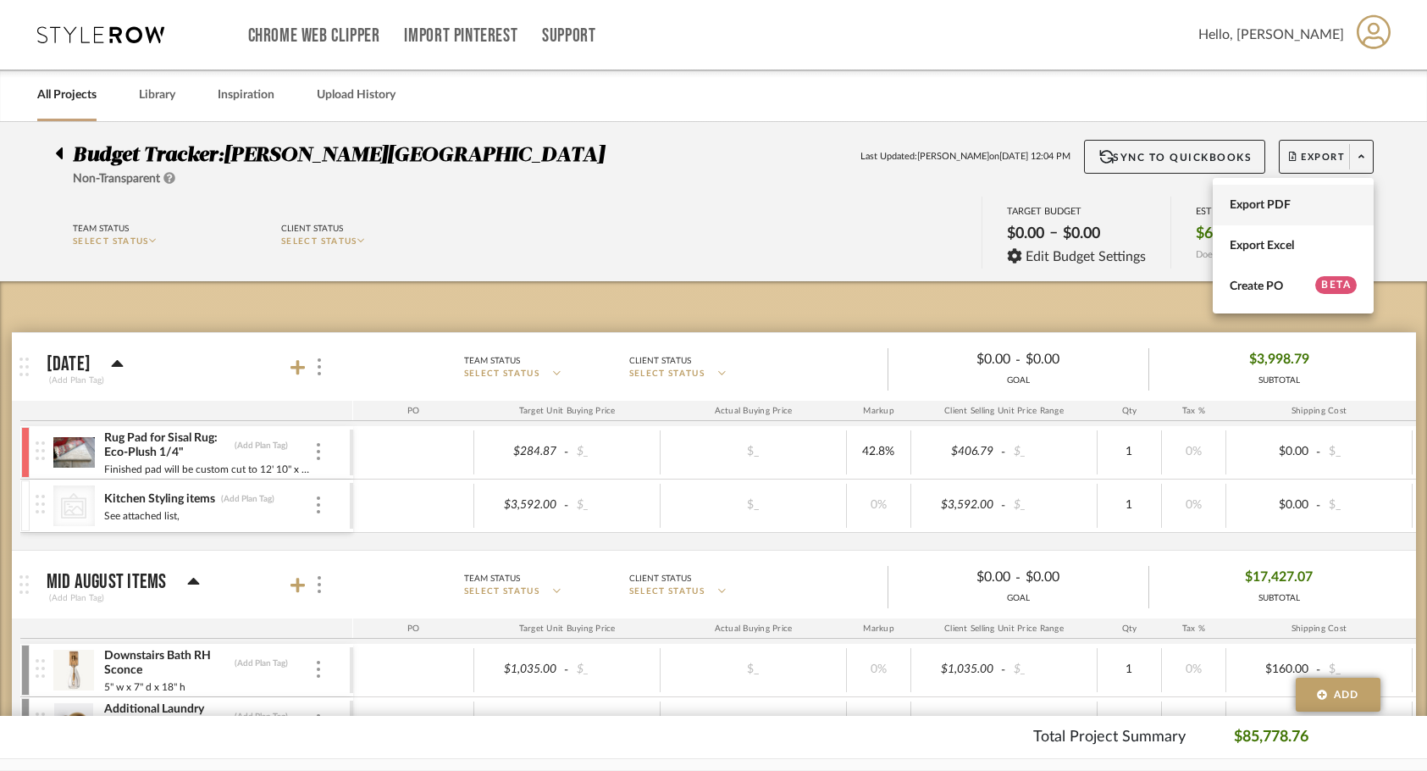
click at [1276, 200] on span "Export PDF" at bounding box center [1293, 205] width 127 height 14
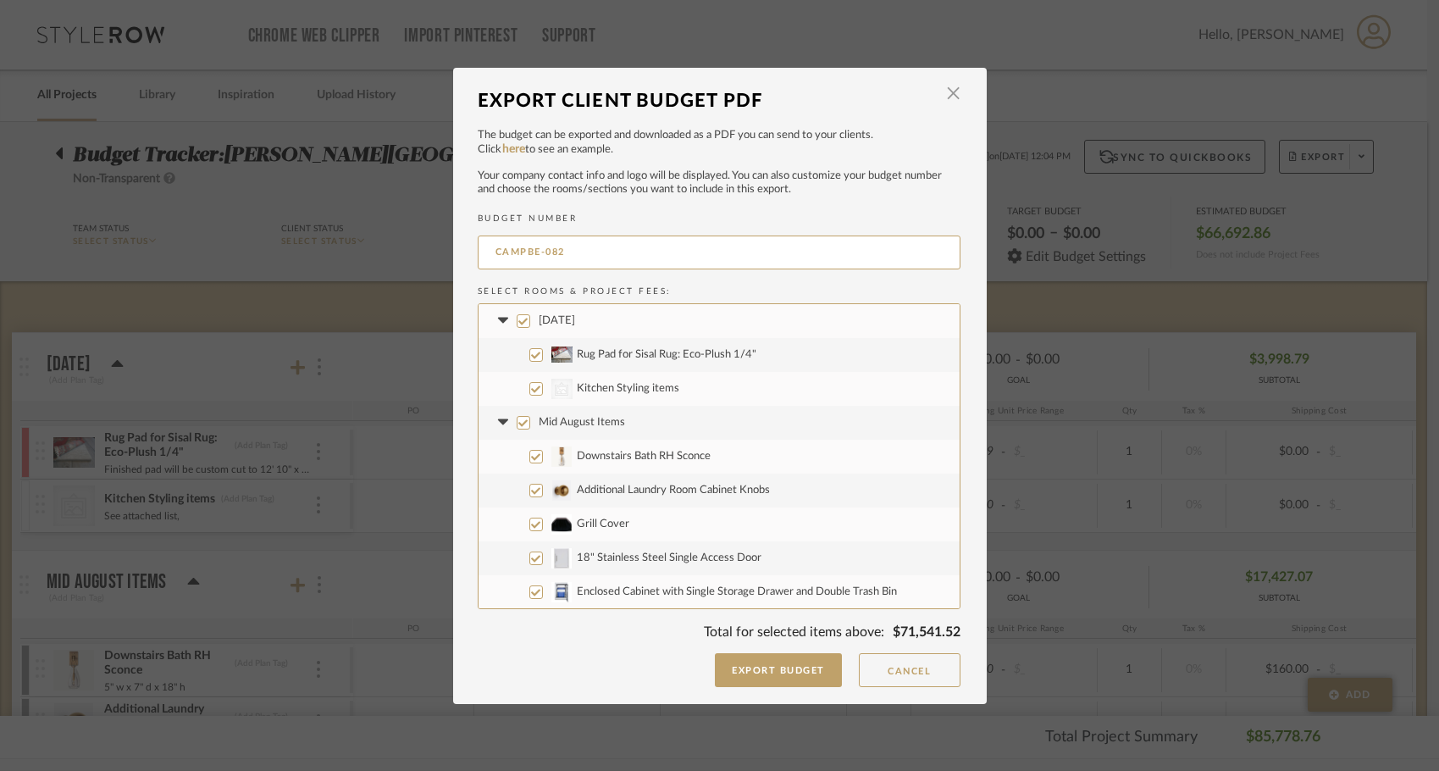
click at [520, 430] on label "Mid August Items" at bounding box center [719, 423] width 481 height 34
click at [520, 429] on input "Mid August Items" at bounding box center [524, 423] width 14 height 14
checkbox input "false"
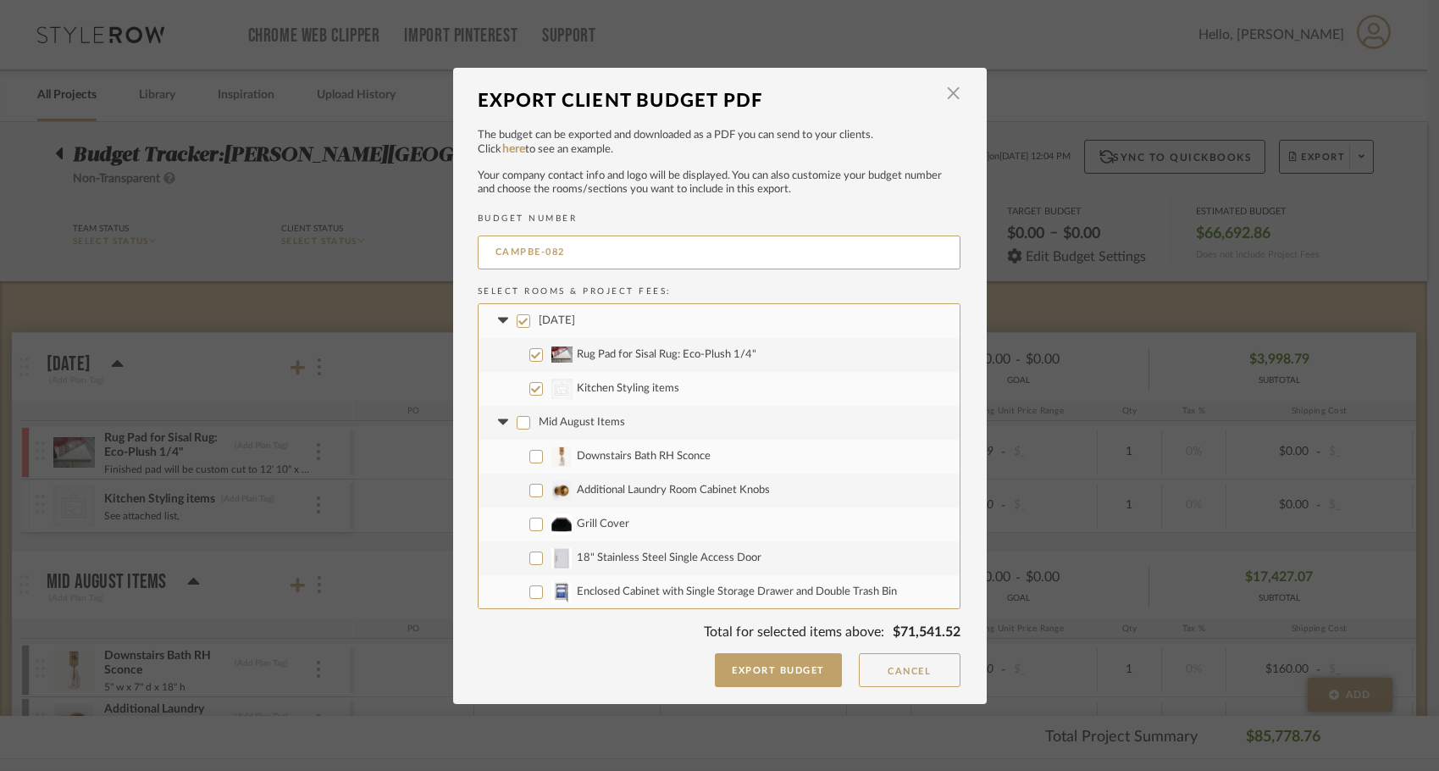
checkbox input "false"
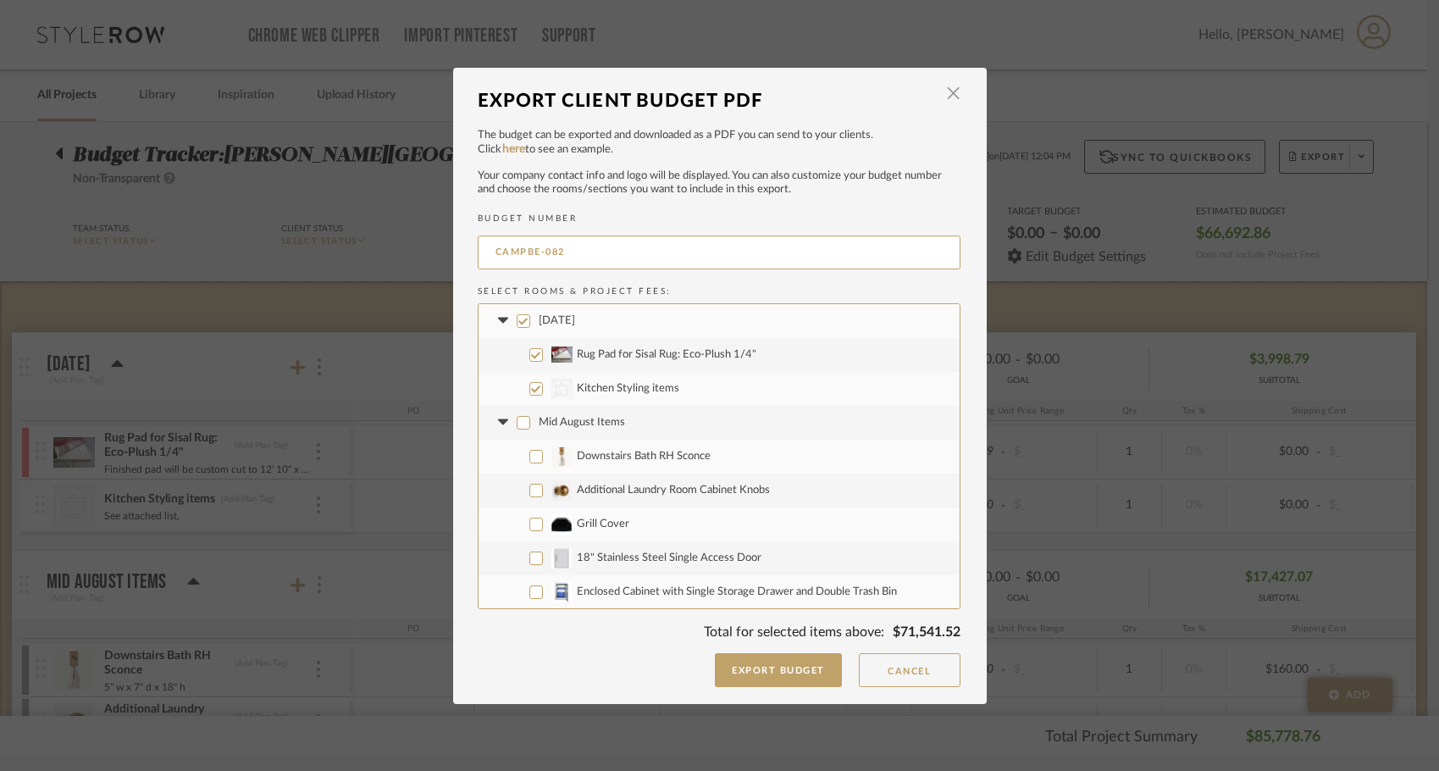
checkbox input "false"
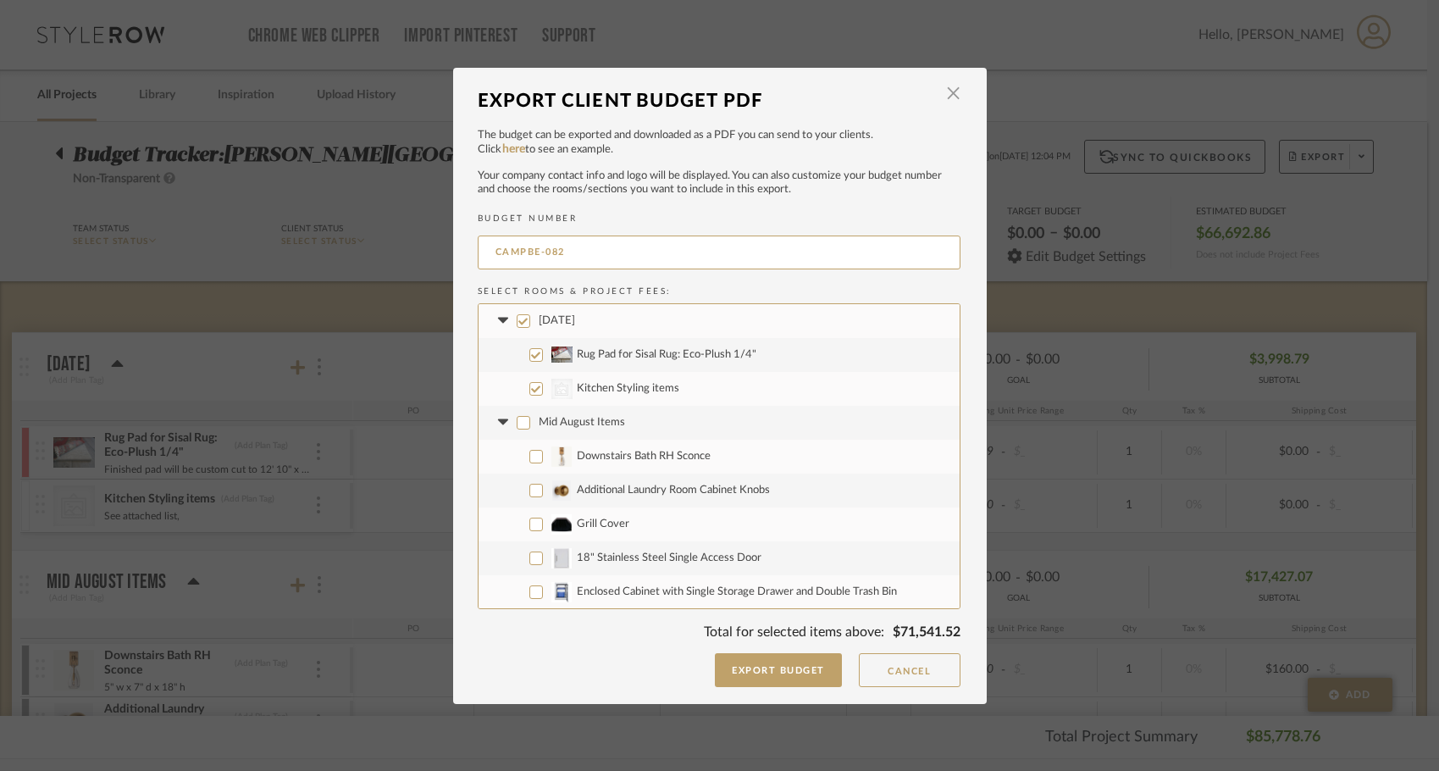
checkbox input "false"
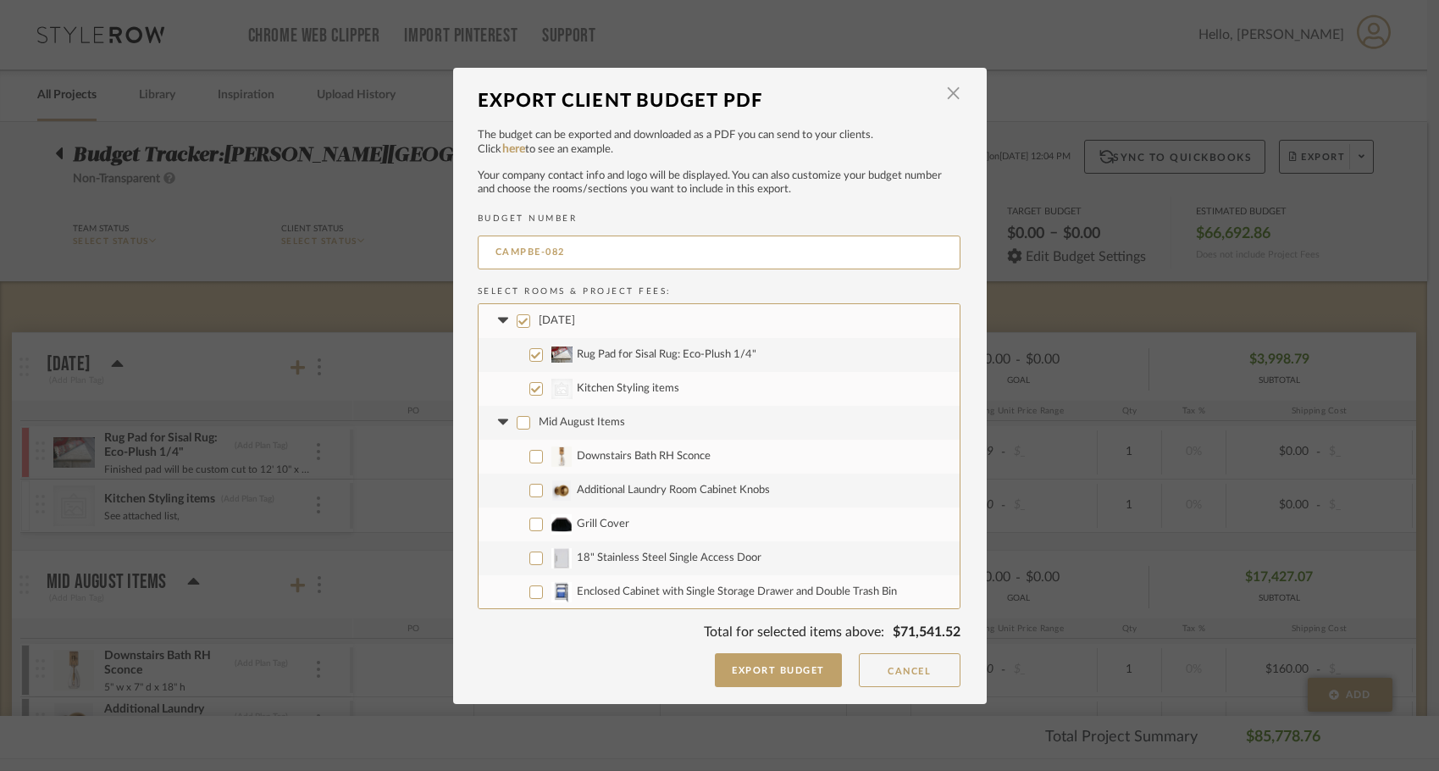
checkbox input "false"
click at [502, 423] on icon at bounding box center [504, 422] width 18 height 7
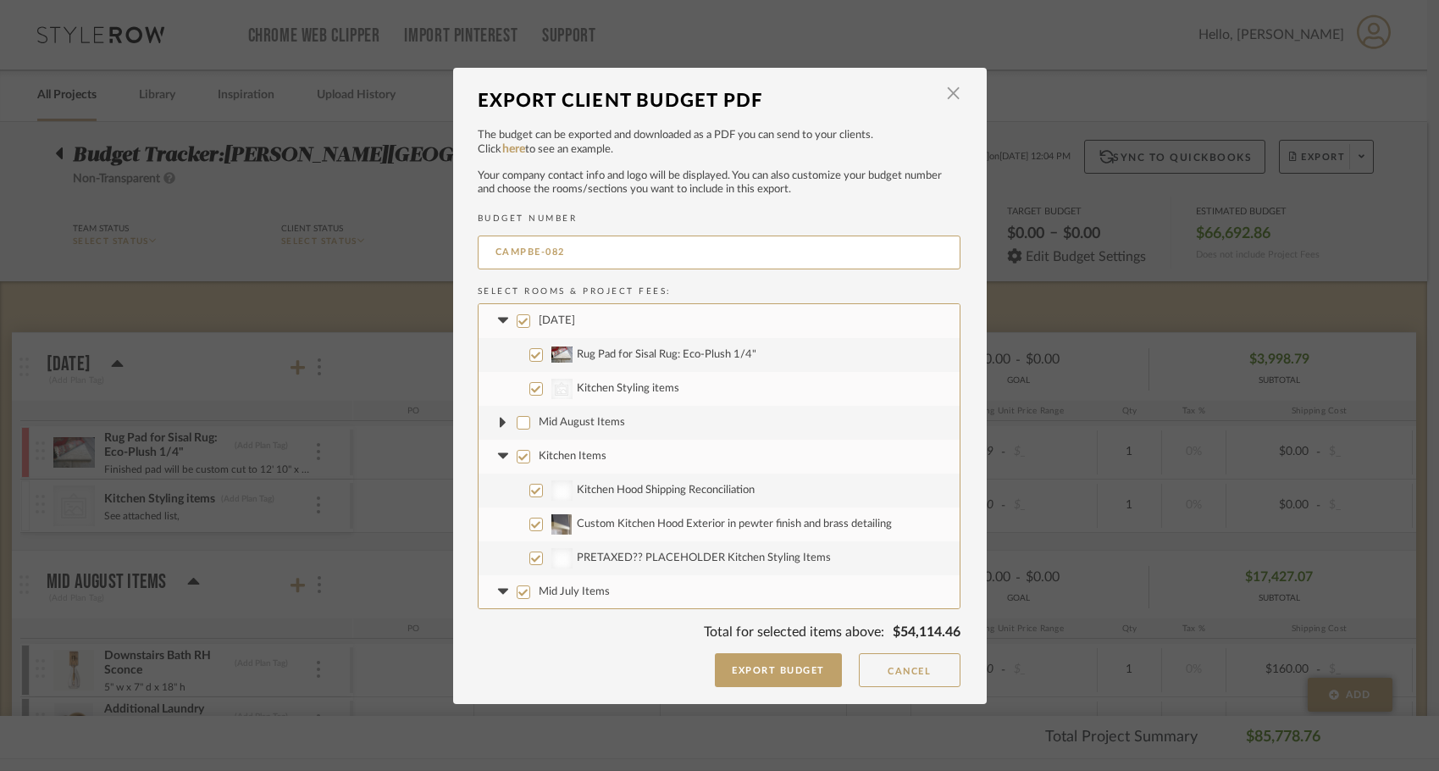
click at [517, 455] on input "Kitchen Items" at bounding box center [524, 457] width 14 height 14
checkbox input "false"
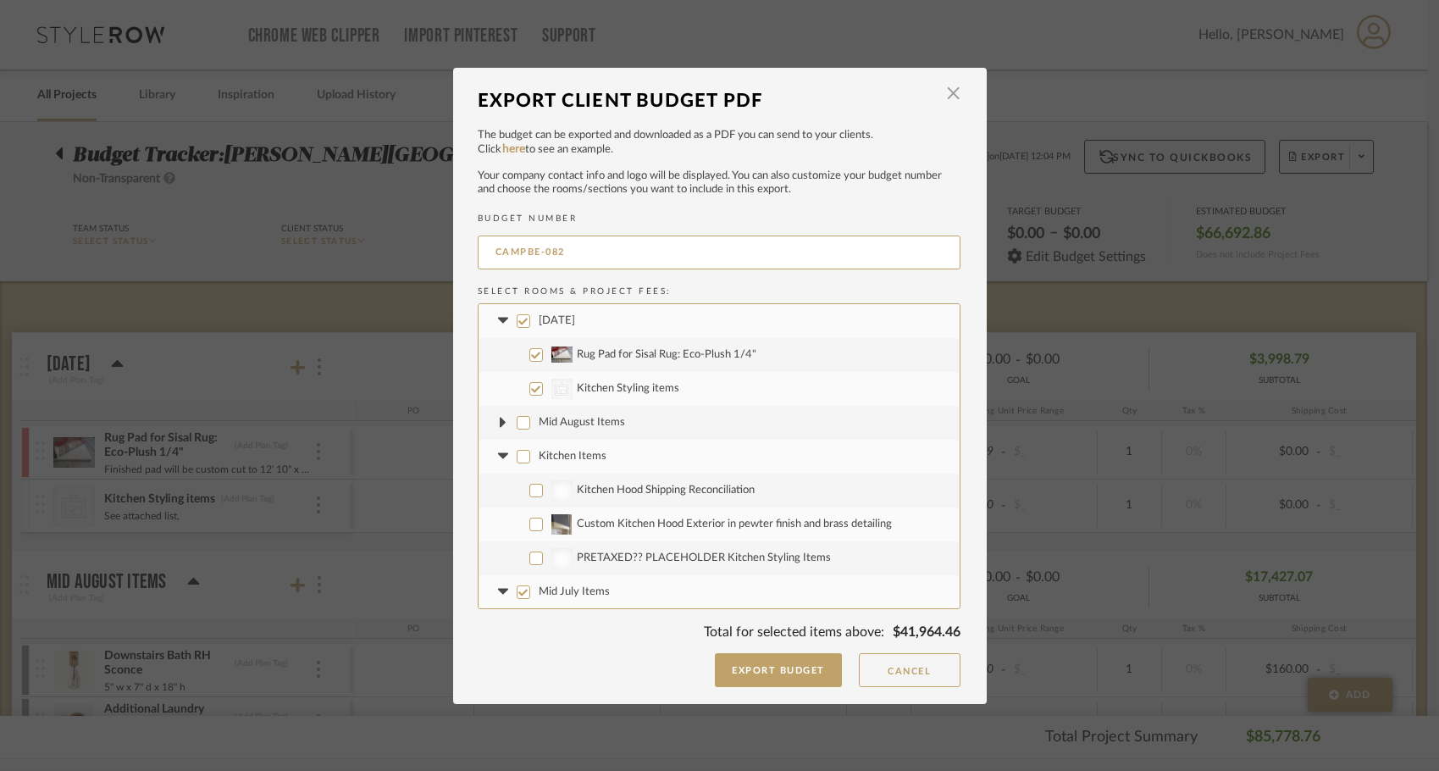
click at [501, 457] on icon at bounding box center [504, 456] width 18 height 7
click at [519, 487] on input "Mid July Items" at bounding box center [524, 491] width 14 height 14
checkbox input "false"
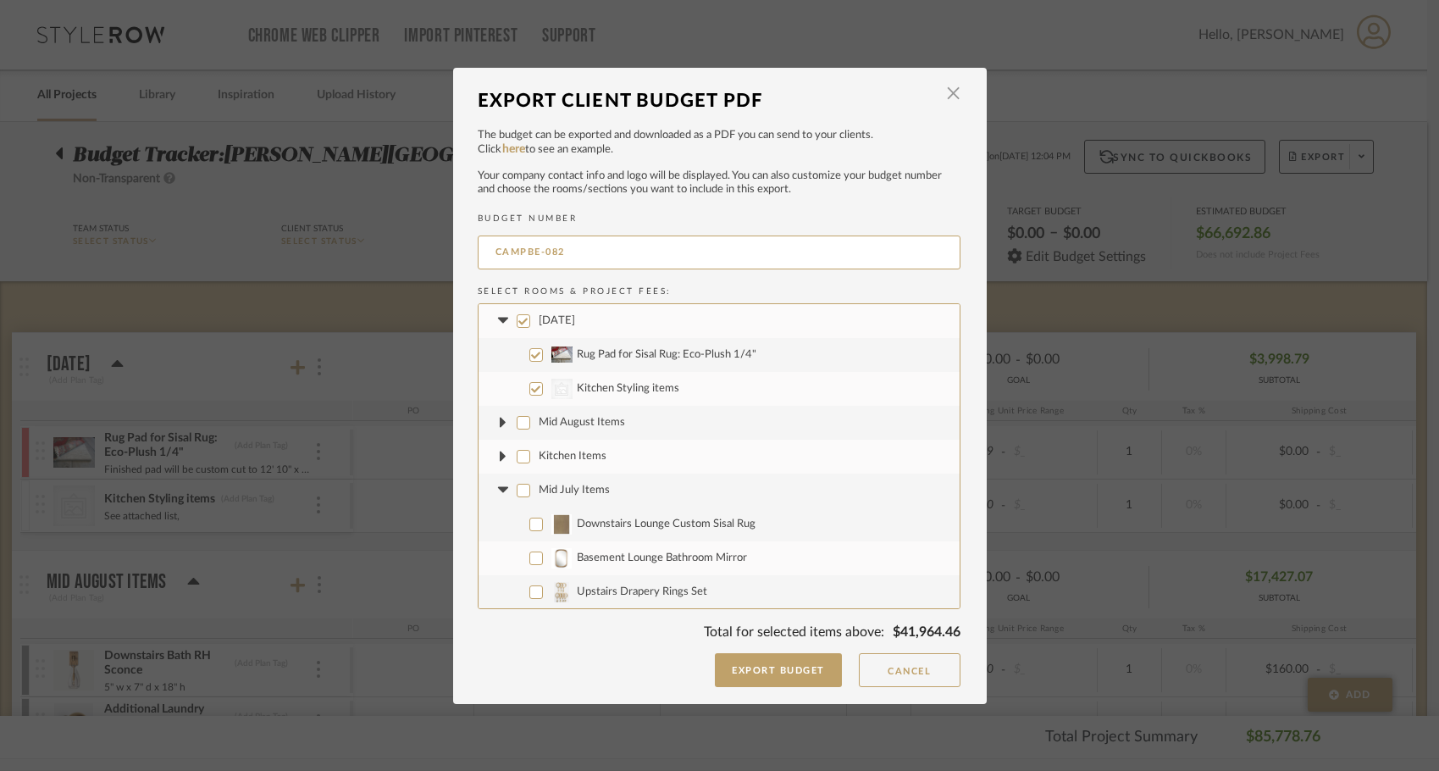
checkbox input "false"
click at [497, 498] on fa-icon at bounding box center [504, 490] width 18 height 18
click at [517, 526] on input "Her Sitting Room" at bounding box center [524, 525] width 14 height 14
checkbox input "false"
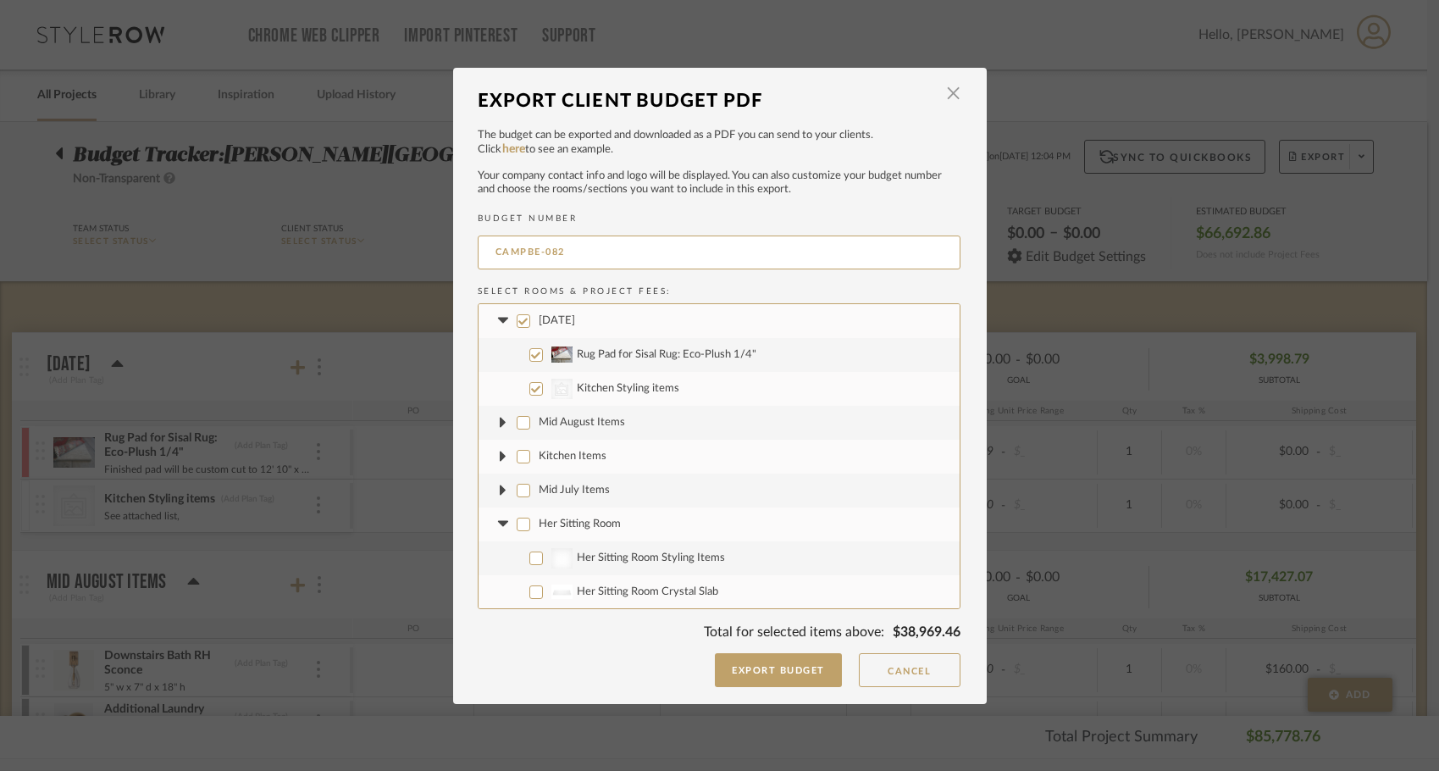
checkbox input "false"
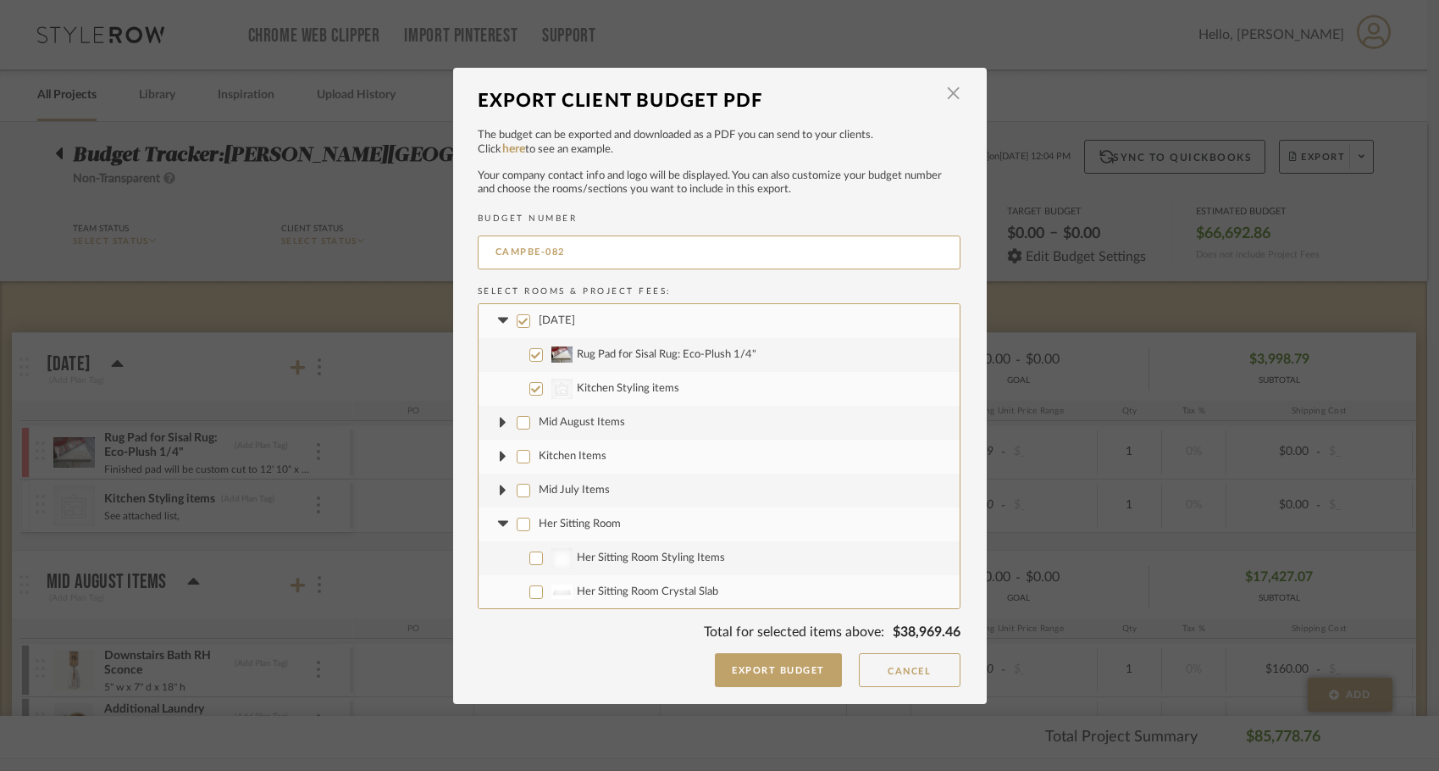
checkbox input "false"
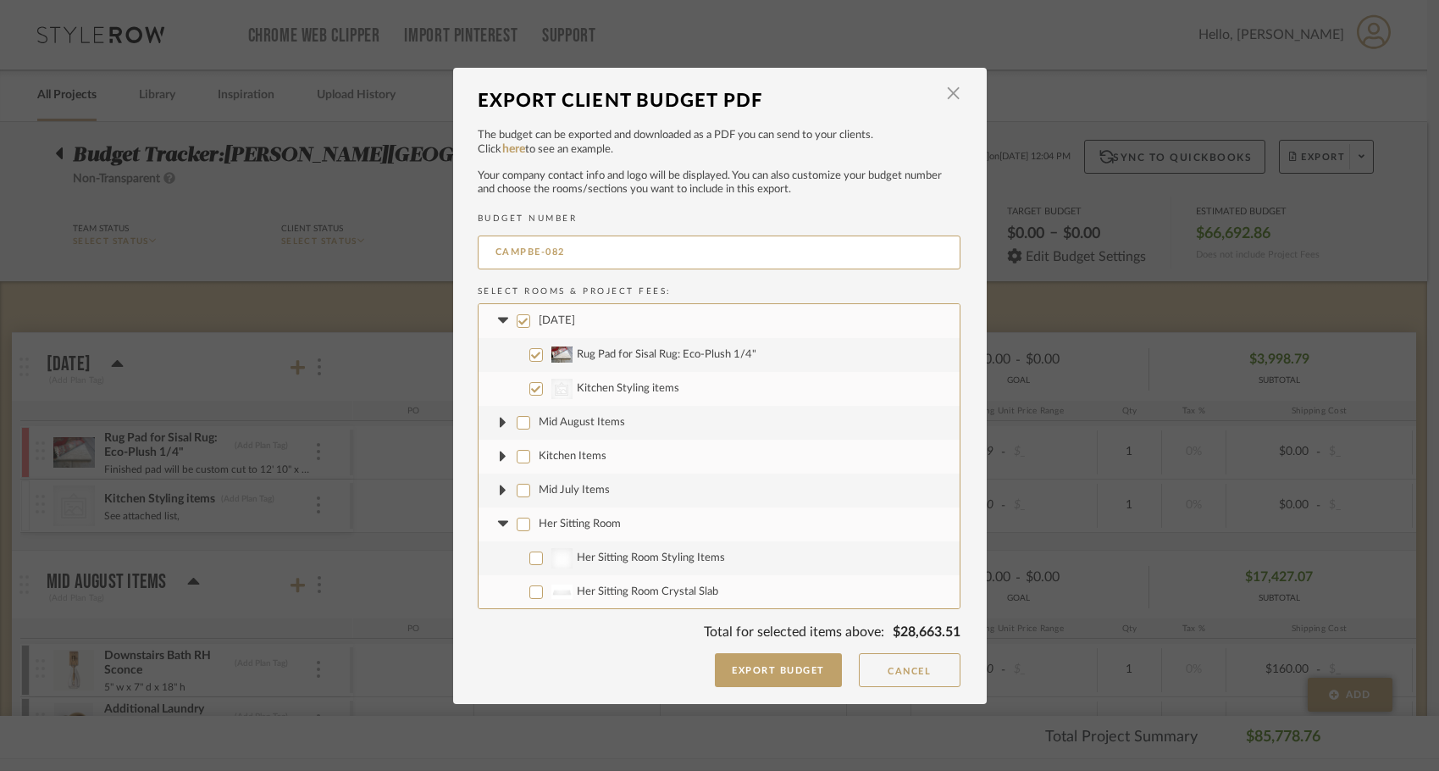
click at [503, 523] on icon at bounding box center [504, 524] width 18 height 7
click at [518, 560] on input "Pre-taxed Items" at bounding box center [524, 558] width 14 height 14
checkbox input "false"
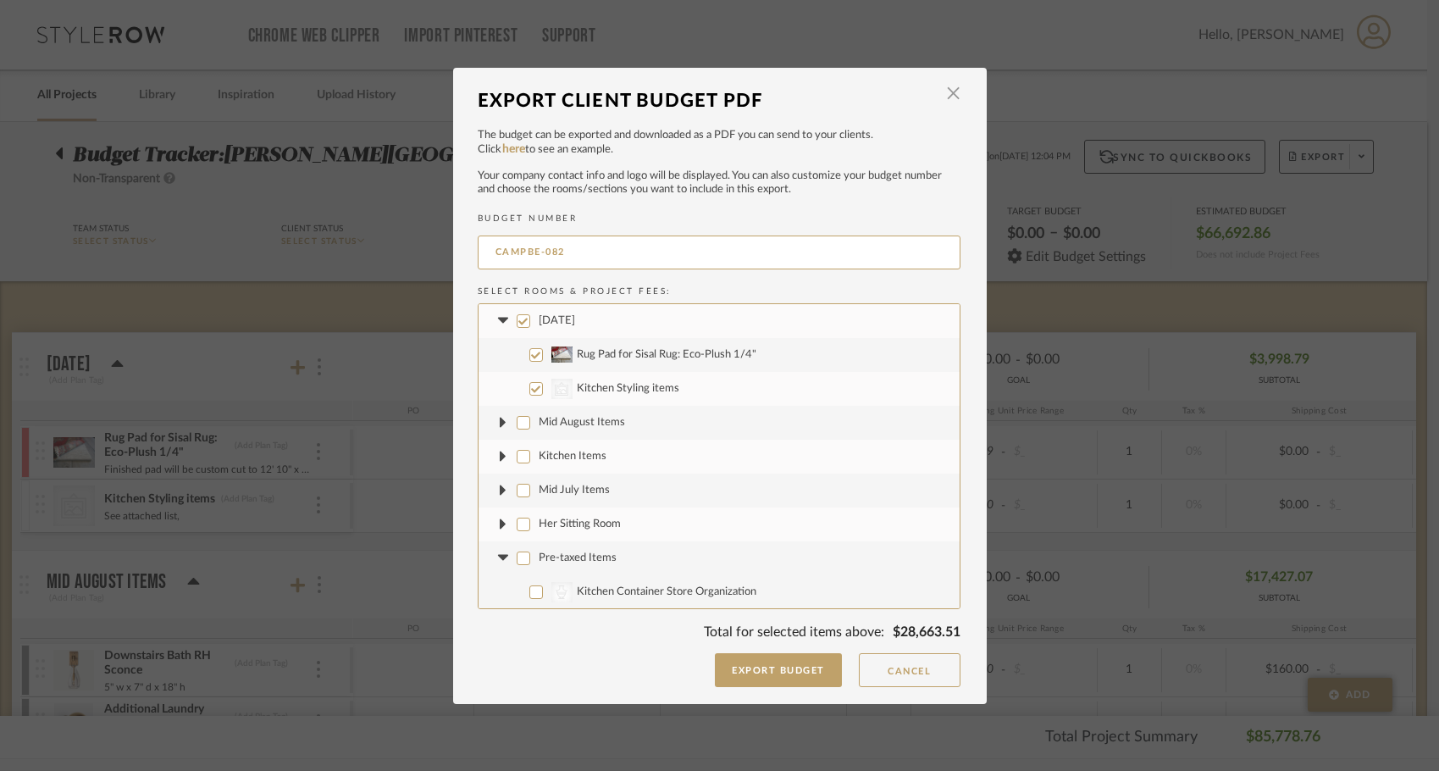
checkbox input "false"
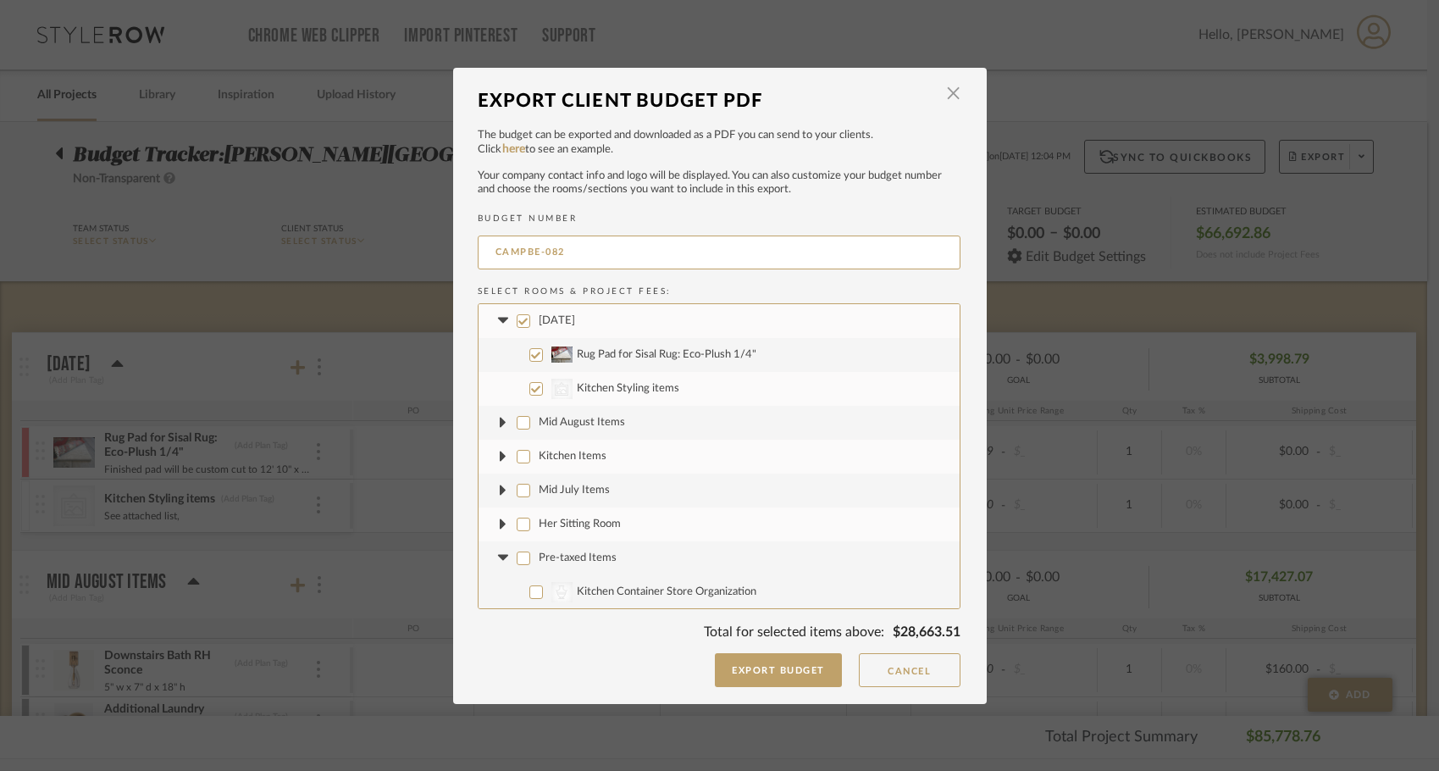
checkbox input "false"
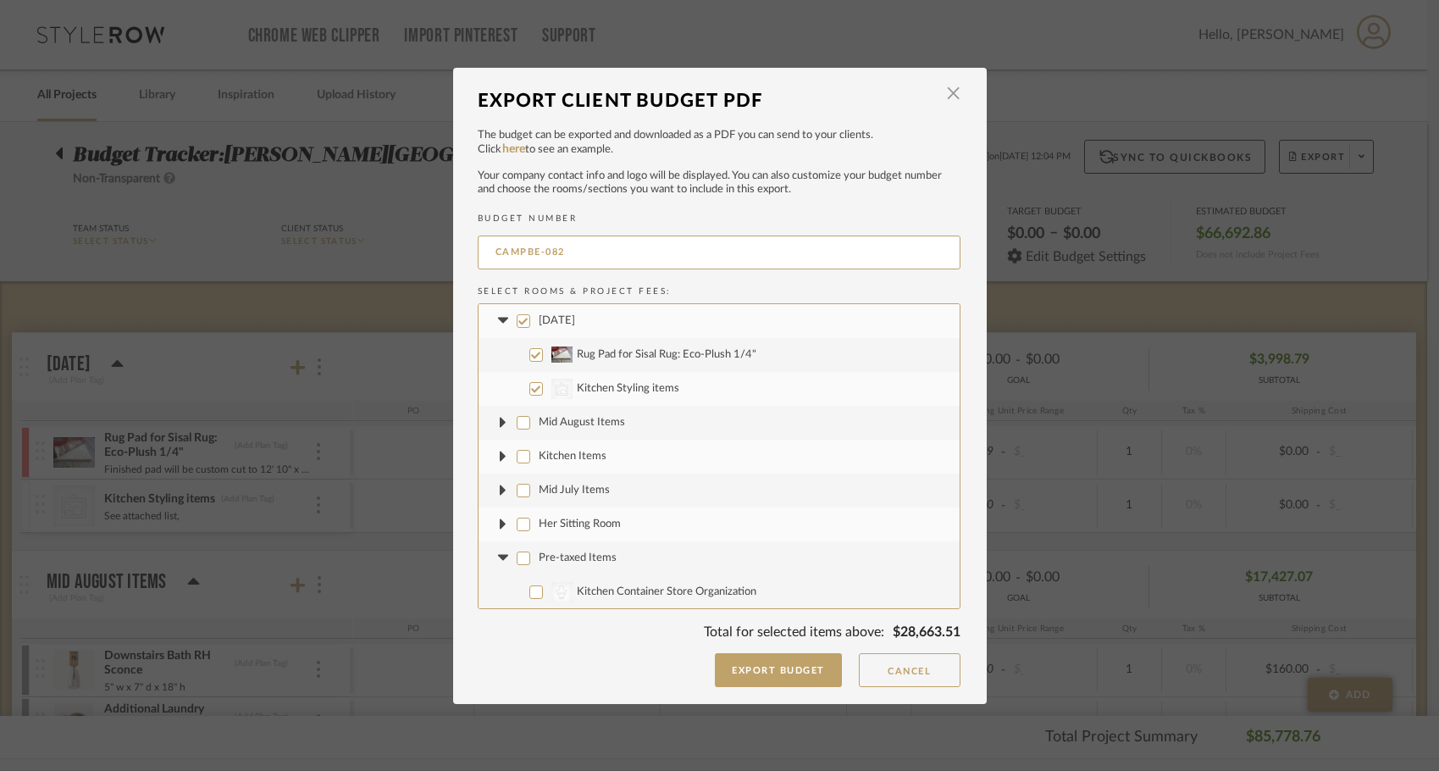
checkbox input "false"
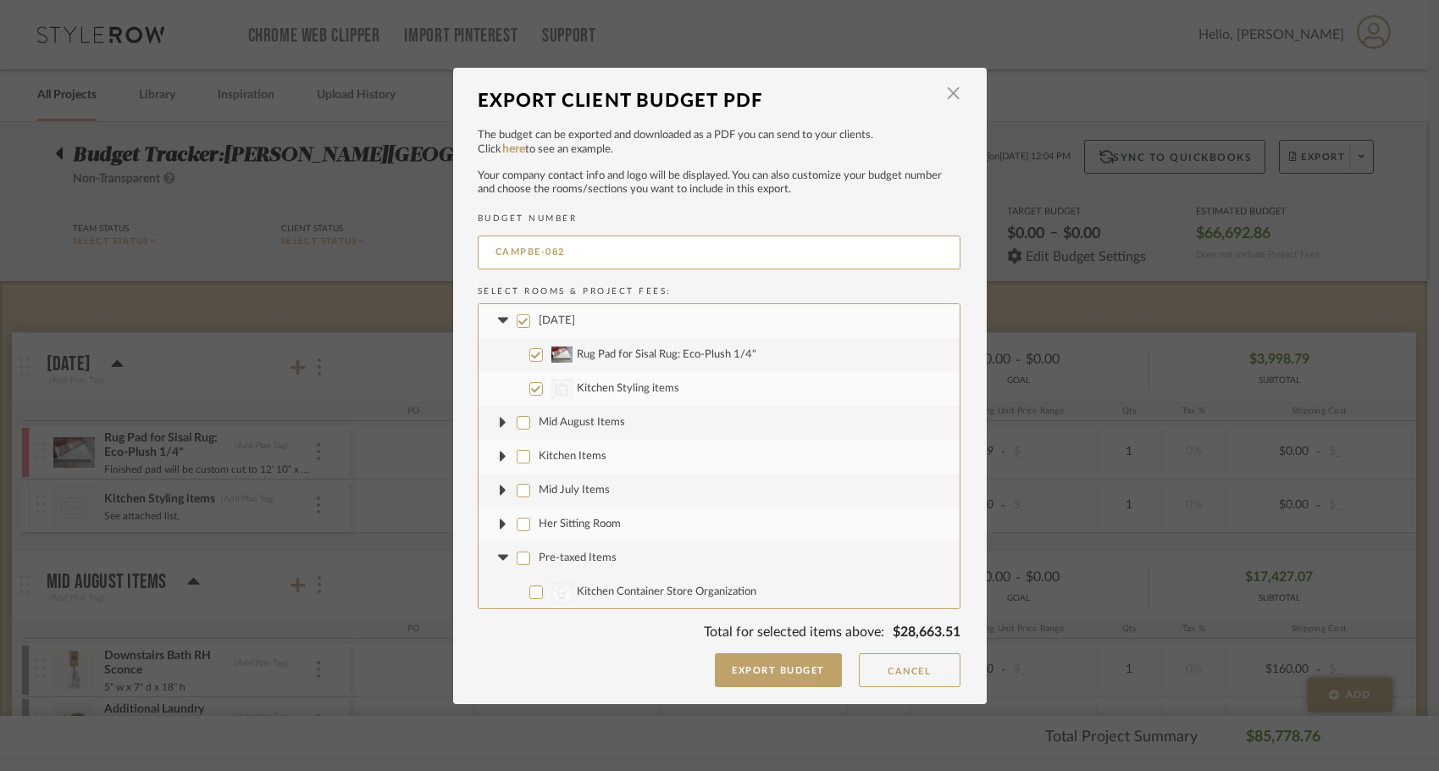
checkbox input "false"
click at [498, 555] on icon at bounding box center [503, 558] width 10 height 6
click at [518, 556] on input "Pre-taxed Items" at bounding box center [524, 558] width 14 height 14
click at [500, 555] on icon at bounding box center [503, 558] width 7 height 18
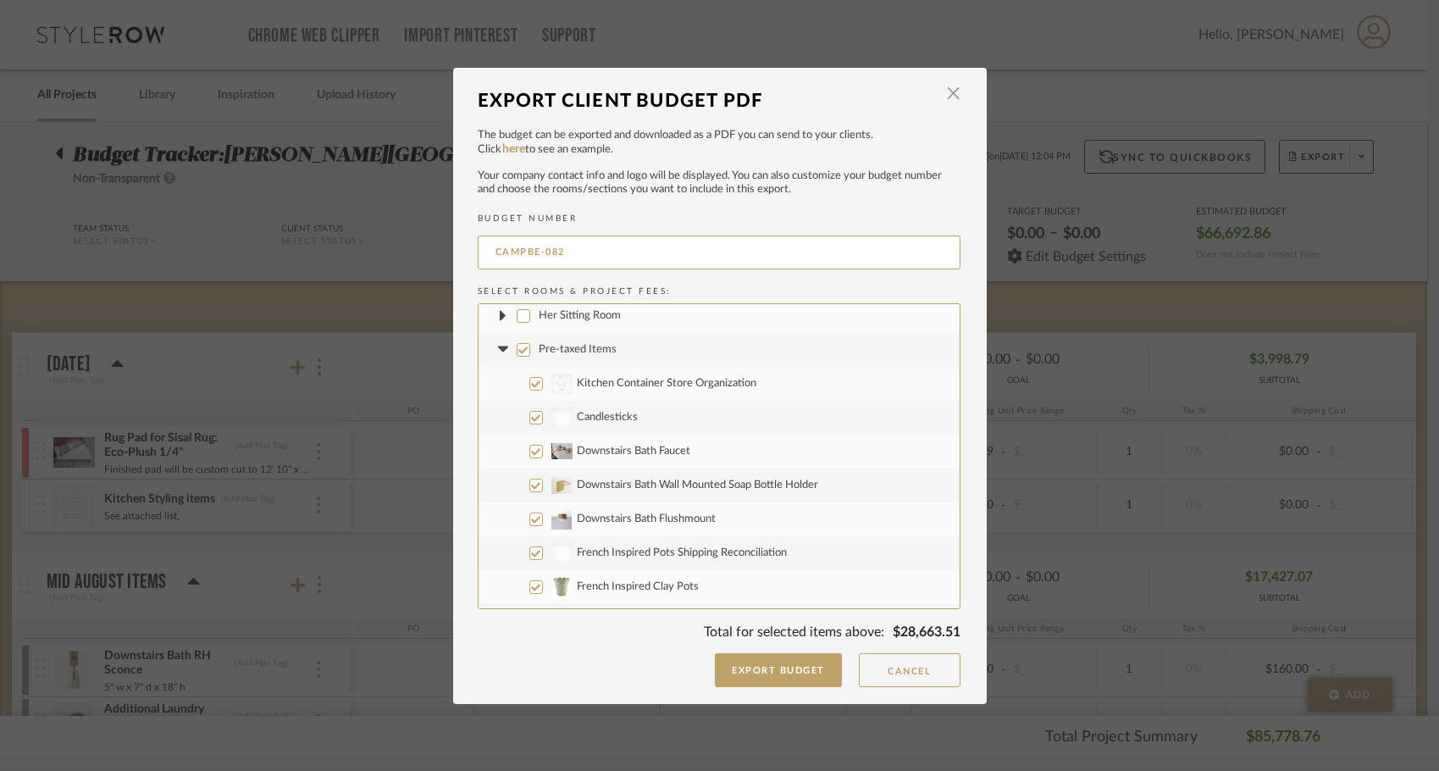
scroll to position [218, 0]
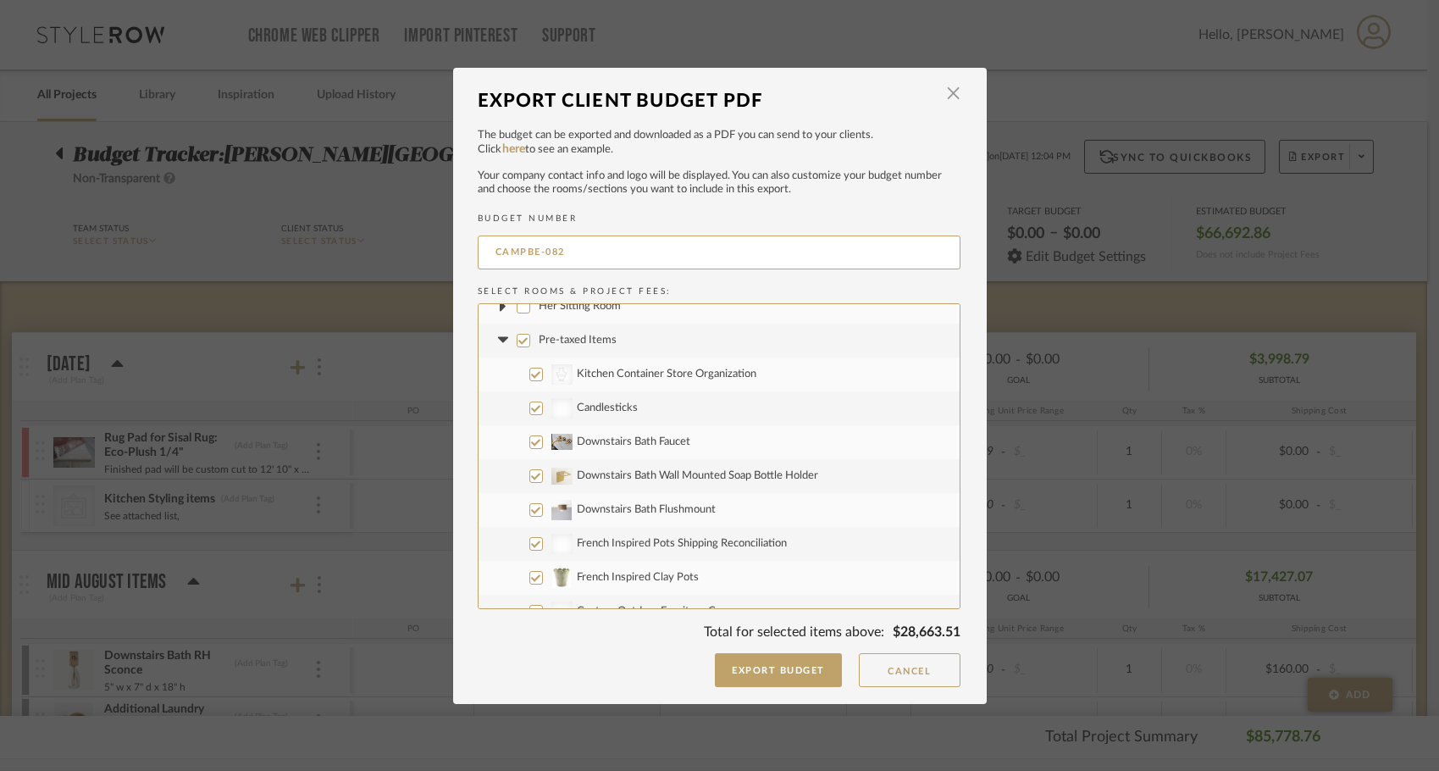
click at [518, 340] on input "Pre-taxed Items" at bounding box center [524, 341] width 14 height 14
checkbox input "false"
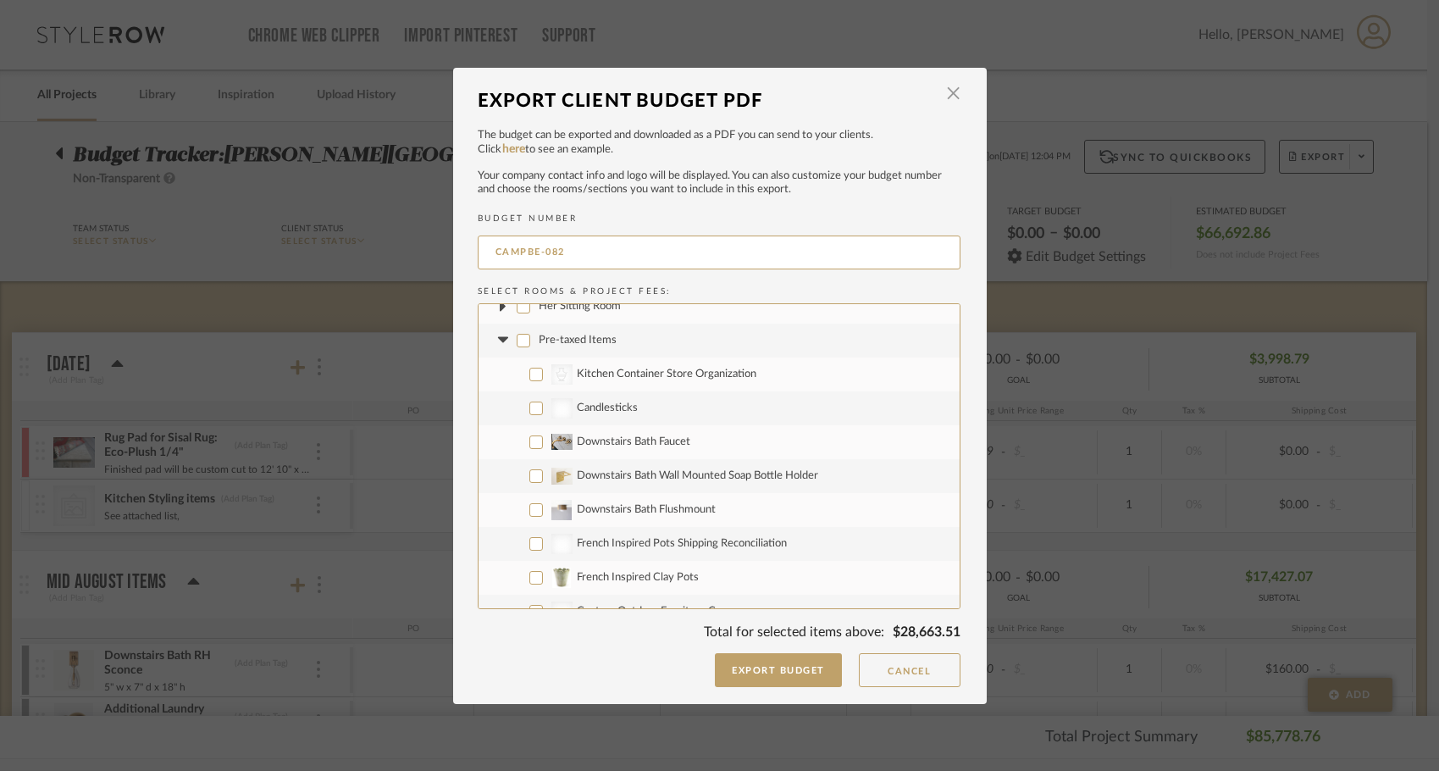
checkbox input "false"
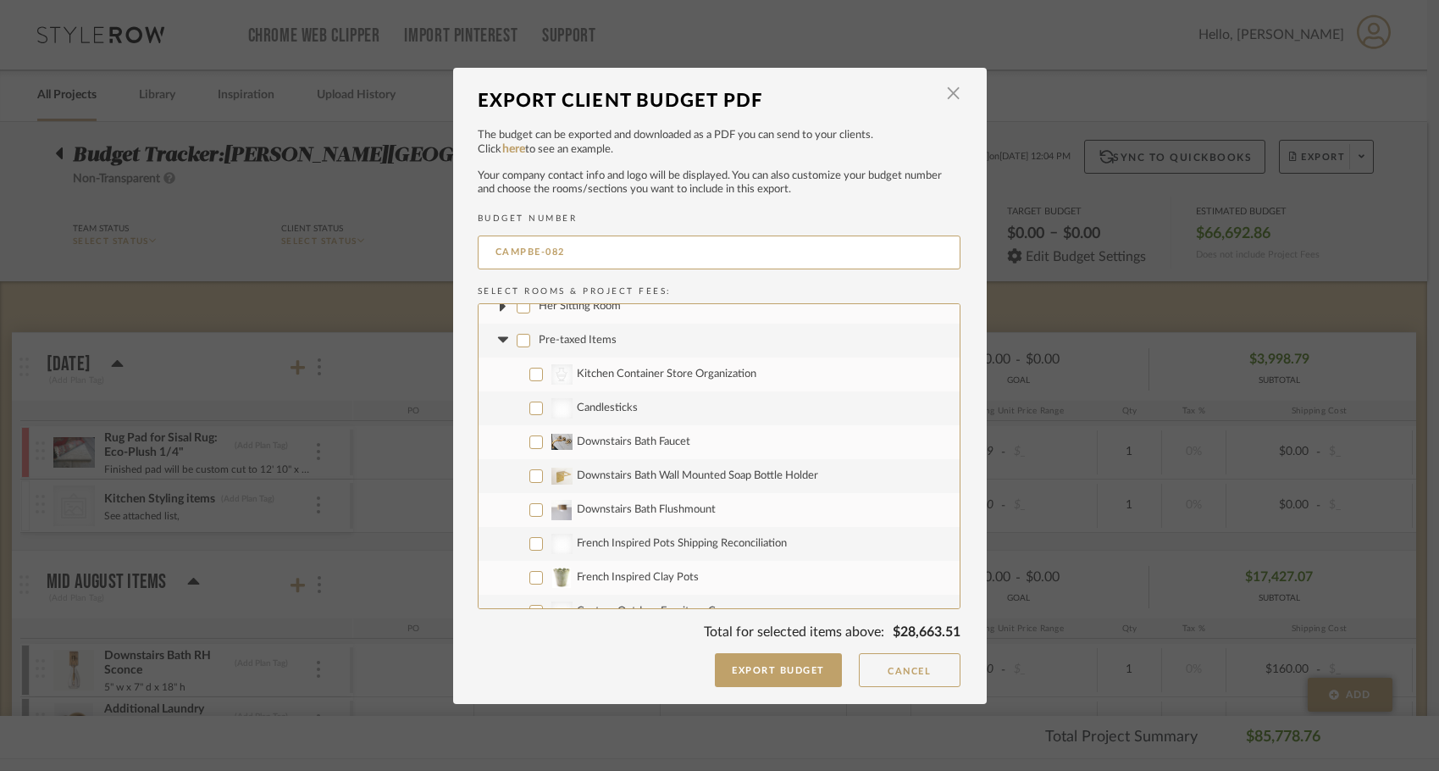
checkbox input "false"
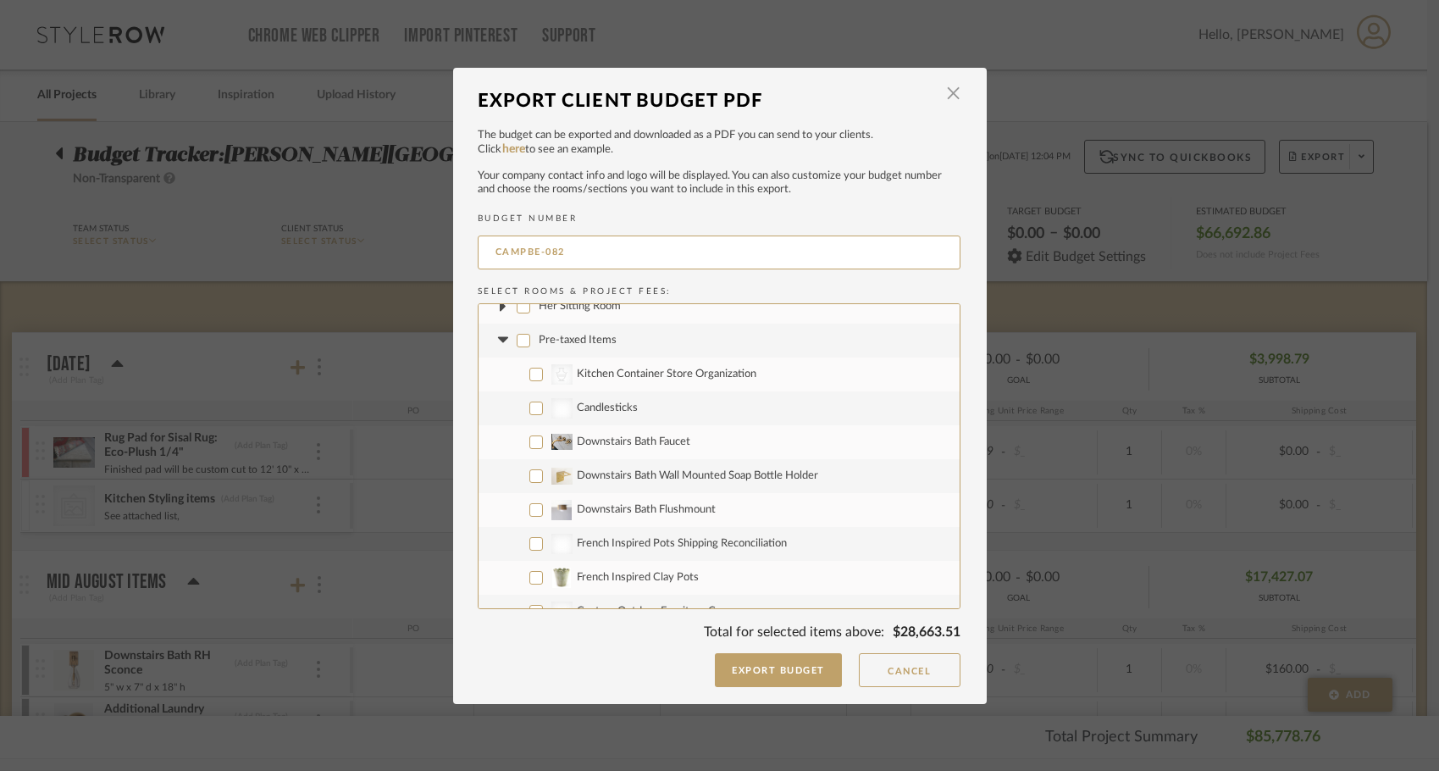
checkbox input "false"
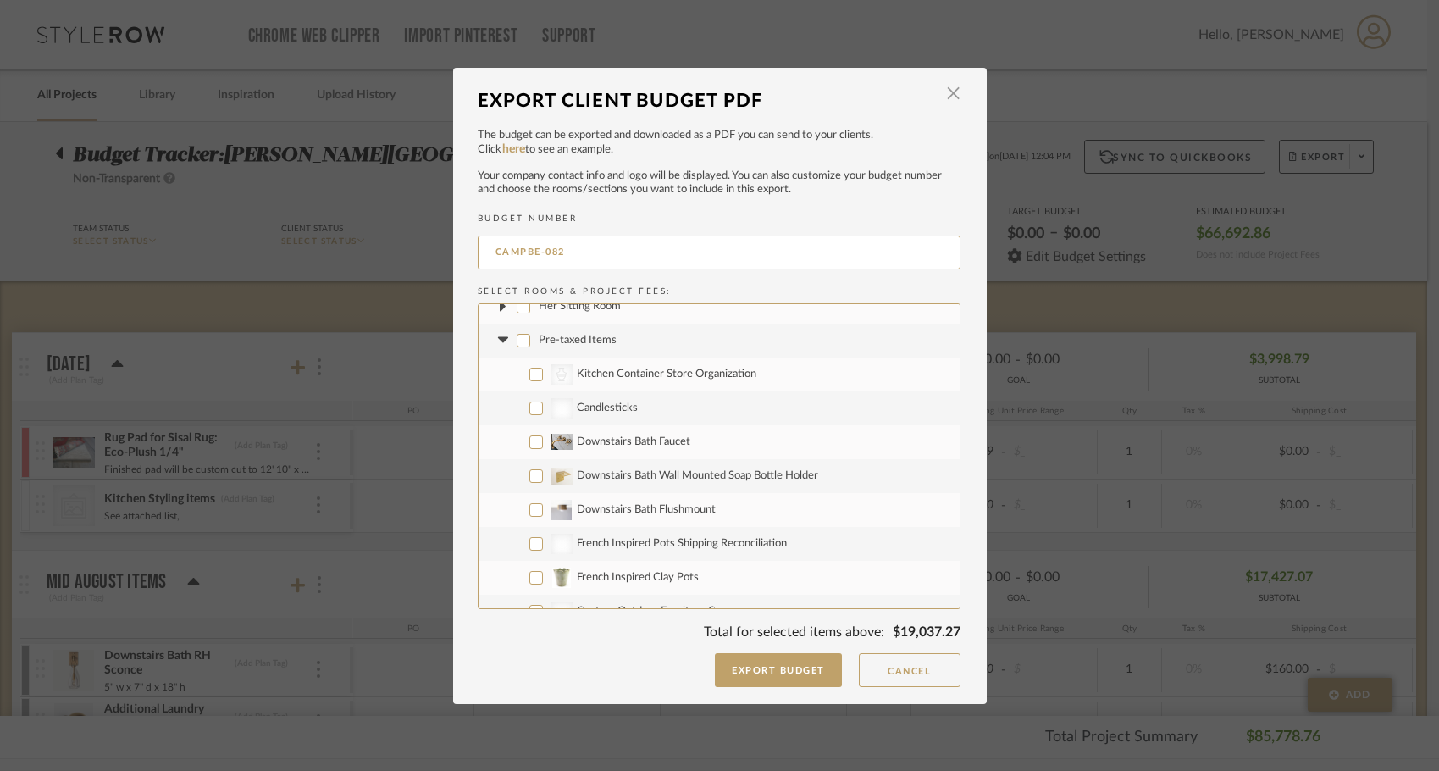
click at [501, 338] on icon at bounding box center [503, 340] width 10 height 6
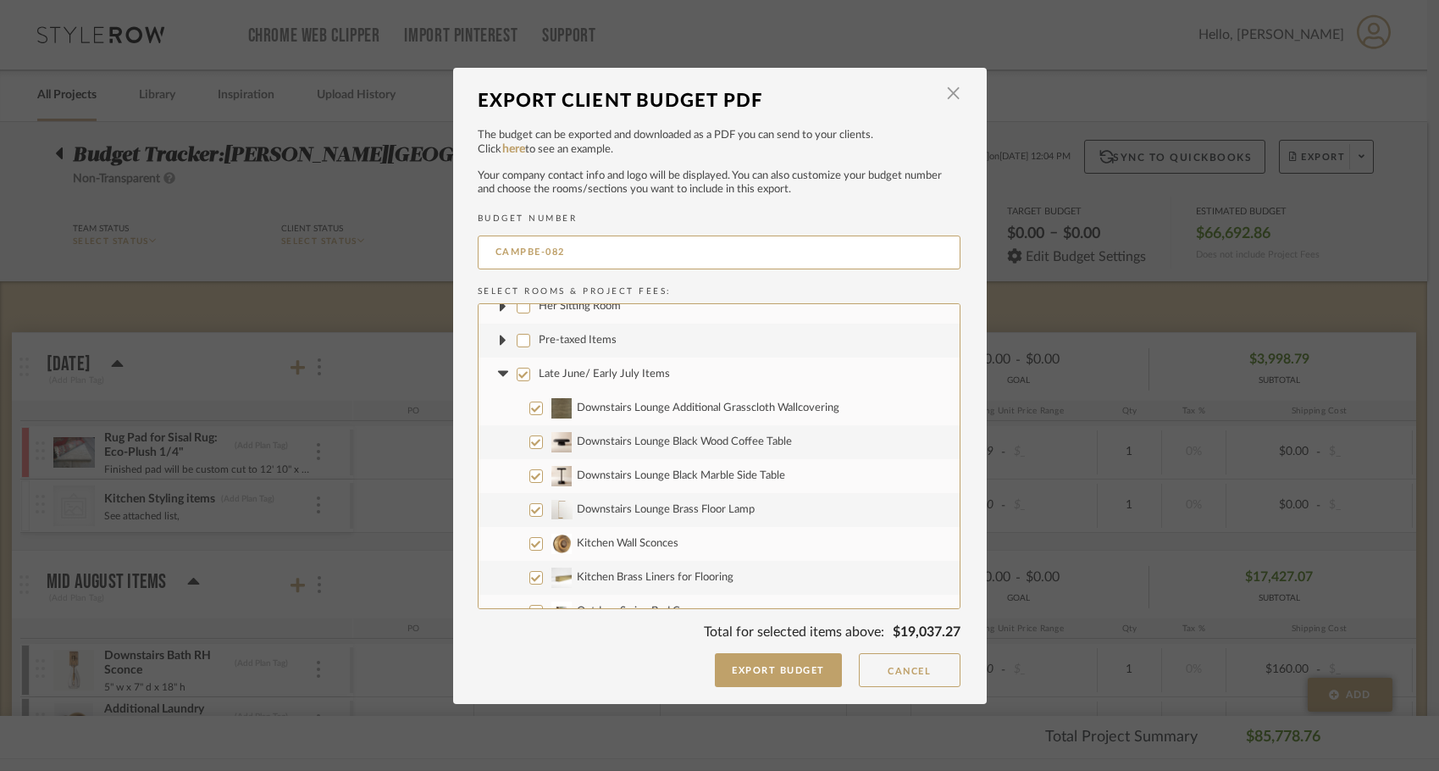
click at [517, 374] on input "Late June/ Early July Items" at bounding box center [524, 375] width 14 height 14
checkbox input "false"
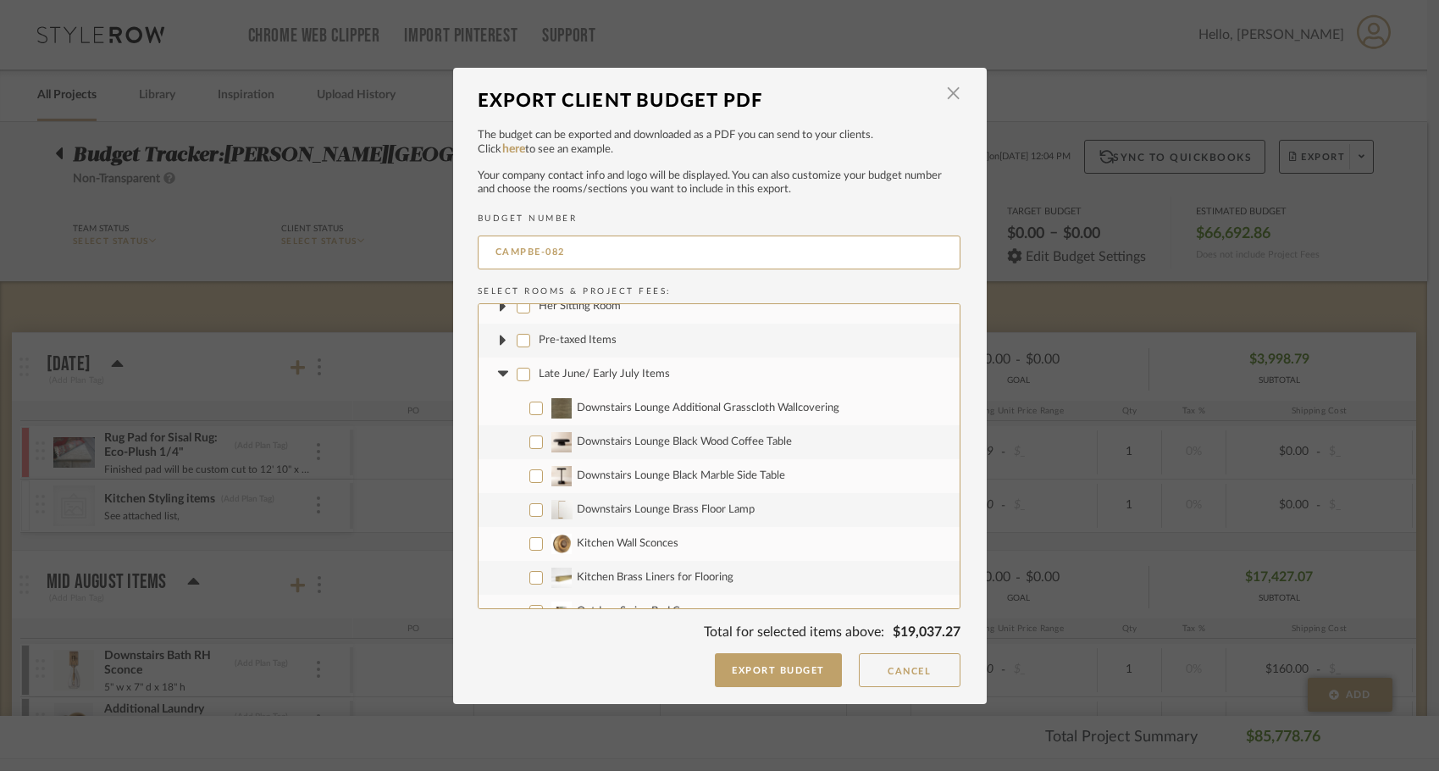
checkbox input "false"
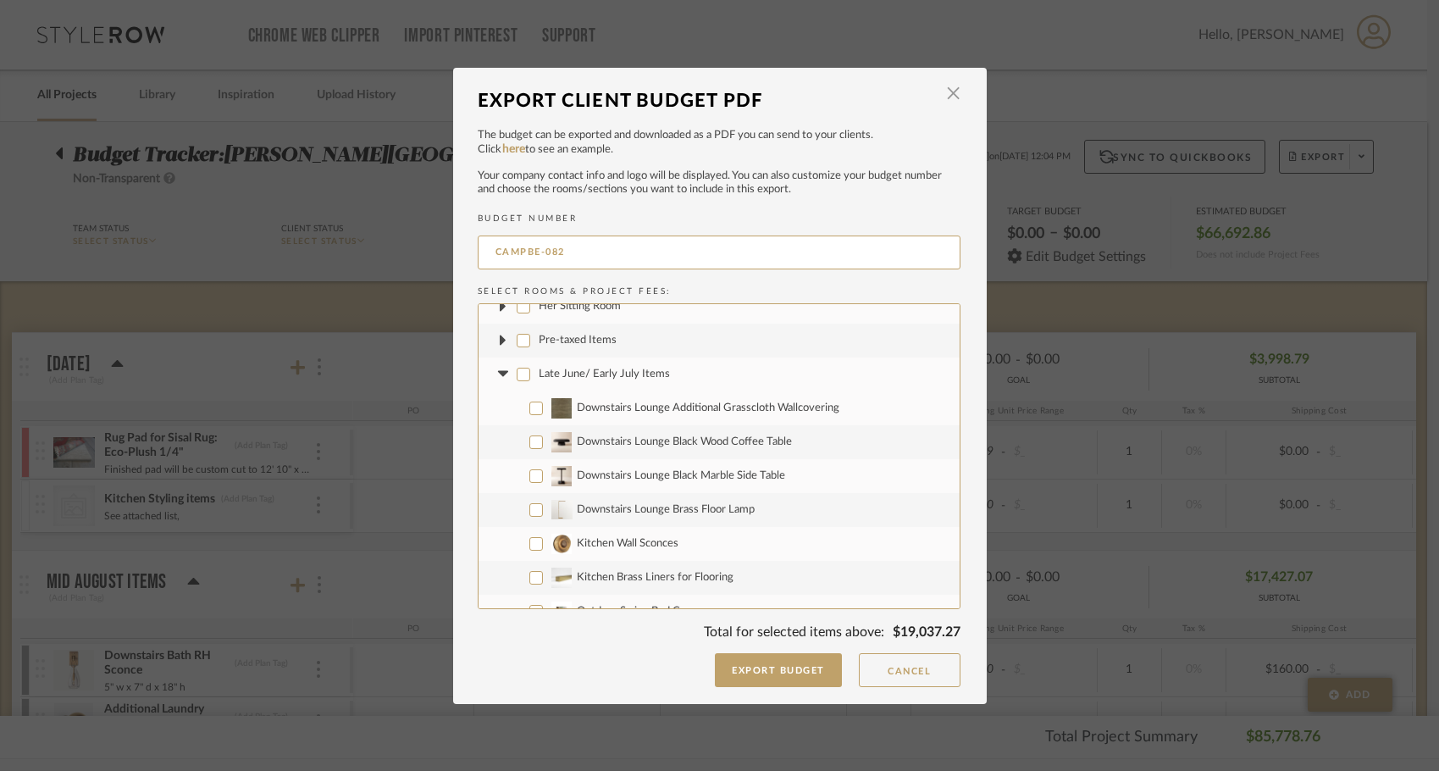
checkbox input "false"
click at [495, 379] on fa-icon at bounding box center [504, 374] width 18 height 18
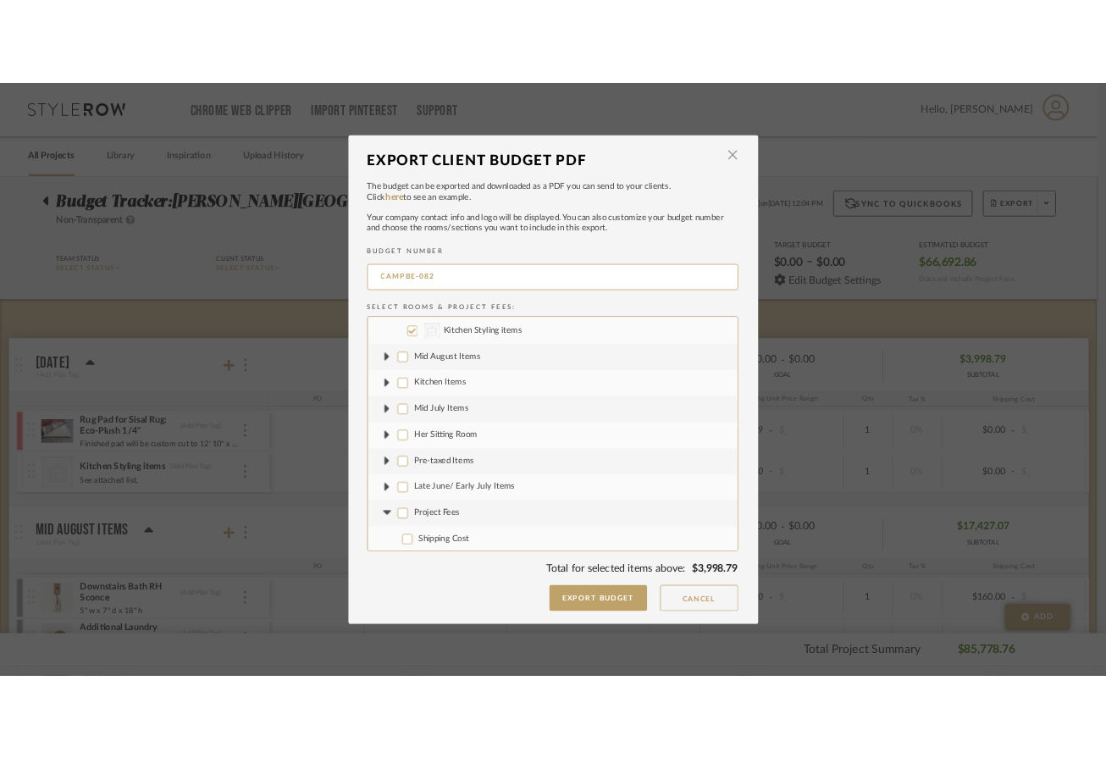
scroll to position [69, 0]
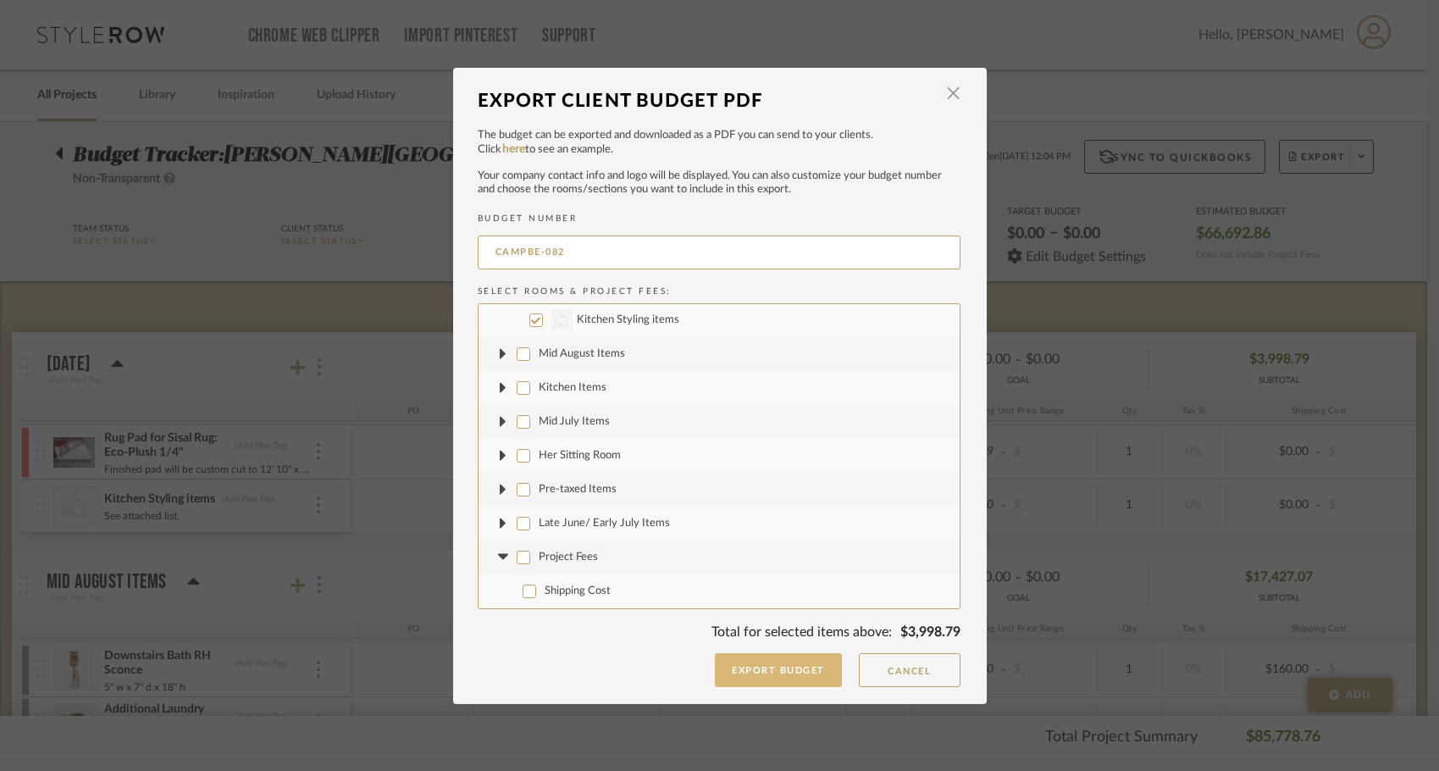
click at [775, 673] on button "Export Budget" at bounding box center [778, 670] width 127 height 34
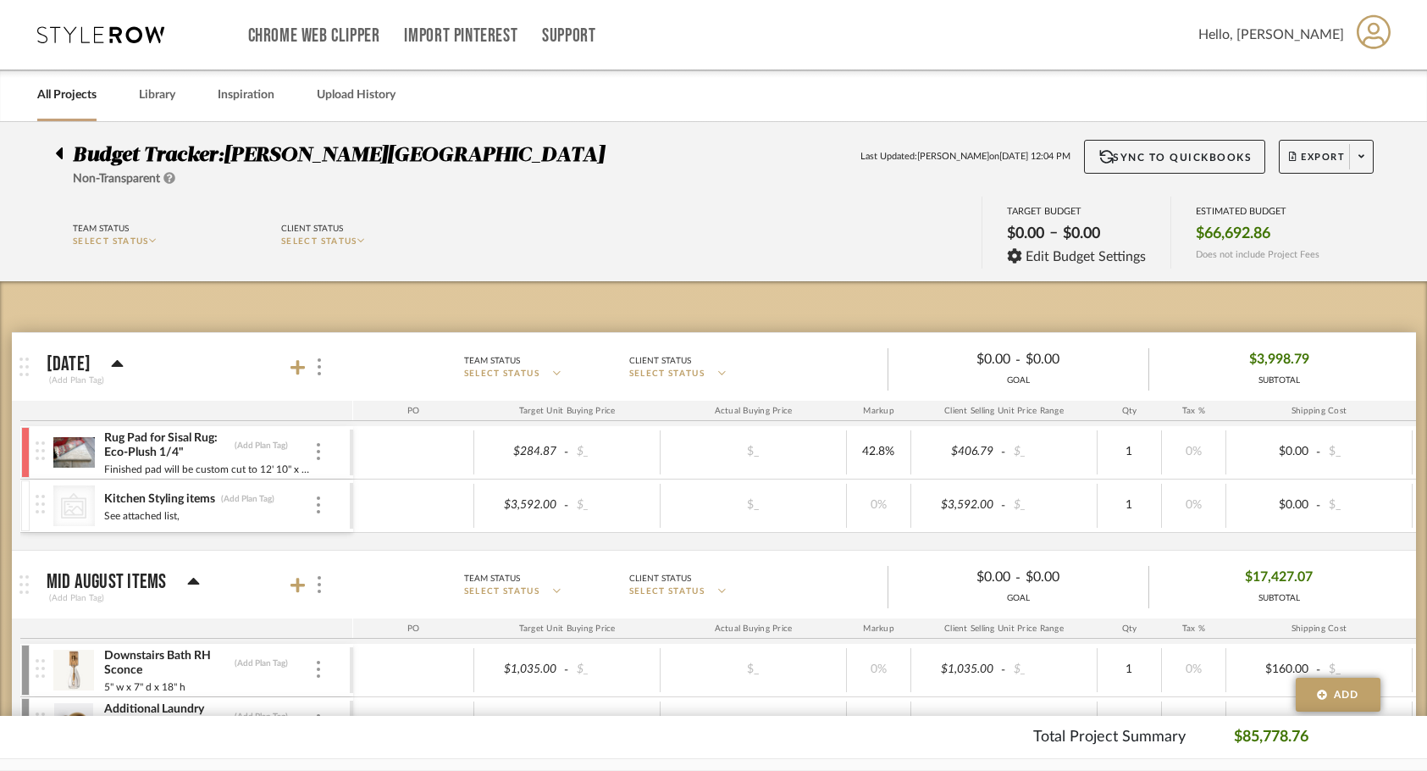
click at [712, 105] on div "All Projects Library Inspiration Upload History" at bounding box center [714, 95] width 1404 height 52
click at [279, 29] on link "Chrome Web Clipper" at bounding box center [314, 36] width 132 height 14
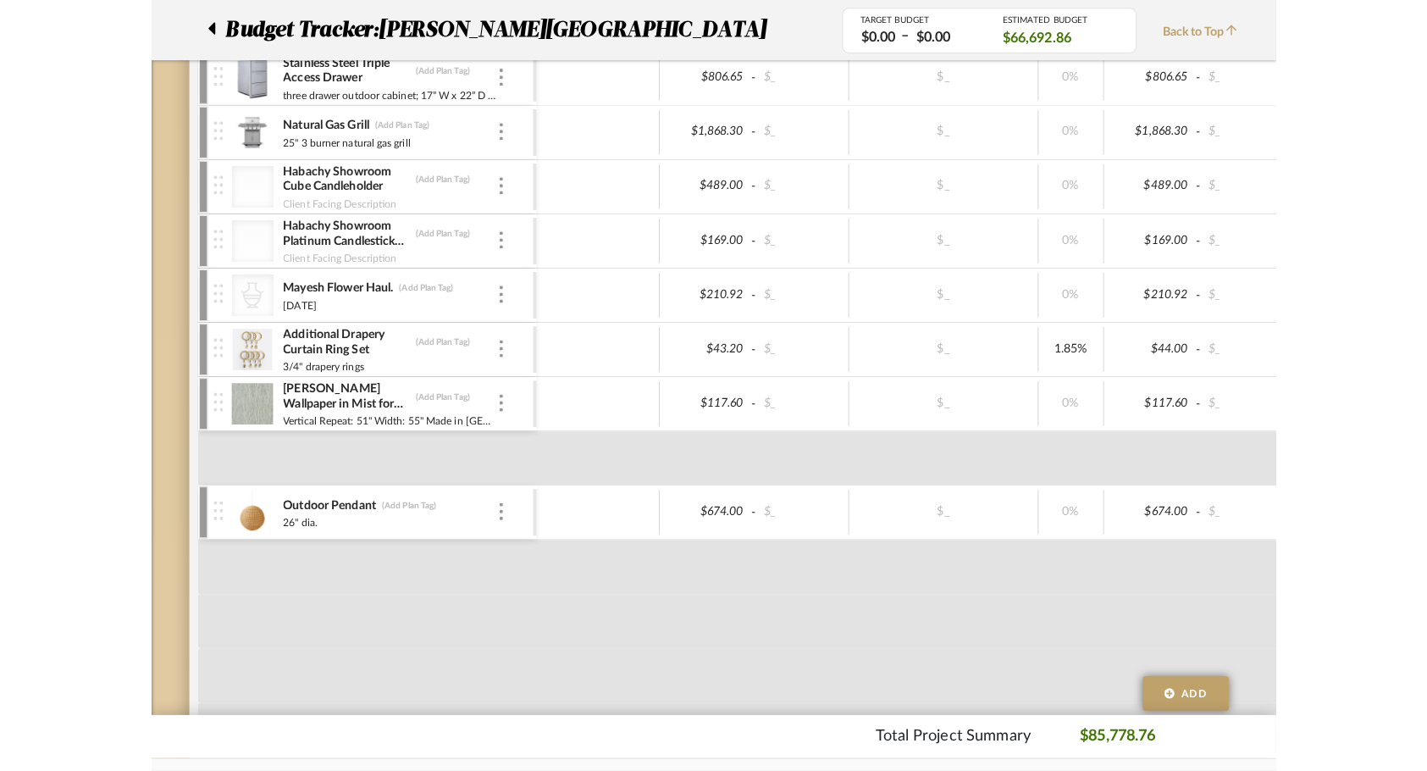
scroll to position [0, 0]
